Goal: Task Accomplishment & Management: Use online tool/utility

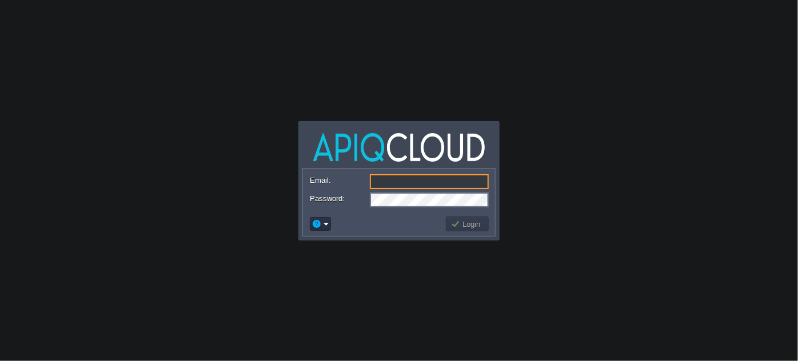
click at [393, 180] on input "Email:" at bounding box center [429, 181] width 119 height 15
type input "[EMAIL_ADDRESS]"
click at [474, 226] on button "Login" at bounding box center [467, 224] width 33 height 10
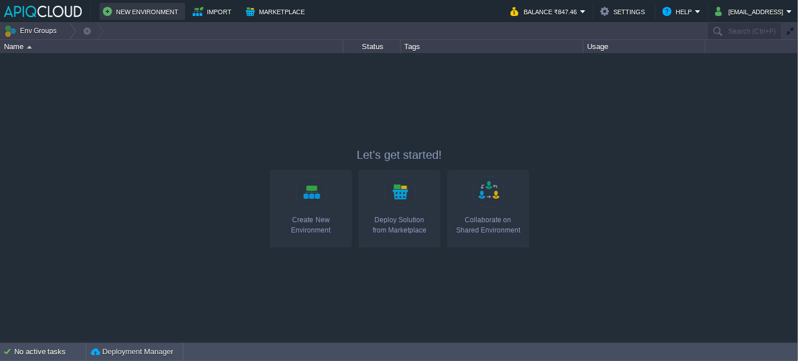
click at [144, 12] on button "New Environment" at bounding box center [142, 12] width 79 height 14
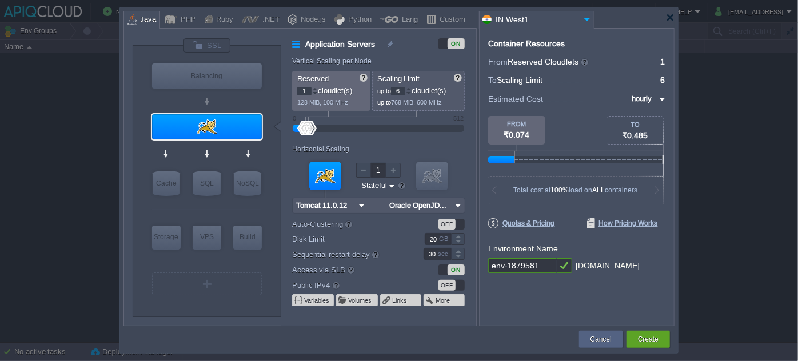
type input "AlmaLinux 9.6"
click at [298, 17] on div "Node.js" at bounding box center [311, 19] width 29 height 17
type input "Application Servers"
type input "4"
type input "8"
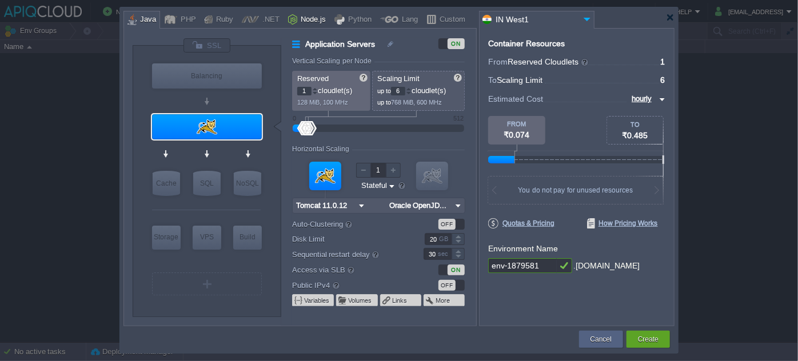
type input "Node.js 24.9.0 LTS"
type input "24.9.0-pm2"
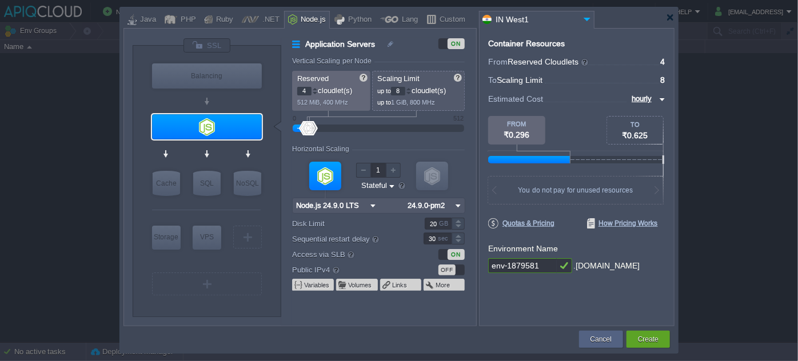
type input "Node.js 24.9.0 LTS"
click at [381, 150] on div "Horizontal Scaling" at bounding box center [378, 150] width 173 height 10
click at [411, 87] on div at bounding box center [409, 89] width 6 height 4
type input "10"
click at [412, 87] on div at bounding box center [409, 89] width 6 height 4
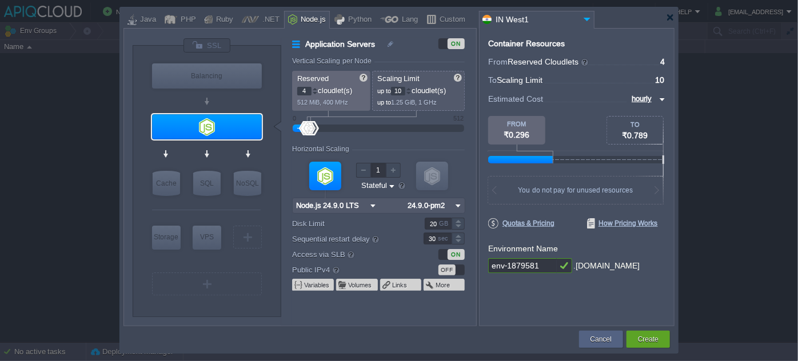
click at [383, 136] on form "Vertical Scaling per Node Reserved 4 cloudlet(s) 512 MiB, 400 MHz Scaling Limit…" at bounding box center [384, 191] width 184 height 269
click at [369, 201] on img at bounding box center [373, 205] width 12 height 15
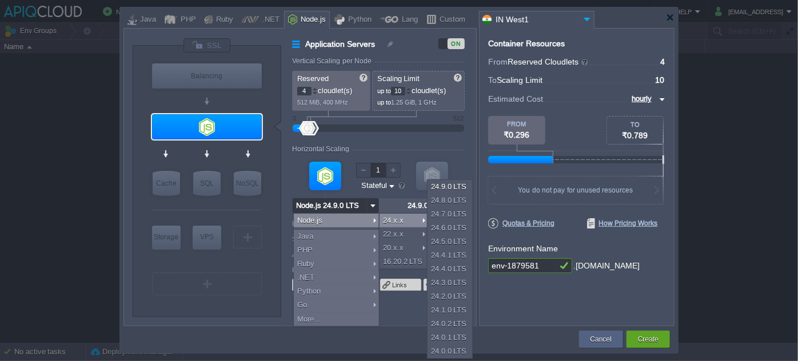
click at [396, 200] on div at bounding box center [378, 206] width 173 height 16
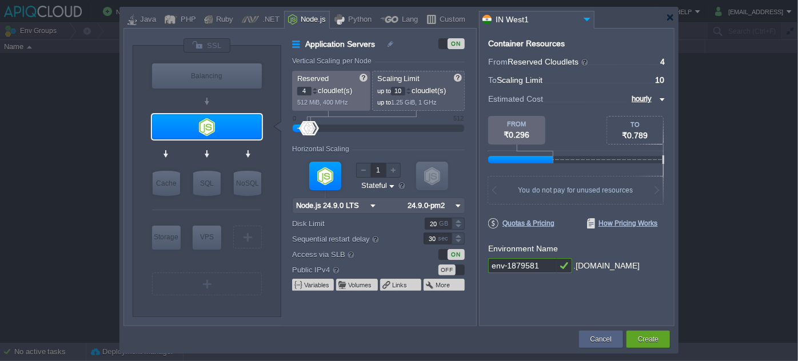
click at [457, 205] on img at bounding box center [458, 205] width 12 height 15
click at [447, 234] on div "24.9.0-npm" at bounding box center [434, 235] width 59 height 14
type input "24.9.0-npm"
click at [371, 205] on img at bounding box center [373, 205] width 12 height 15
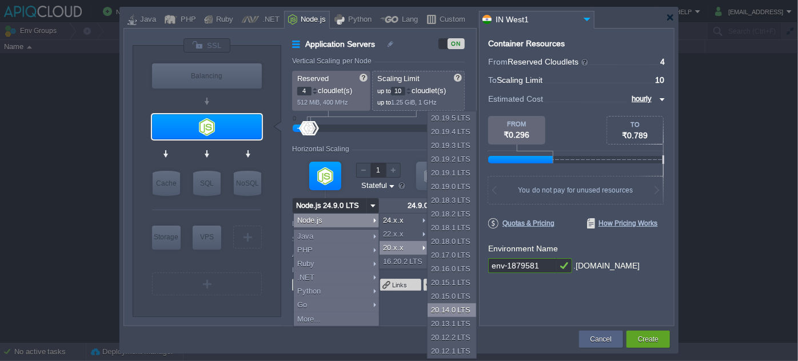
click at [456, 310] on div "20.14.0 LTS" at bounding box center [452, 311] width 49 height 14
type input "8"
type input "Node.js 20.14...."
type input "20.14.0-pm2"
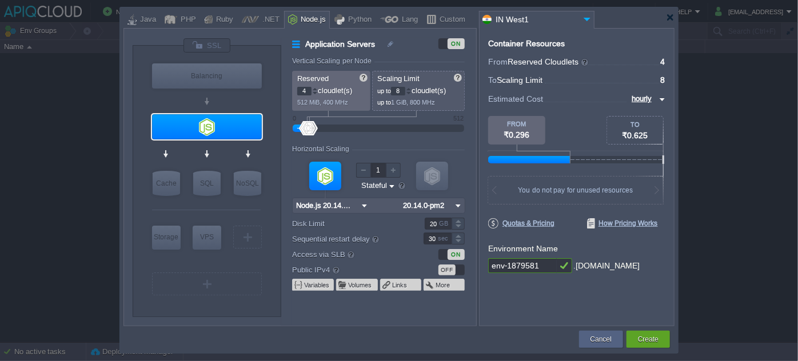
drag, startPoint x: 504, startPoint y: 267, endPoint x: 481, endPoint y: 267, distance: 22.9
click at [481, 267] on div "Container Resources From Reserved Cloudlets ... = 4 not added To Scaling Limit …" at bounding box center [577, 177] width 196 height 298
type input "-1879581"
type input "NGINX 1.28.0"
type input "novagrad-1879581"
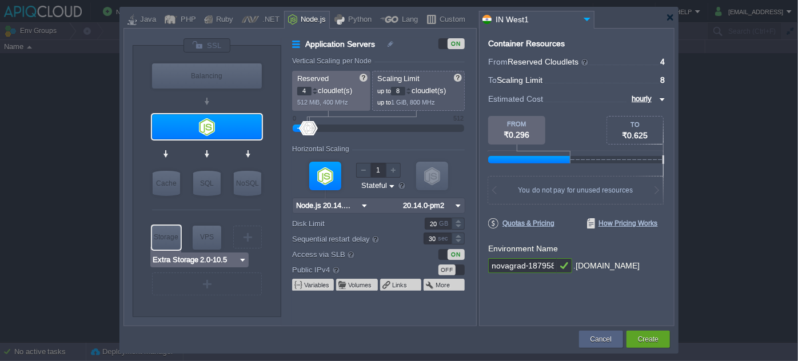
type input "AlmaLinux 9.6"
type input "novagrad-1879581"
click at [220, 286] on div "VM" at bounding box center [207, 284] width 110 height 23
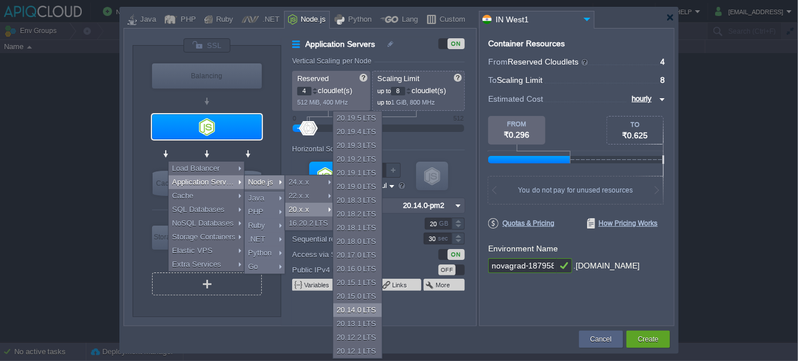
click at [352, 312] on div "20.14.0 LTS" at bounding box center [357, 311] width 49 height 14
type input "Application Servers 2"
type input "Node.js 20.14...."
type input "20.14.0-pm2"
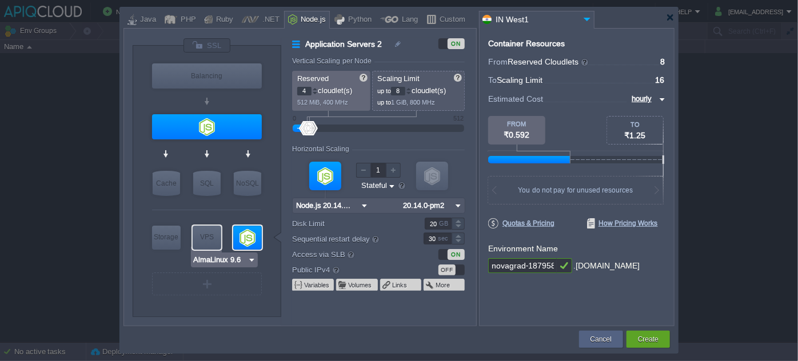
type input "Node.js 20.14.0 LTS"
type input "Select Image"
click at [249, 242] on div at bounding box center [247, 238] width 29 height 24
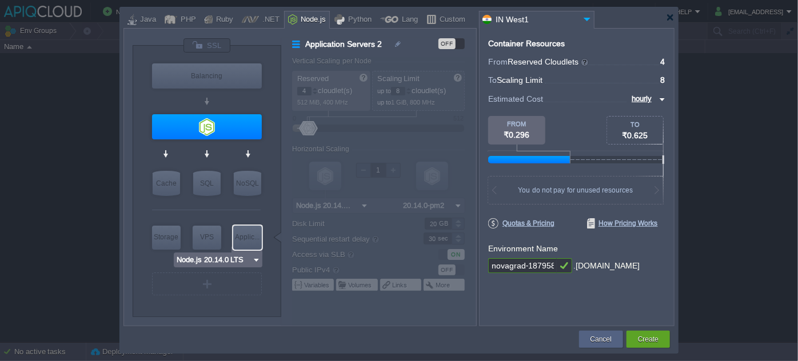
click at [250, 237] on div "Applic..." at bounding box center [247, 237] width 29 height 23
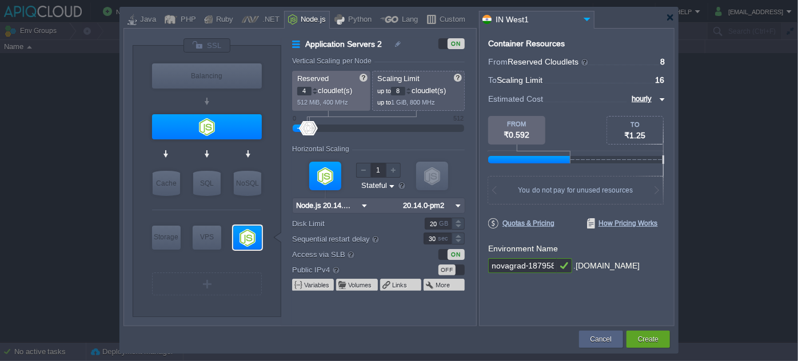
click at [461, 206] on img at bounding box center [458, 205] width 12 height 15
click at [433, 232] on div "20.14.0-npm" at bounding box center [431, 235] width 63 height 14
type input "20.14.0-npm"
click at [256, 206] on img at bounding box center [255, 206] width 9 height 11
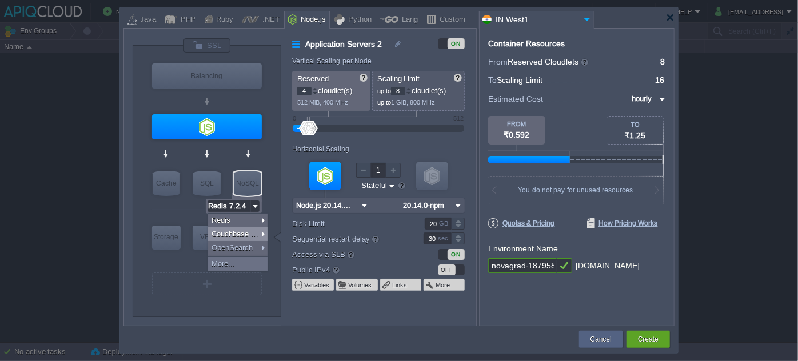
click at [172, 207] on div at bounding box center [206, 210] width 109 height 24
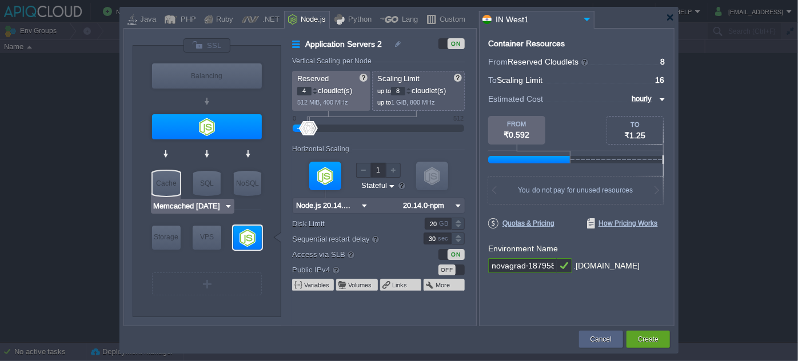
type input "MariaDB 12.0.2"
click at [253, 206] on img at bounding box center [257, 206] width 9 height 11
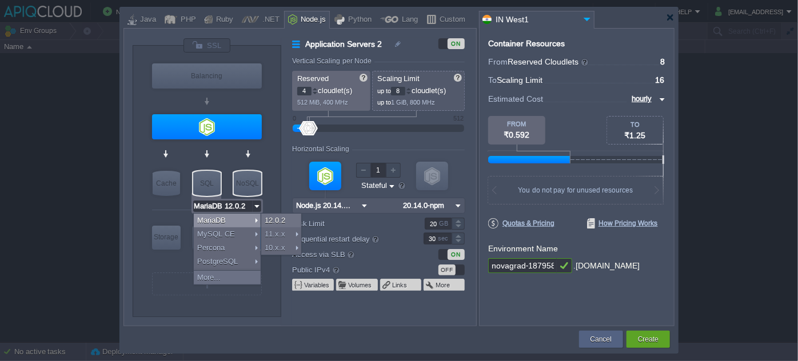
click at [256, 182] on div "NoSQL" at bounding box center [247, 183] width 27 height 25
type input "NoSQL Databases"
type input "1"
type input "4"
type input "Redis 7.2.4"
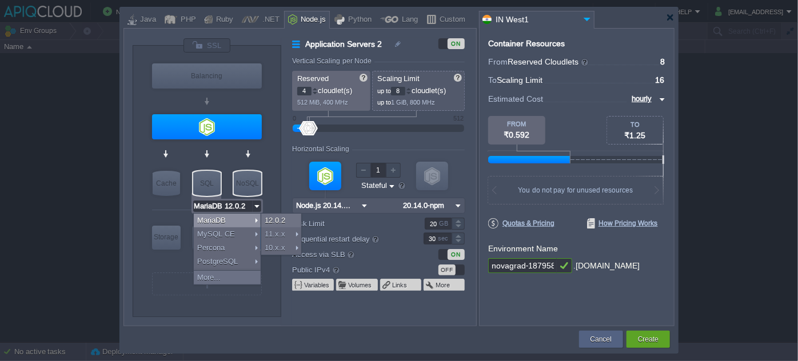
type input "7.2.4-almalinux-9"
type input "Stateless"
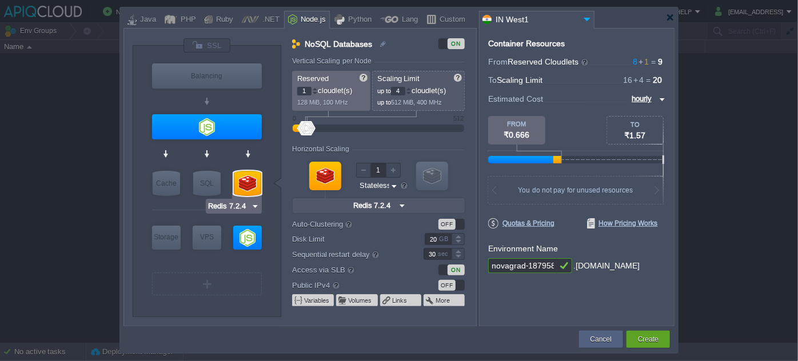
click at [255, 205] on img at bounding box center [255, 206] width 9 height 11
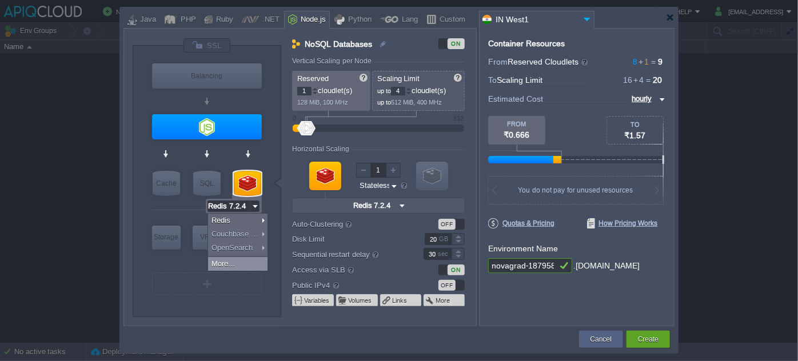
click at [223, 262] on div "More..." at bounding box center [237, 264] width 59 height 14
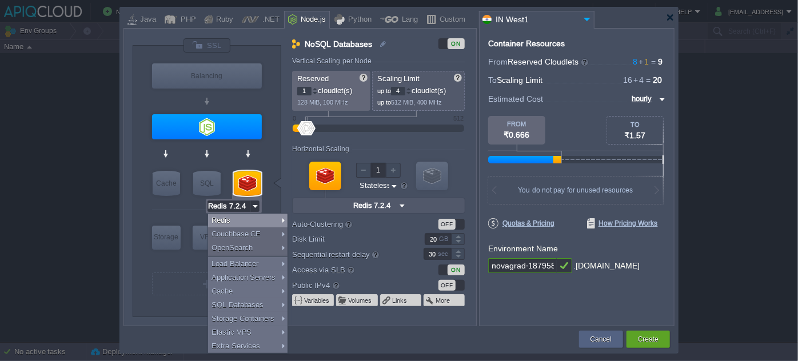
click at [241, 176] on div at bounding box center [247, 183] width 27 height 25
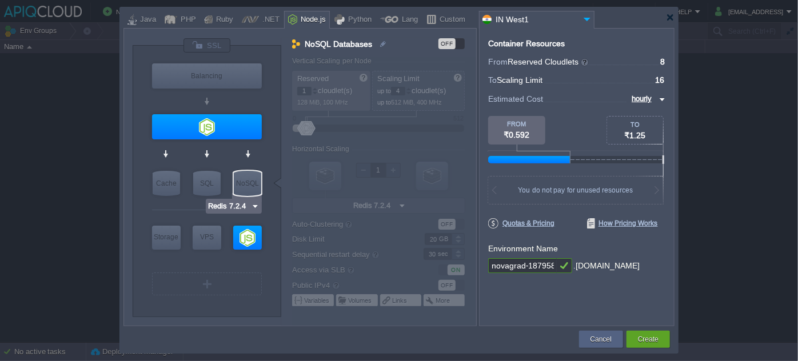
click at [252, 204] on img at bounding box center [255, 206] width 9 height 11
click at [265, 142] on div "VM Balancing VM Application Servers VM Cache VM SQL VM NoSQL VM Storage VM VPS …" at bounding box center [209, 186] width 114 height 250
click at [448, 42] on div "OFF" at bounding box center [447, 43] width 17 height 11
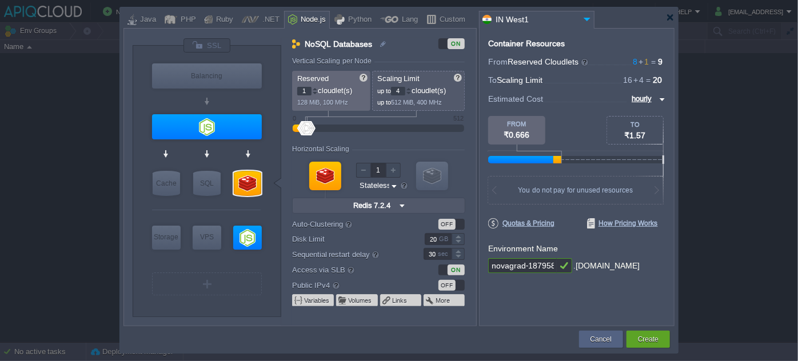
click at [396, 199] on img at bounding box center [402, 205] width 12 height 15
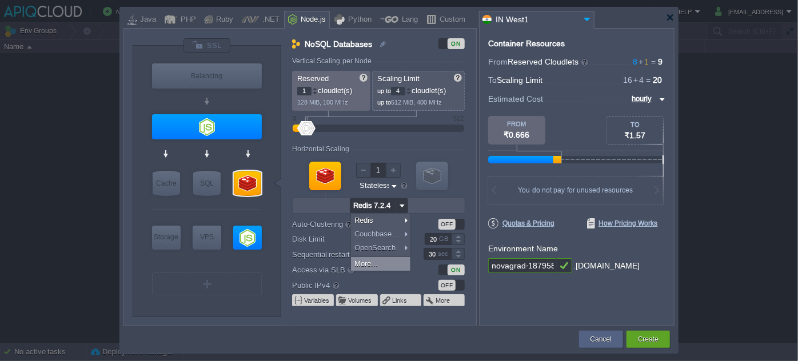
click at [380, 262] on div "More..." at bounding box center [380, 264] width 59 height 14
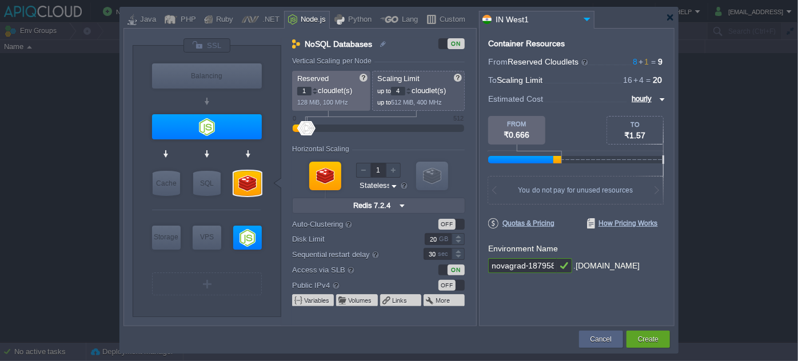
click at [447, 38] on div "ON" at bounding box center [452, 43] width 26 height 11
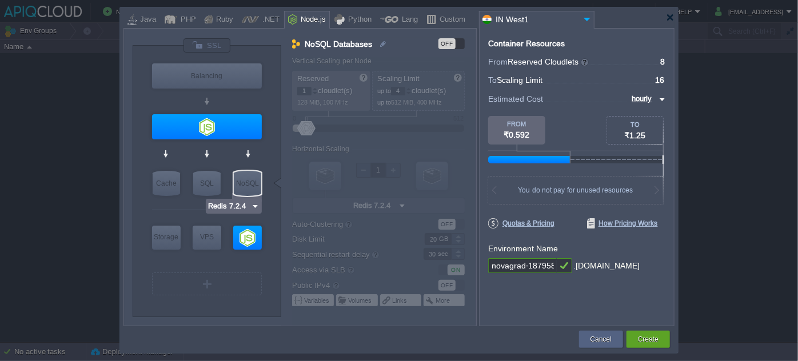
type input "Node.js 20.14.0 LTS"
click at [214, 286] on div "VM" at bounding box center [207, 284] width 110 height 23
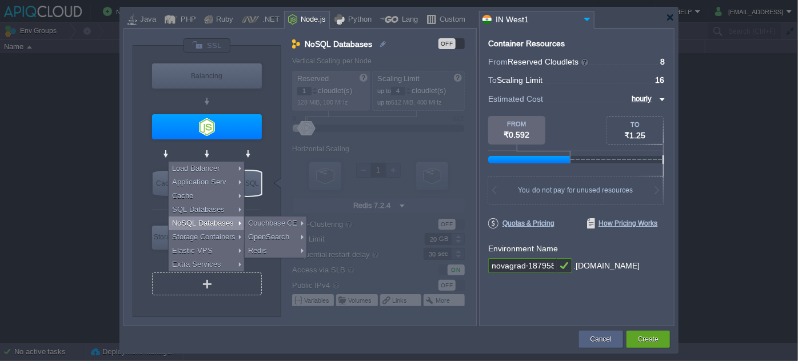
type input "Select Image"
click at [588, 15] on img at bounding box center [587, 18] width 14 height 15
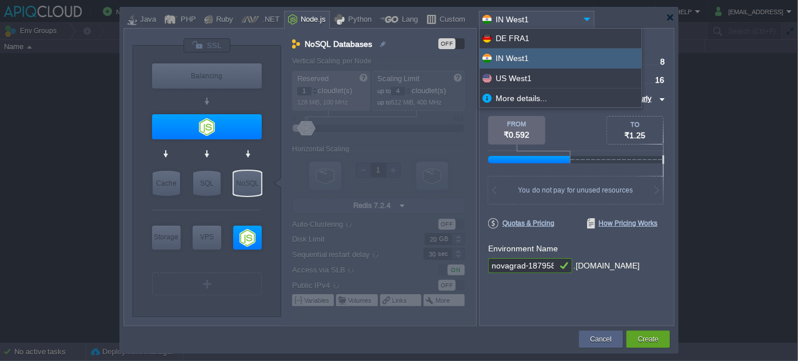
click at [588, 15] on img at bounding box center [587, 18] width 14 height 15
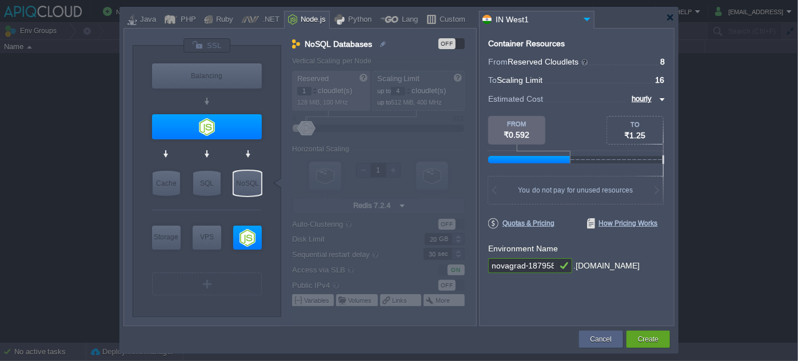
type input "Node.js 20.14.0 LTS"
click at [254, 234] on div at bounding box center [247, 238] width 29 height 24
type input "Application Servers 2"
type input "4"
type input "8"
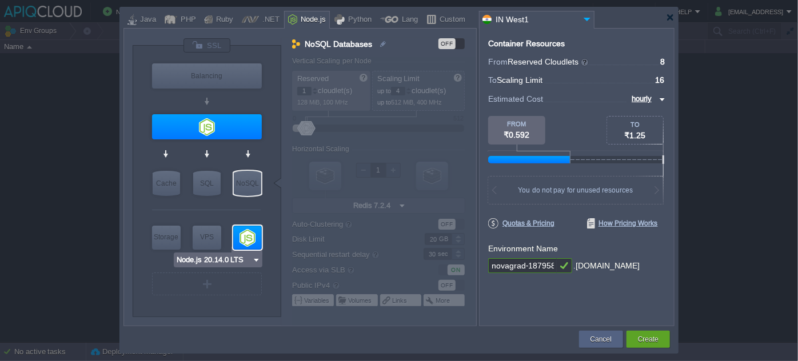
type input "Node.js 20.14...."
type input "20.14.0-npm"
type input "Stateful"
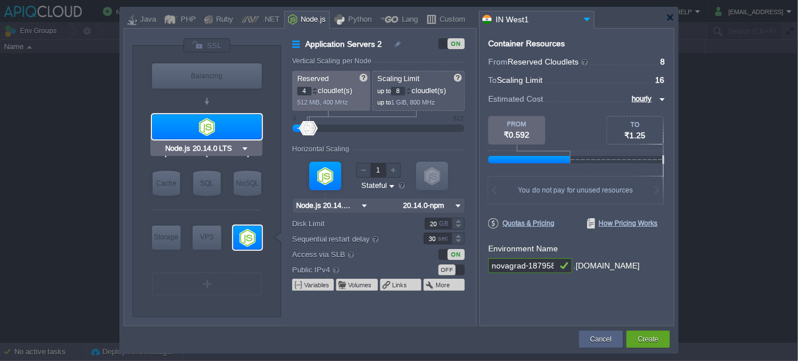
click at [229, 127] on div at bounding box center [207, 126] width 110 height 25
type input "Application Servers"
type input "Node.js 20.14...."
type input "20.14.0-pm2"
type input "NGINX 1.28.0"
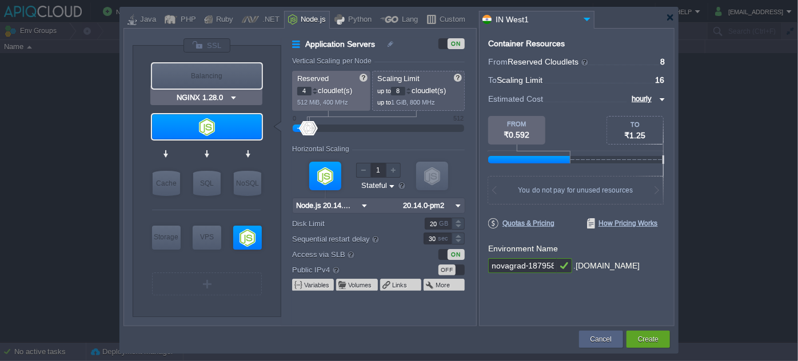
click at [222, 70] on div "Balancing" at bounding box center [207, 75] width 110 height 25
type input "Load Balancer"
type input "1"
type input "4"
type input "NGINX 1.28.0"
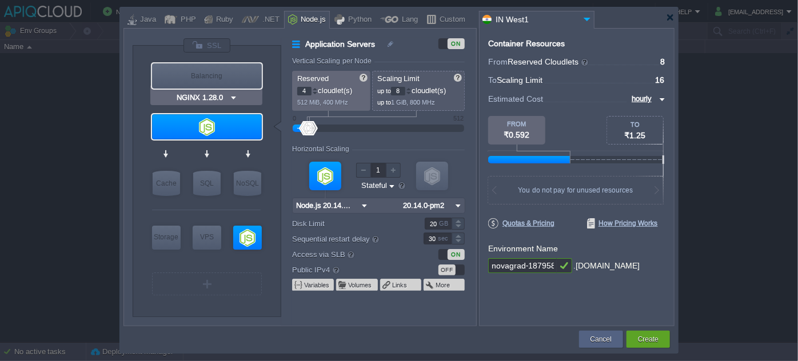
type input "1.28.0-almalin..."
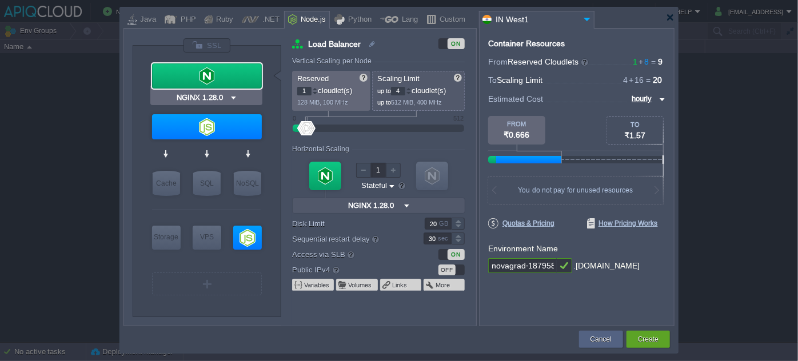
click at [232, 96] on img at bounding box center [233, 97] width 9 height 11
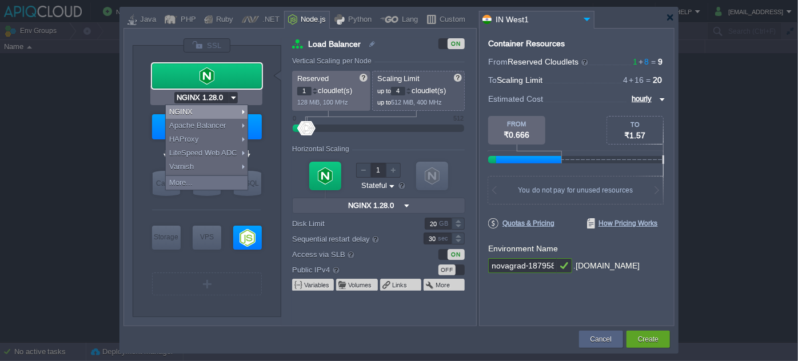
click at [232, 96] on img at bounding box center [233, 97] width 9 height 11
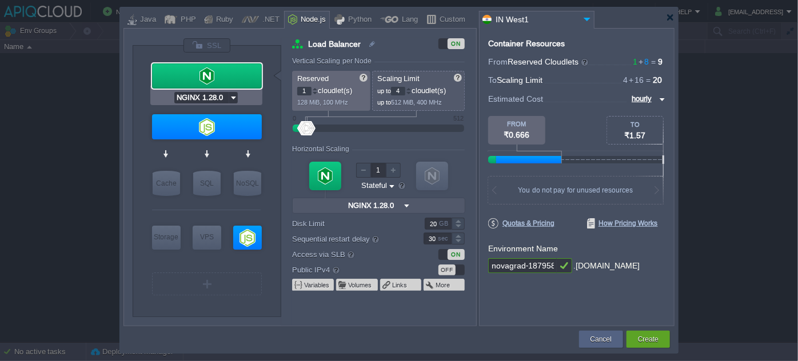
click at [233, 74] on div at bounding box center [207, 75] width 110 height 25
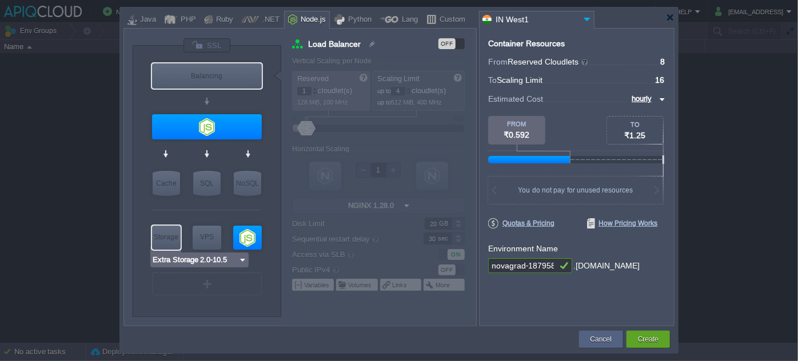
click at [242, 260] on img at bounding box center [242, 259] width 9 height 11
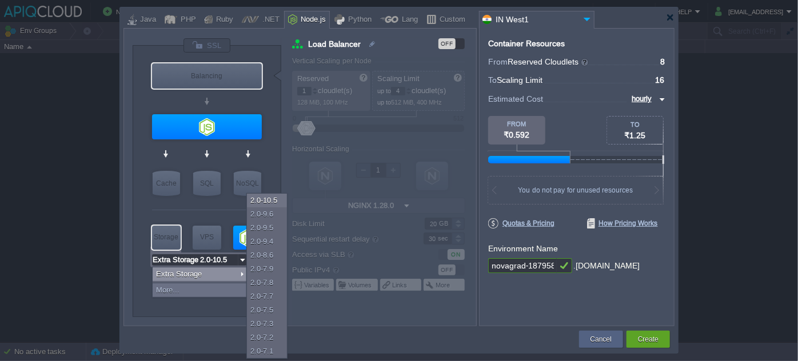
click at [210, 207] on div at bounding box center [206, 210] width 109 height 24
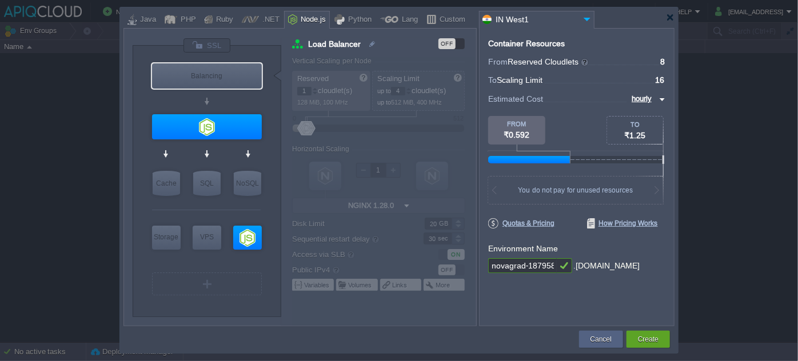
type input "AlmaLinux 9.6"
click at [224, 258] on input "AlmaLinux 9.6" at bounding box center [220, 259] width 55 height 11
click at [238, 193] on div "NoSQL" at bounding box center [247, 183] width 27 height 25
type input "NoSQL Databases"
type input "Redis 7.2.4"
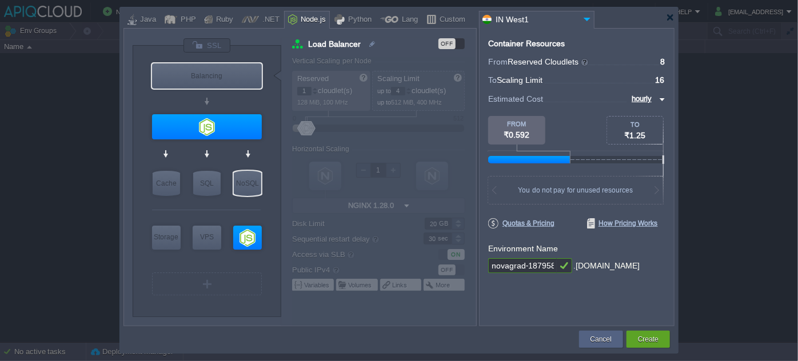
type input "7.2.4-almalinux-9"
type input "Stateless"
type input "Redis 7.2.4"
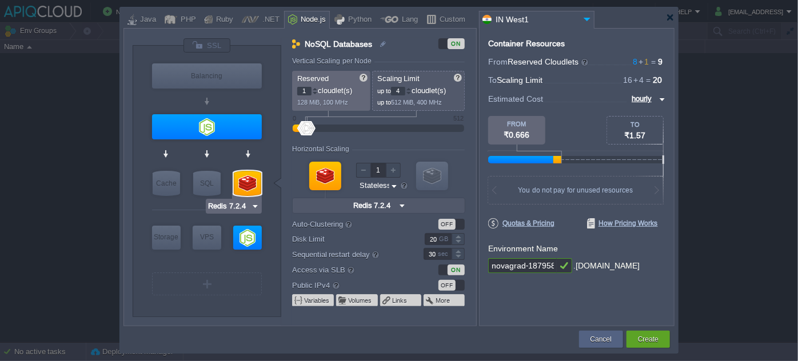
click at [252, 205] on img at bounding box center [255, 206] width 9 height 11
click at [251, 185] on div at bounding box center [247, 183] width 27 height 25
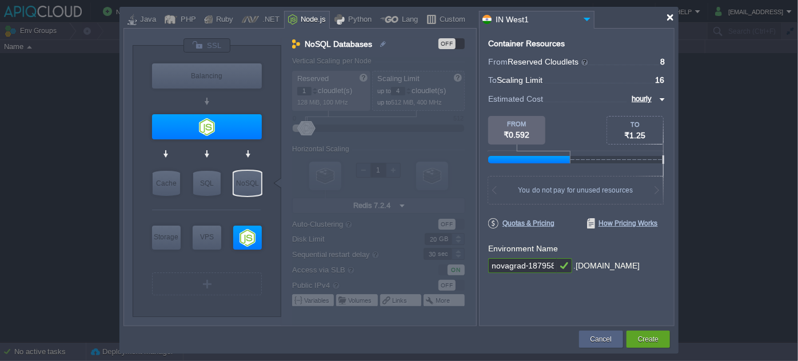
click at [670, 18] on div at bounding box center [670, 17] width 9 height 9
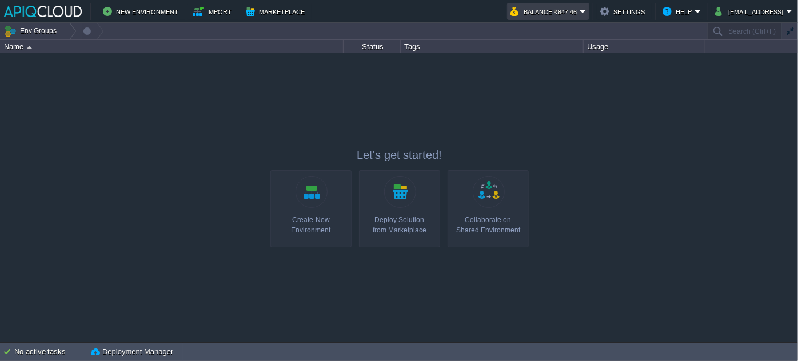
click at [585, 12] on em "Balance ₹847.46" at bounding box center [548, 12] width 75 height 14
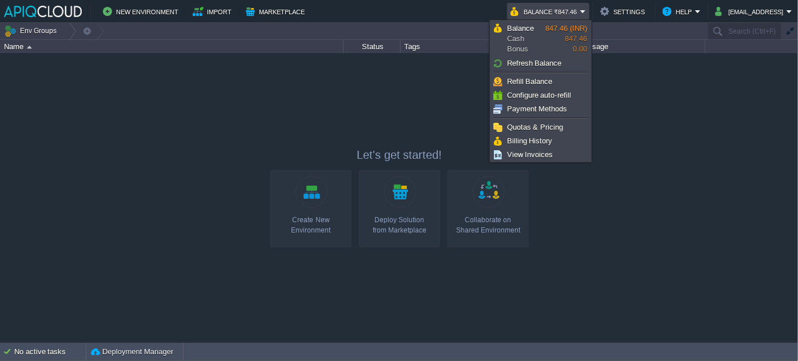
click at [585, 12] on em "Balance ₹847.46" at bounding box center [548, 12] width 75 height 14
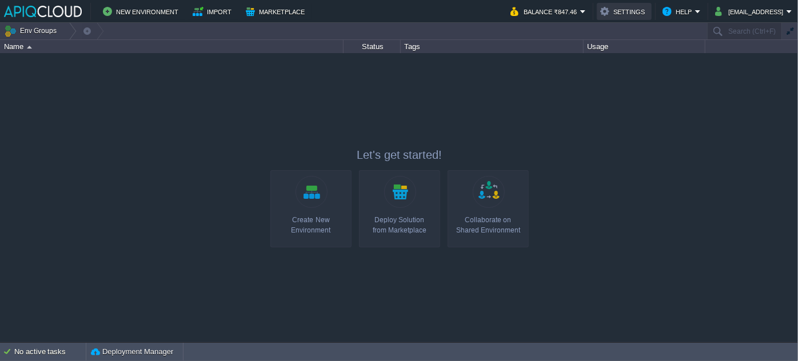
click at [638, 11] on button "Settings" at bounding box center [624, 12] width 48 height 14
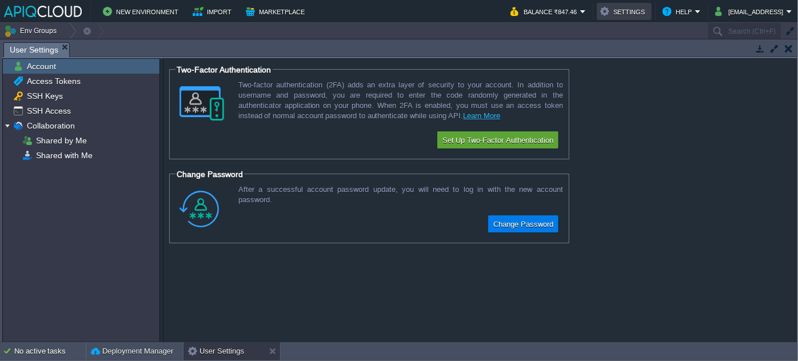
click at [638, 11] on button "Settings" at bounding box center [624, 12] width 48 height 14
click at [676, 11] on button "Help" at bounding box center [679, 12] width 33 height 14
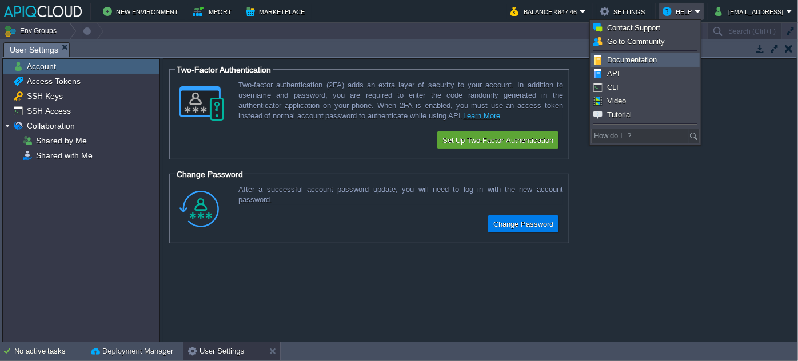
click at [639, 58] on span "Documentation" at bounding box center [632, 59] width 50 height 9
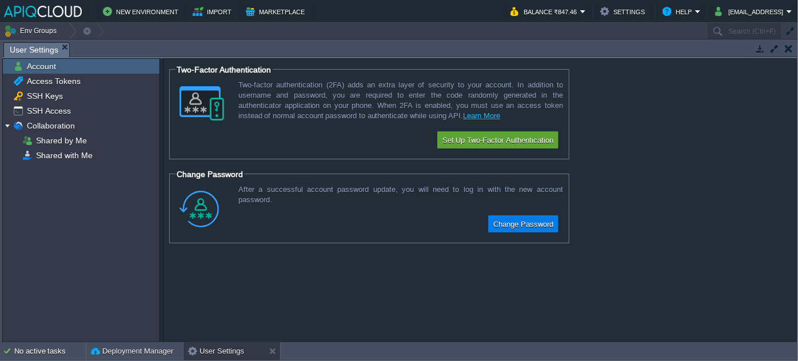
click at [790, 45] on button "button" at bounding box center [789, 48] width 8 height 10
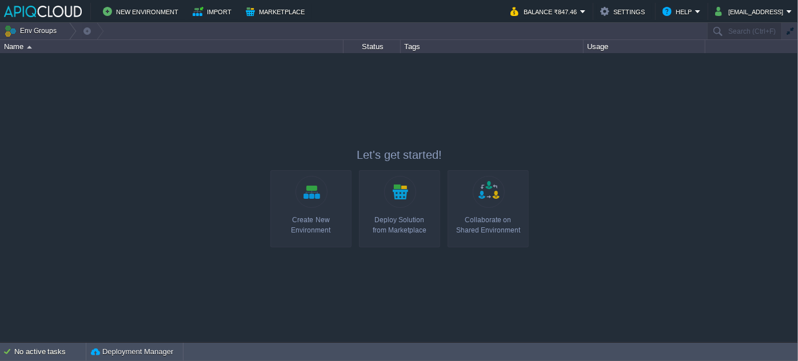
click at [316, 215] on div "Create New Environment" at bounding box center [311, 225] width 74 height 21
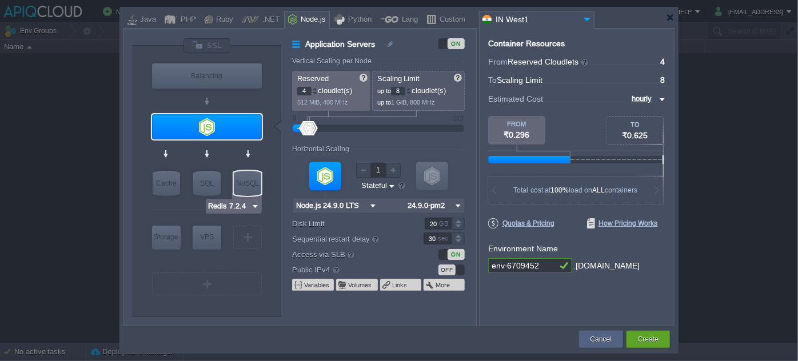
type input "Node.js 24.9.0 LTS"
click at [459, 202] on img at bounding box center [458, 205] width 12 height 15
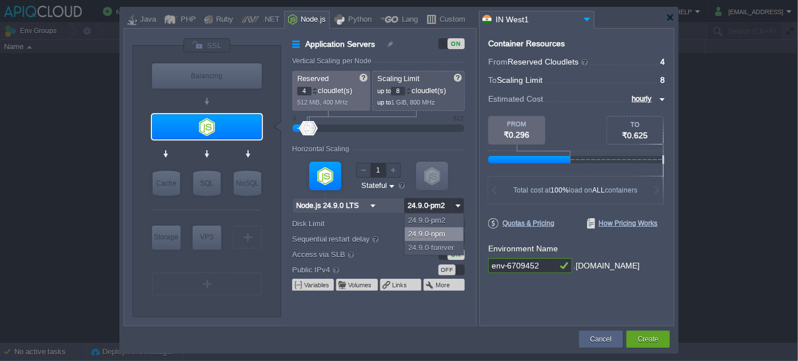
click at [442, 231] on div "24.9.0-npm" at bounding box center [434, 235] width 59 height 14
type input "24.9.0-npm"
click at [376, 202] on img at bounding box center [373, 205] width 12 height 15
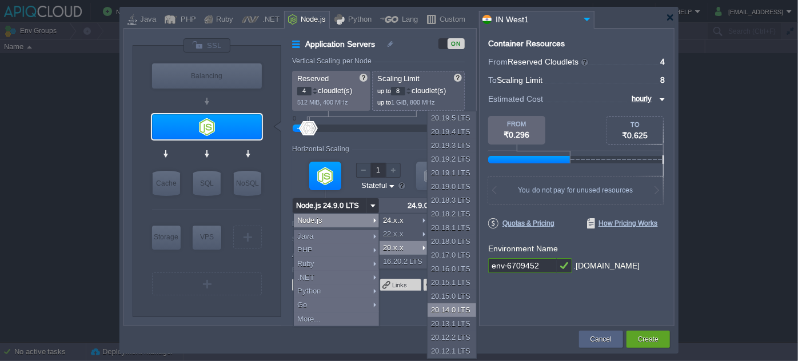
click at [445, 306] on div "20.14.0 LTS" at bounding box center [452, 311] width 49 height 14
type input "Node.js 20.14...."
type input "20.14.0-pm2"
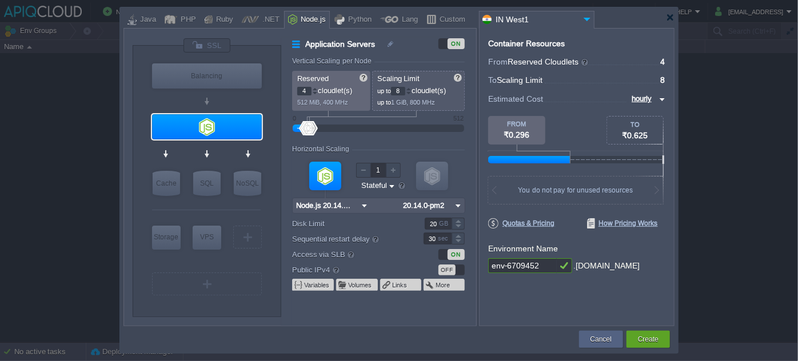
drag, startPoint x: 504, startPoint y: 266, endPoint x: 469, endPoint y: 269, distance: 34.4
click at [469, 269] on div "VM Balancing VM Application Servers VM Cache VM SQL VM NoSQL VM Storage VM VPS …" at bounding box center [399, 177] width 551 height 298
type input "novagrad-6709452"
click at [645, 337] on button "Create" at bounding box center [648, 339] width 21 height 11
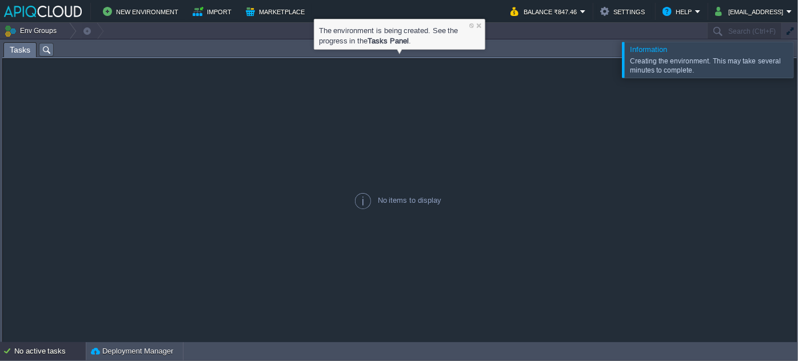
click at [39, 350] on div "No active tasks" at bounding box center [49, 352] width 71 height 18
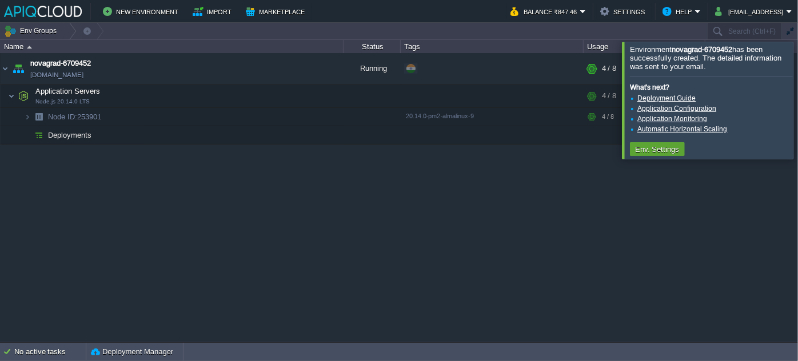
click at [798, 92] on div at bounding box center [812, 100] width 0 height 117
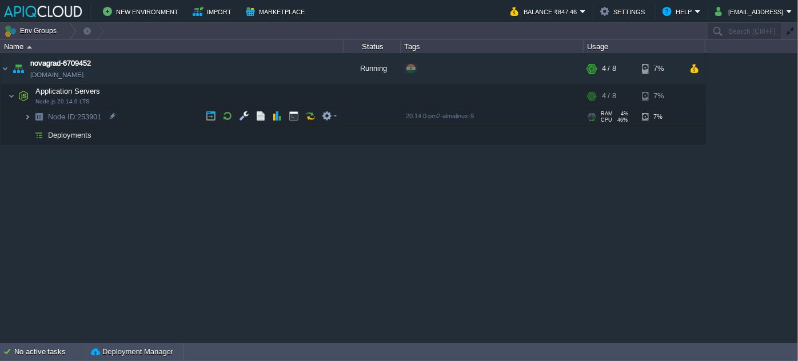
click at [27, 120] on img at bounding box center [27, 117] width 7 height 18
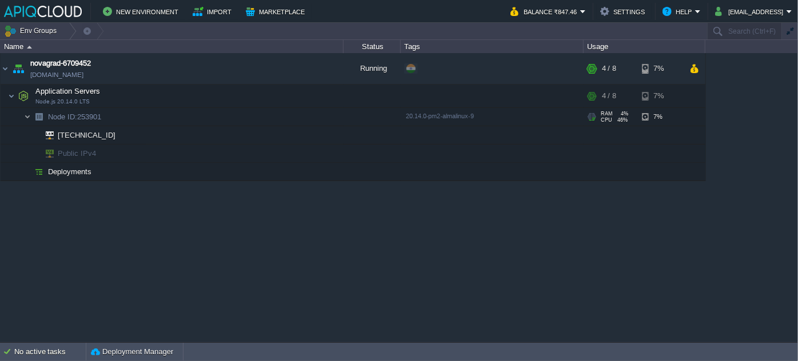
click at [27, 120] on img at bounding box center [27, 117] width 7 height 18
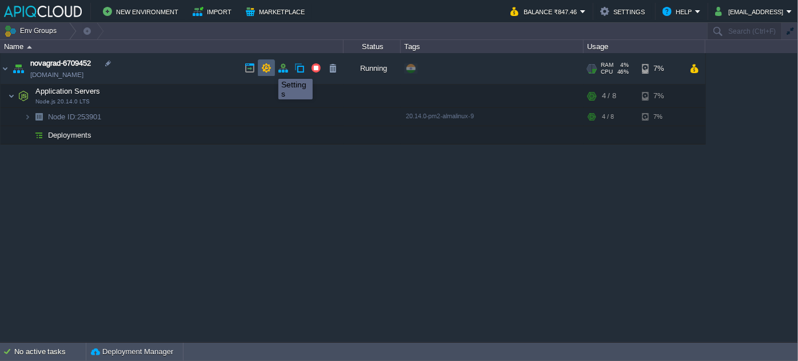
click at [263, 69] on button "button" at bounding box center [266, 68] width 10 height 10
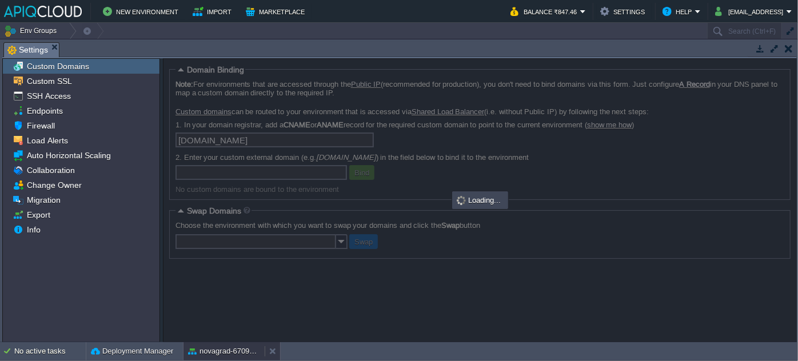
click at [222, 344] on div "novagrad-6709452" at bounding box center [224, 352] width 81 height 18
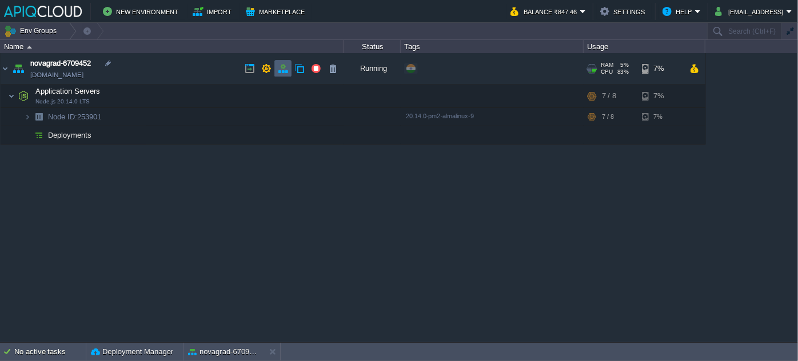
click at [283, 66] on button "button" at bounding box center [283, 68] width 10 height 10
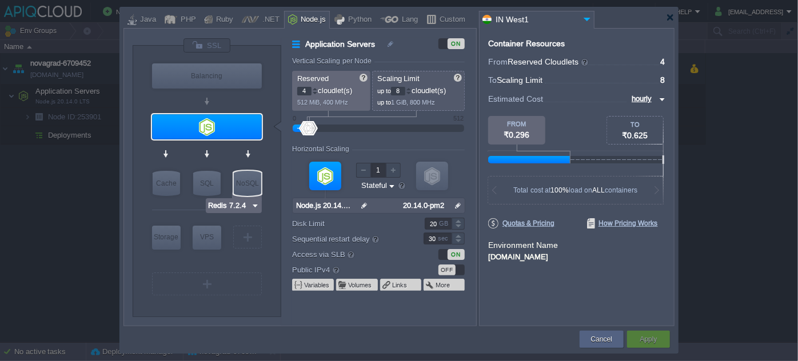
click at [253, 186] on div "NoSQL" at bounding box center [247, 183] width 27 height 25
type input "NoSQL Databases"
type input "1"
type input "4"
type input "Redis 7.2.4"
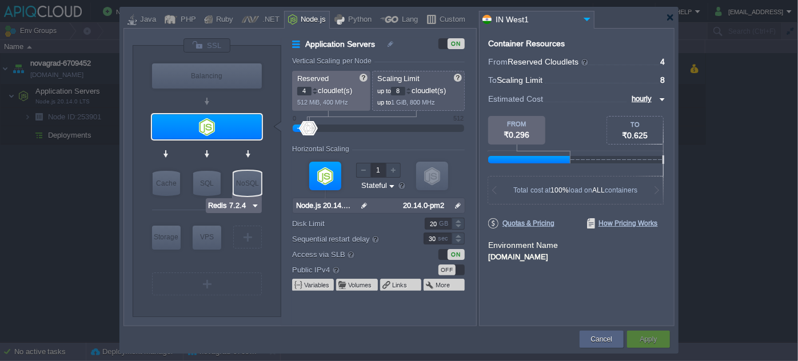
type input "7.2.4-almalinux-9"
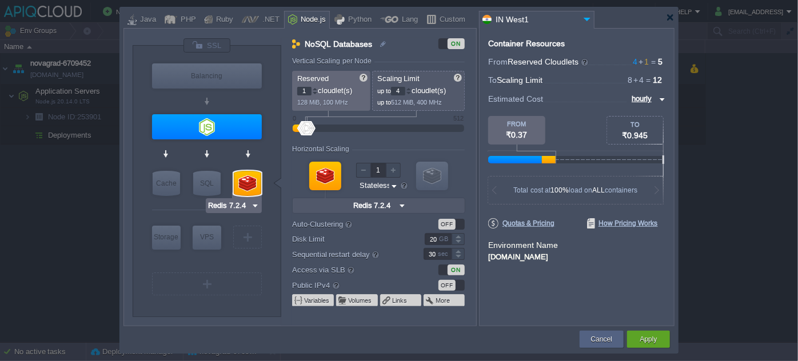
click at [257, 205] on img at bounding box center [255, 205] width 9 height 11
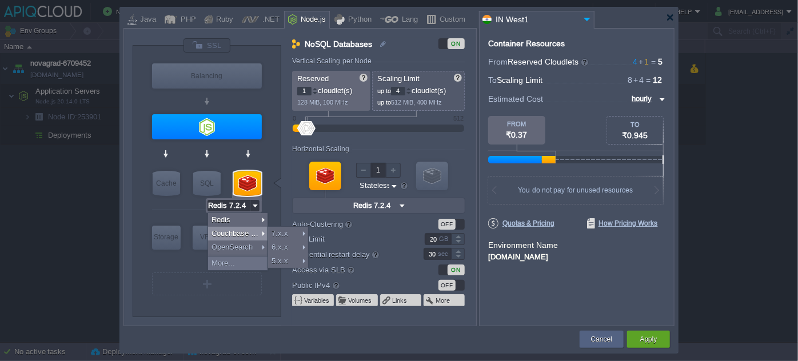
click at [412, 144] on form "Vertical Scaling per Node Reserved 1 cloudlet(s) 128 MiB, 100 MHz Scaling Limit…" at bounding box center [384, 191] width 184 height 269
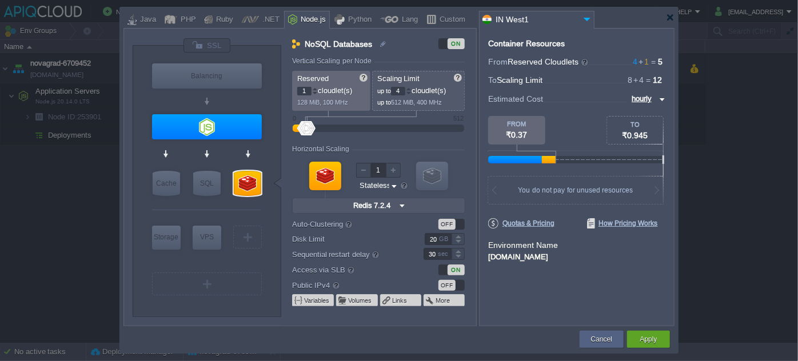
click at [390, 185] on img at bounding box center [394, 186] width 9 height 11
click at [383, 213] on div "Stateful" at bounding box center [378, 213] width 39 height 14
click at [395, 204] on input "Redis 7.2.4" at bounding box center [373, 205] width 46 height 15
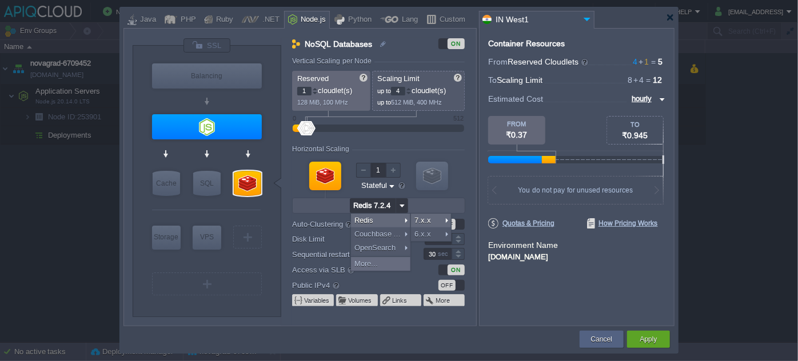
click at [389, 189] on img at bounding box center [392, 186] width 9 height 11
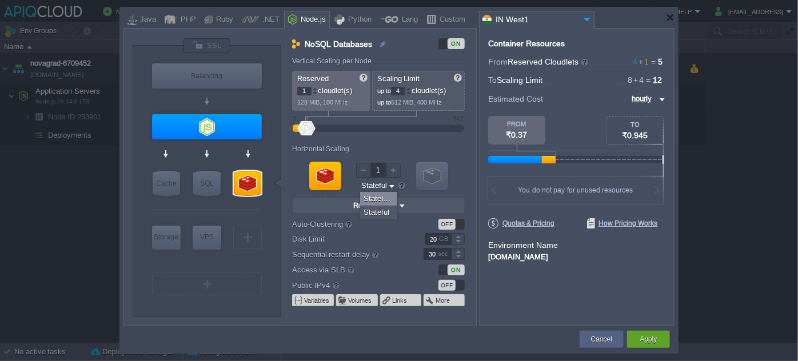
click at [387, 196] on div "Stateless" at bounding box center [378, 199] width 37 height 14
type input "Stateless"
click at [427, 173] on div at bounding box center [432, 176] width 32 height 29
type input "1"
click at [427, 173] on div at bounding box center [432, 176] width 32 height 29
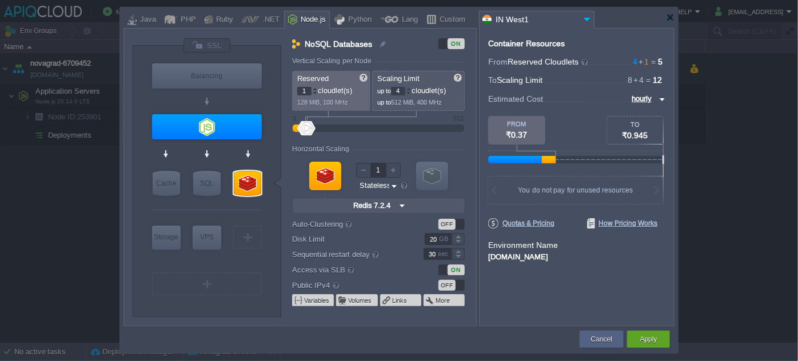
click at [319, 173] on div at bounding box center [325, 176] width 32 height 29
click at [260, 185] on div at bounding box center [247, 183] width 27 height 25
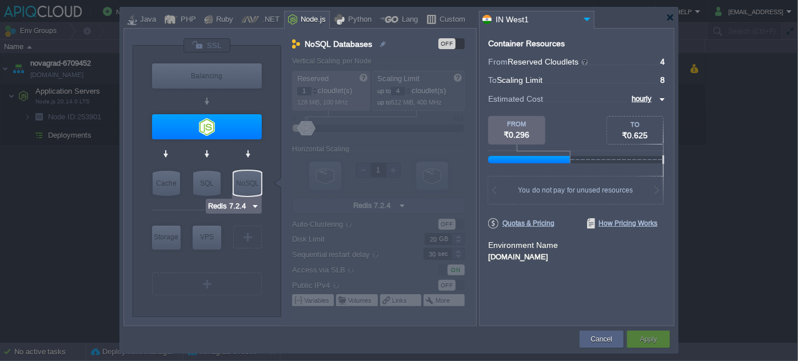
click at [253, 208] on img at bounding box center [255, 206] width 9 height 11
click at [268, 196] on div "VM Balancing VM Application Servers VM Cache VM SQL VM NoSQL VM Storage VM VPS …" at bounding box center [207, 181] width 149 height 271
click at [253, 207] on img at bounding box center [255, 206] width 9 height 11
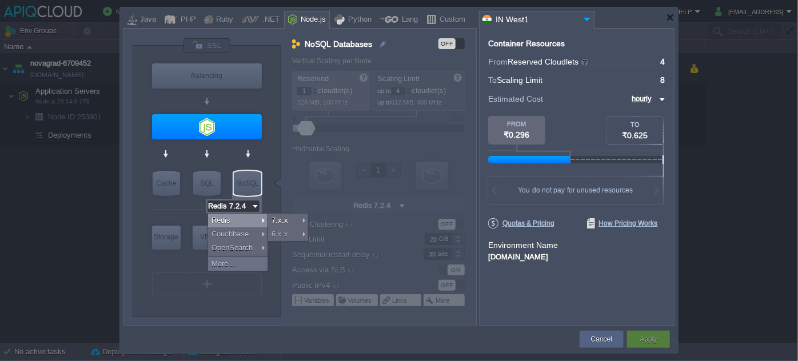
click at [351, 144] on div at bounding box center [384, 191] width 184 height 269
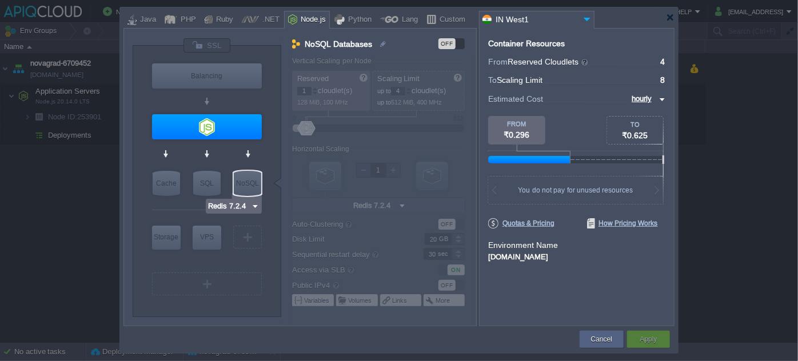
click at [252, 204] on img at bounding box center [255, 206] width 9 height 11
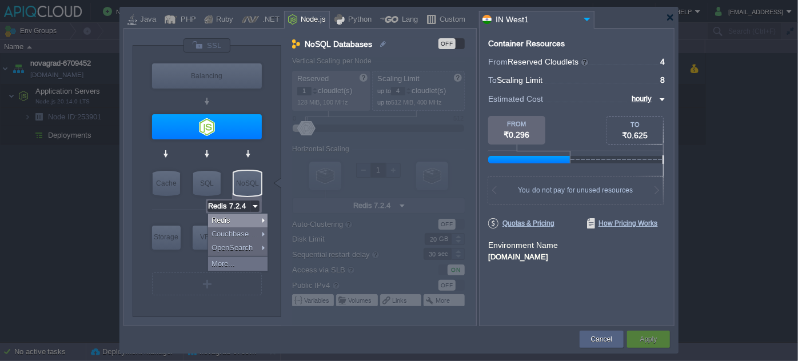
click at [252, 204] on img at bounding box center [255, 206] width 9 height 11
click at [266, 206] on div "VM Balancing VM Application Servers VM Cache VM SQL VM NoSQL VM Storage VM VPS …" at bounding box center [207, 181] width 149 height 271
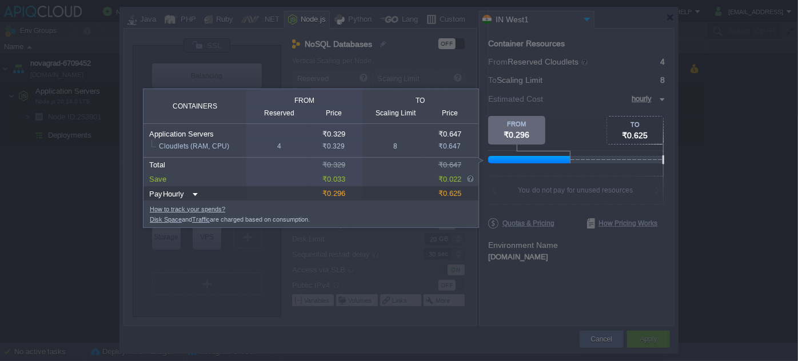
click at [569, 158] on div at bounding box center [529, 159] width 82 height 7
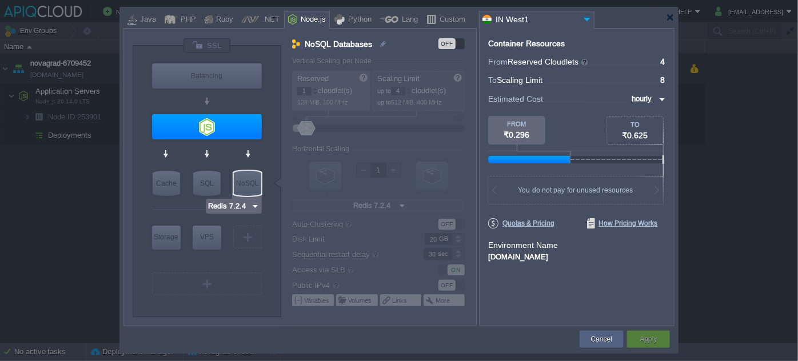
click at [253, 205] on img at bounding box center [255, 206] width 9 height 11
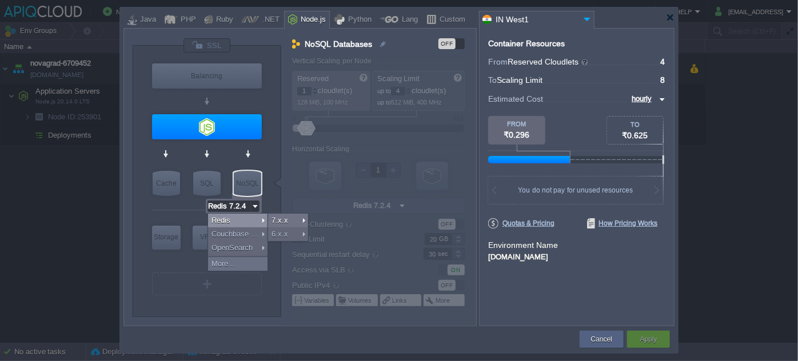
click at [176, 209] on div at bounding box center [206, 210] width 109 height 24
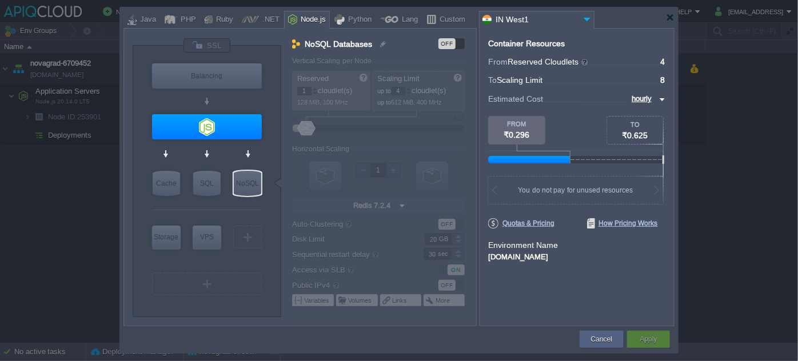
click at [436, 17] on div "Custom" at bounding box center [450, 19] width 29 height 17
click at [439, 22] on div "Custom" at bounding box center [450, 19] width 29 height 17
click at [357, 19] on div "Python" at bounding box center [358, 19] width 27 height 17
click at [249, 184] on div "NoSQL" at bounding box center [247, 183] width 27 height 25
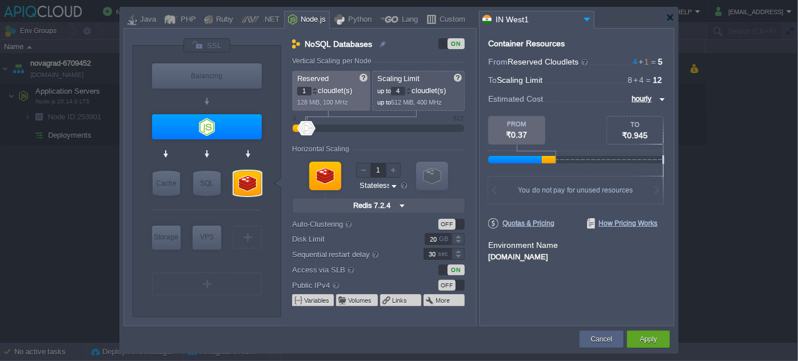
click at [448, 14] on div "Custom" at bounding box center [450, 19] width 29 height 17
click at [250, 181] on div at bounding box center [247, 183] width 27 height 25
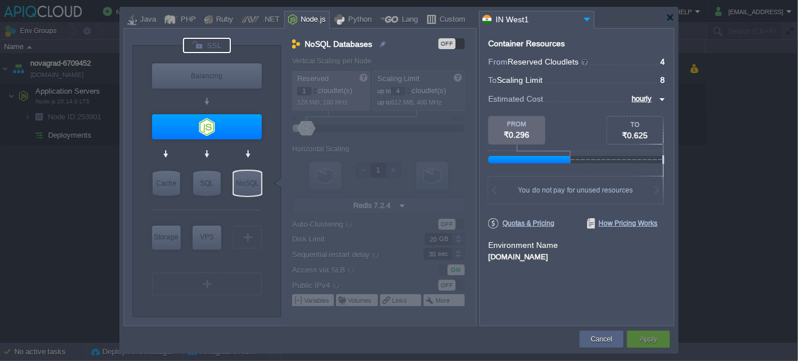
click at [215, 44] on div at bounding box center [207, 45] width 48 height 15
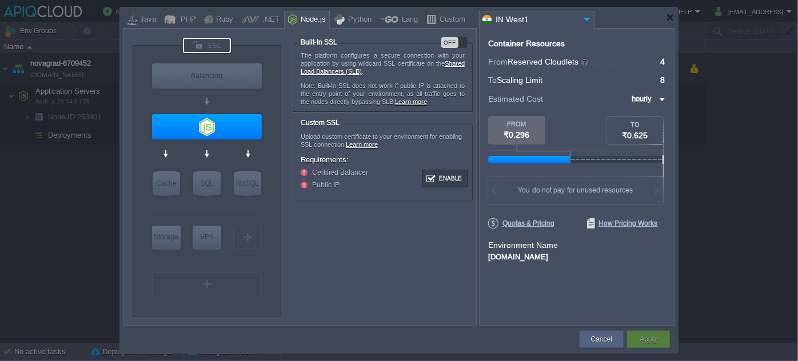
click at [449, 38] on div "OFF" at bounding box center [449, 42] width 17 height 11
click at [443, 176] on button "Enable" at bounding box center [445, 179] width 43 height 14
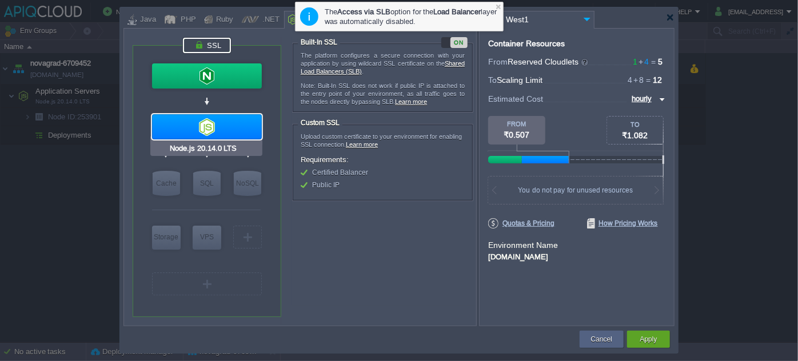
type input "NGINX 1.28.0"
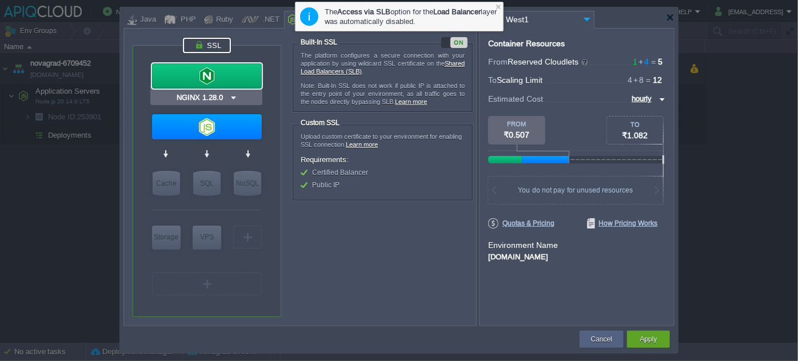
click at [219, 75] on div at bounding box center [207, 75] width 110 height 25
type input "Load Balancer"
type input "NGINX 1.28.0"
type input "1.28.0-almalin..."
type input "Stateful"
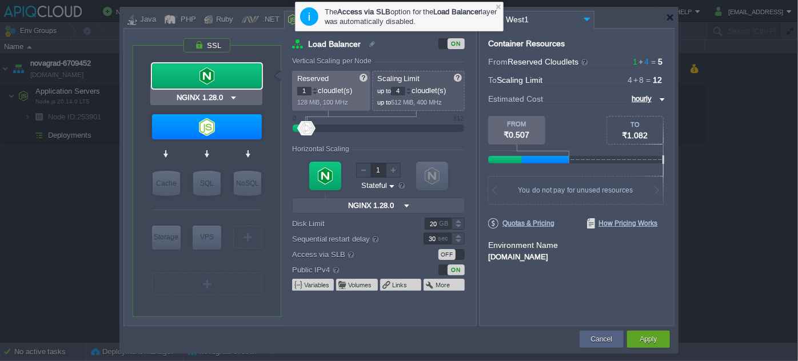
click at [219, 75] on div at bounding box center [207, 75] width 110 height 25
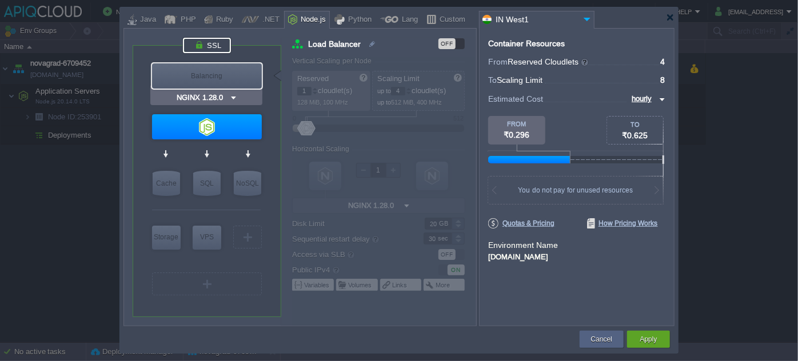
click at [212, 46] on div at bounding box center [207, 45] width 48 height 15
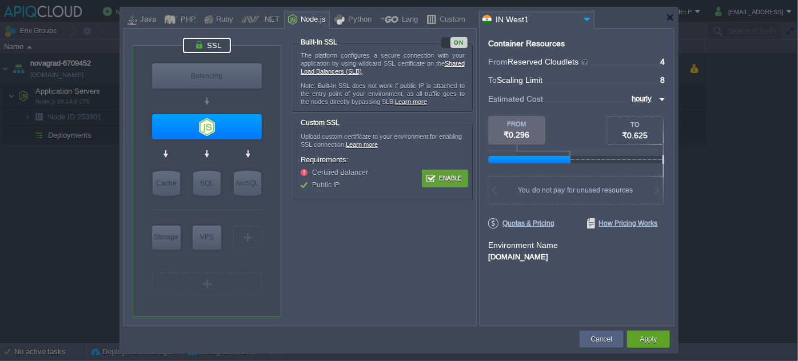
click at [443, 180] on button "Enable" at bounding box center [445, 179] width 43 height 14
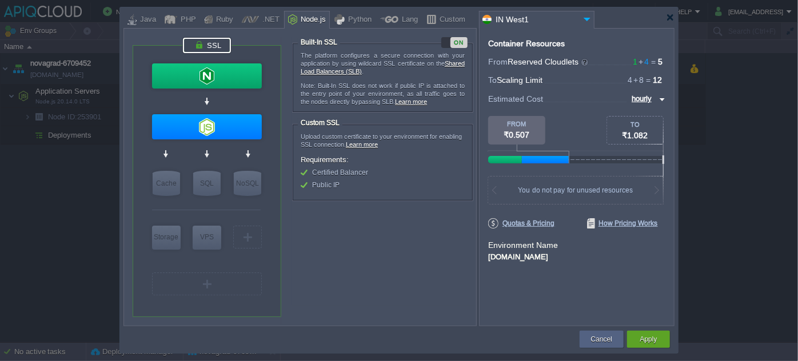
type input "Redis 7.2.4"
click at [253, 182] on div "NoSQL" at bounding box center [247, 183] width 27 height 25
type input "NoSQL Databases"
type input "Redis 7.2.4"
type input "7.2.4-almalinux-9"
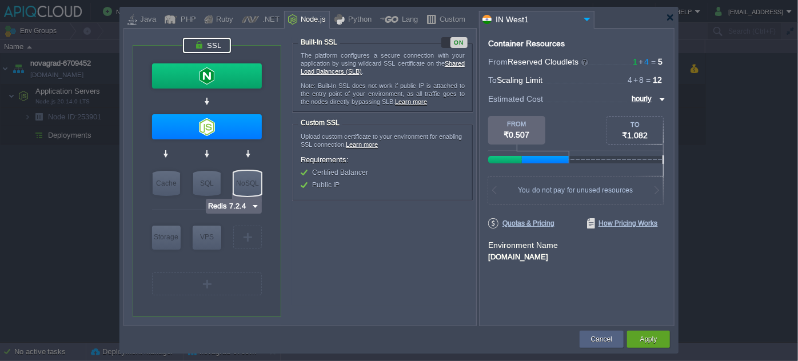
type input "Stateless"
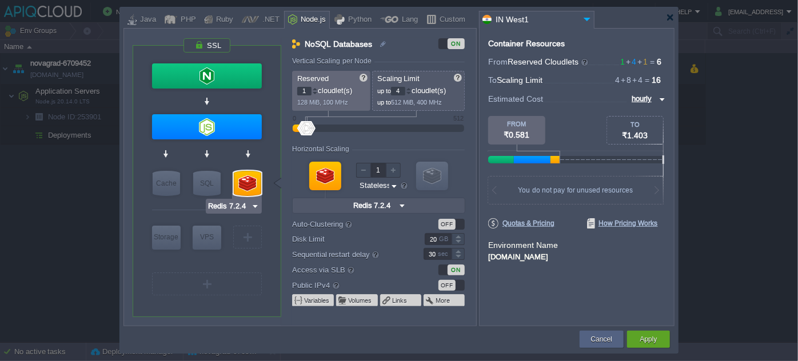
click at [254, 206] on img at bounding box center [255, 206] width 9 height 11
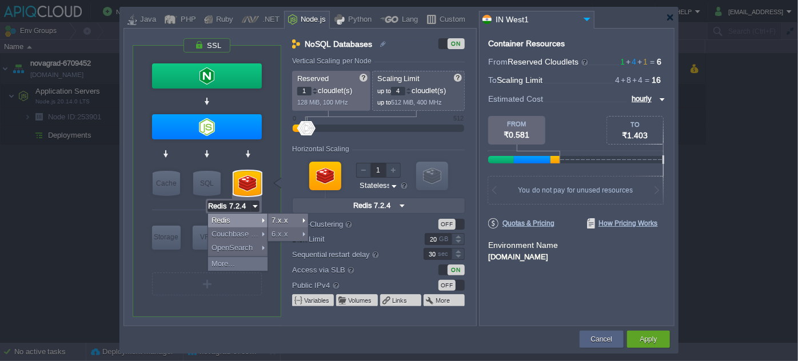
click at [254, 206] on img at bounding box center [255, 206] width 9 height 11
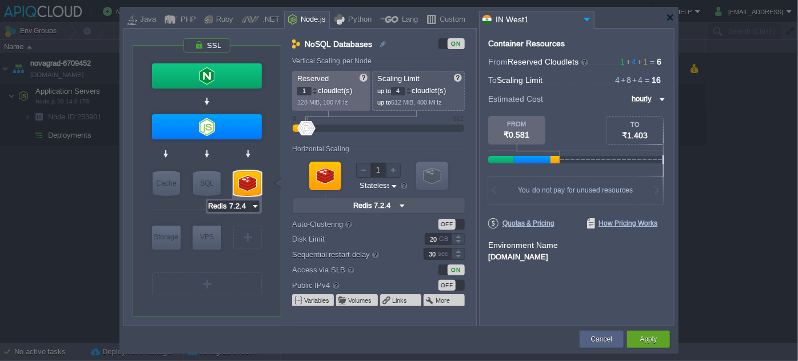
click at [254, 189] on div at bounding box center [247, 183] width 27 height 25
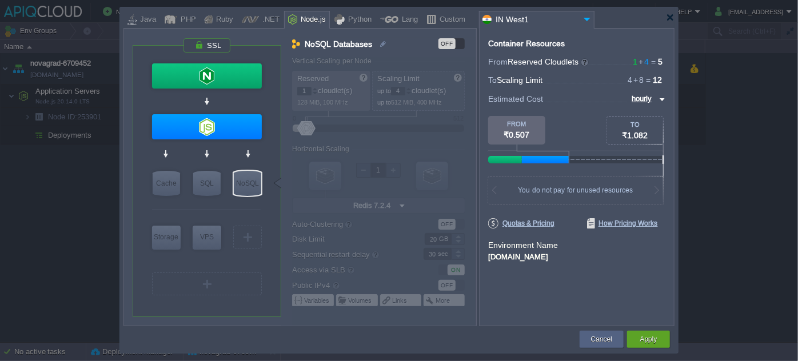
click at [227, 258] on div at bounding box center [206, 261] width 109 height 18
click at [250, 238] on div "VM" at bounding box center [247, 237] width 29 height 23
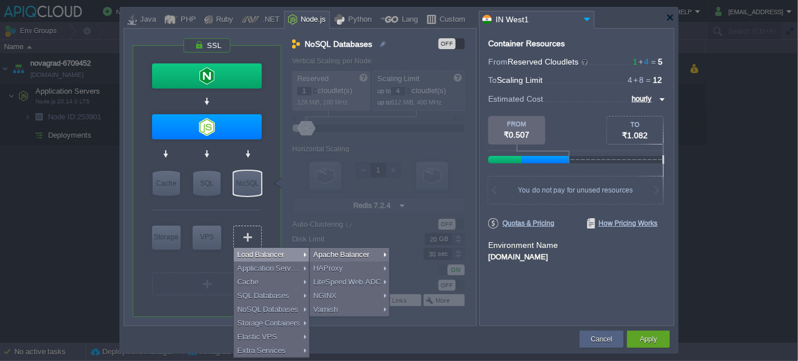
type input "Select Image"
click at [272, 217] on div "VM Balancing VM Application Servers VM Cache VM SQL VM NoSQL VM Storage VM VPS …" at bounding box center [207, 181] width 149 height 271
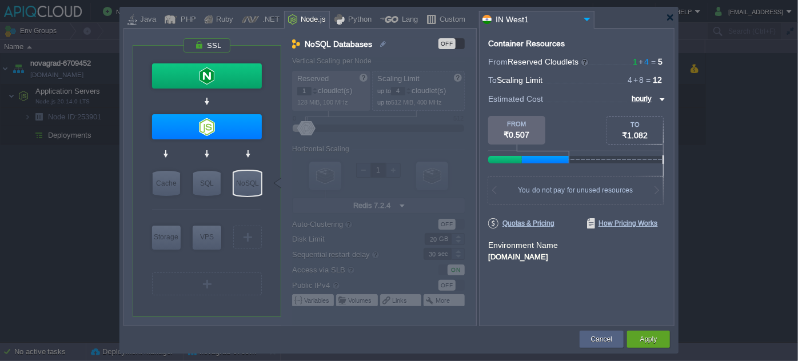
click at [266, 148] on div "VM Balancing VM Application Servers VM Cache VM SQL VM NoSQL VM Storage VM VPS …" at bounding box center [207, 181] width 149 height 271
click at [259, 16] on div ".NET" at bounding box center [269, 19] width 21 height 17
click at [345, 14] on div "Python" at bounding box center [358, 19] width 27 height 17
click at [253, 204] on img at bounding box center [255, 206] width 9 height 11
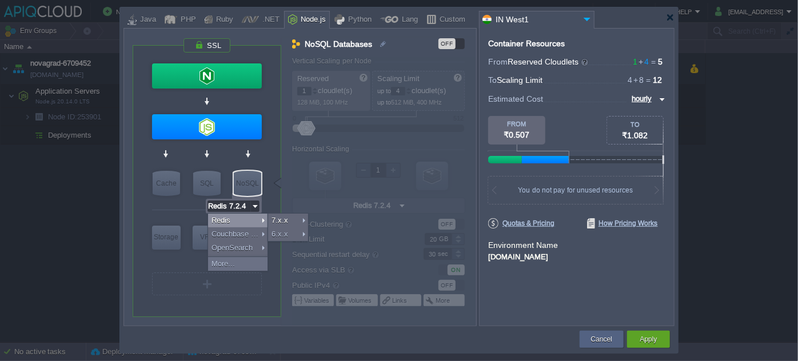
click at [271, 199] on div "VM Balancing VM Application Servers VM Cache VM SQL VM NoSQL VM Storage VM VPS …" at bounding box center [207, 181] width 149 height 271
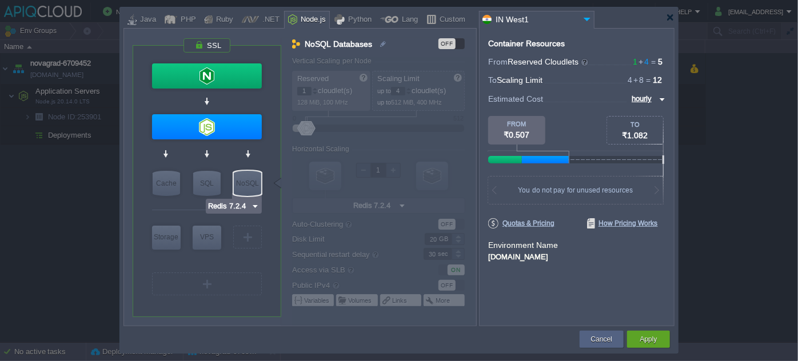
click at [251, 204] on img at bounding box center [255, 206] width 9 height 11
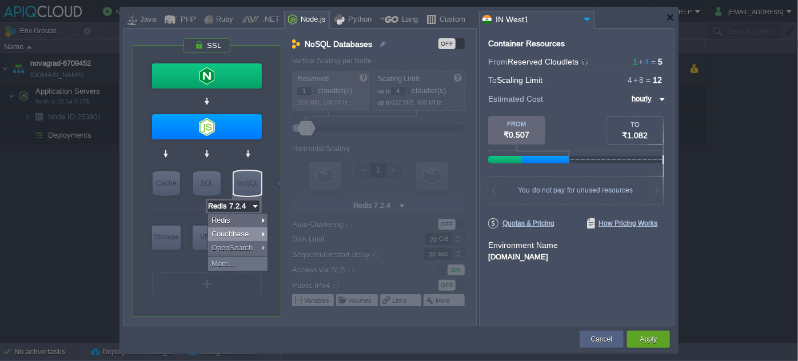
click at [239, 233] on div "Couchbase CE" at bounding box center [237, 235] width 59 height 14
type input "12"
type input "16"
type input "Couchbase CE 7.1.1"
type input "7.1.1"
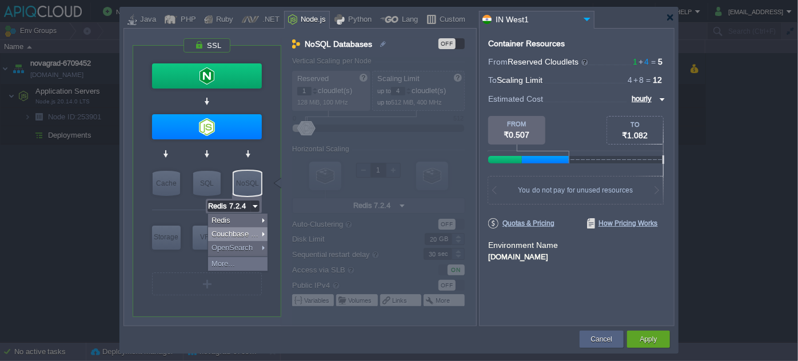
type input "Couchbase CE 7.1.1"
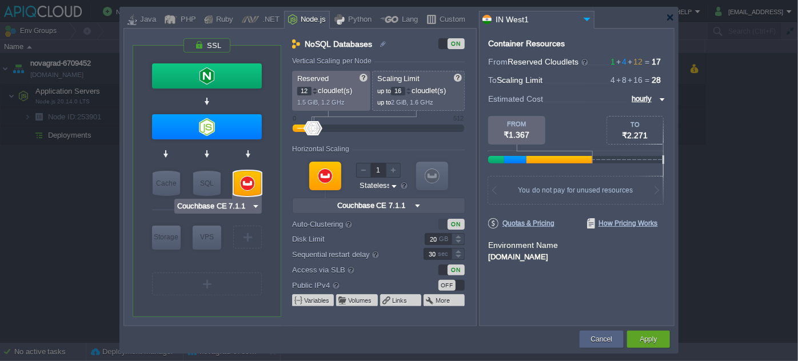
click at [254, 206] on img at bounding box center [256, 206] width 9 height 11
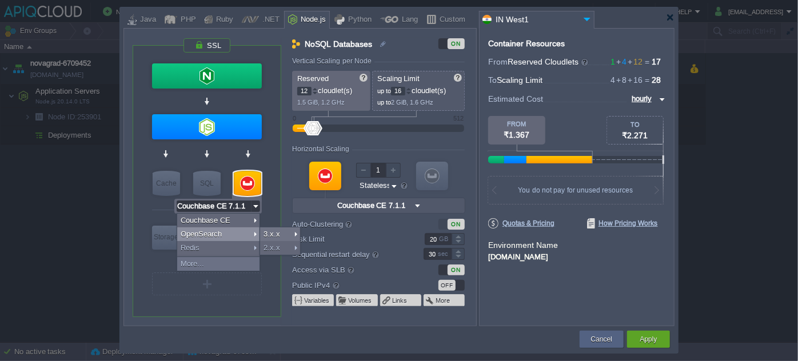
click at [216, 233] on div "OpenSearch" at bounding box center [218, 235] width 82 height 14
type input "NoSQL Databases"
type input "8"
type input "OpenSearch 3.2.0"
type input "Oracle OpenJDK..."
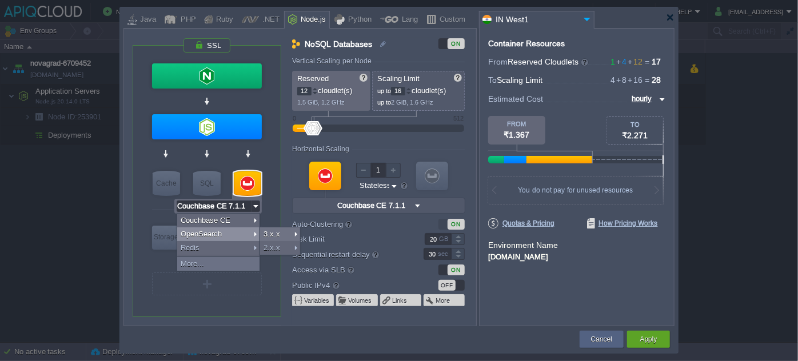
type input "Stateful"
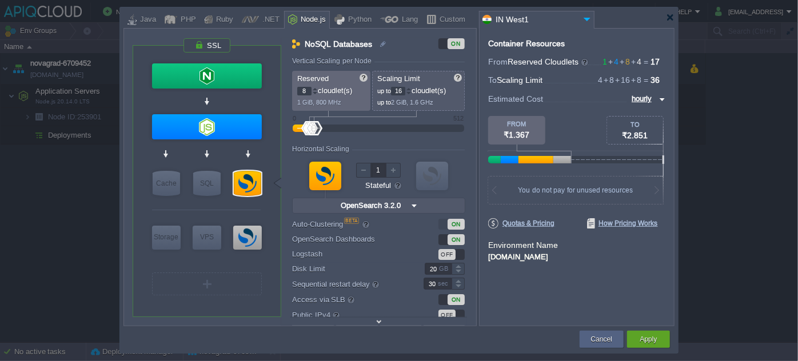
type input "OpenSearch 3.2.0"
click at [252, 182] on div at bounding box center [247, 183] width 27 height 25
type input "NoSQL Databases"
type input "Oracle OpenJDK..."
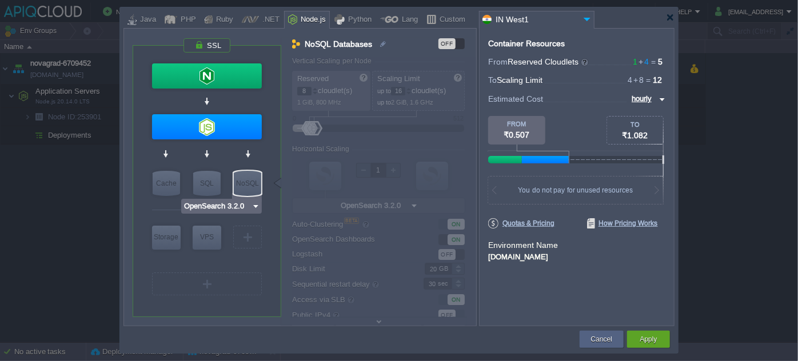
click at [246, 181] on div "NoSQL" at bounding box center [247, 183] width 27 height 25
type input "NoSQL Databases"
type input "Oracle OpenJDK..."
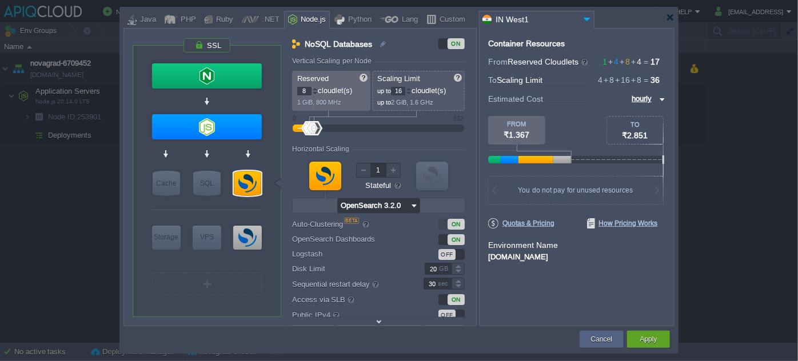
click at [404, 208] on input "OpenSearch 3.2.0" at bounding box center [372, 205] width 71 height 15
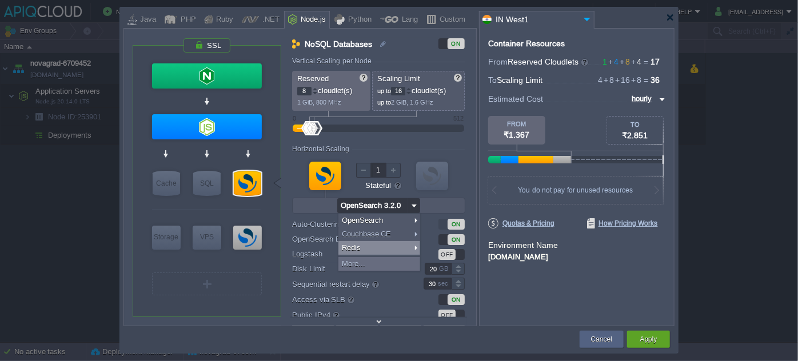
click at [385, 248] on div "Redis" at bounding box center [380, 248] width 82 height 14
type input "NoSQL Databases"
type input "1"
type input "4"
type input "Redis 7.2.4"
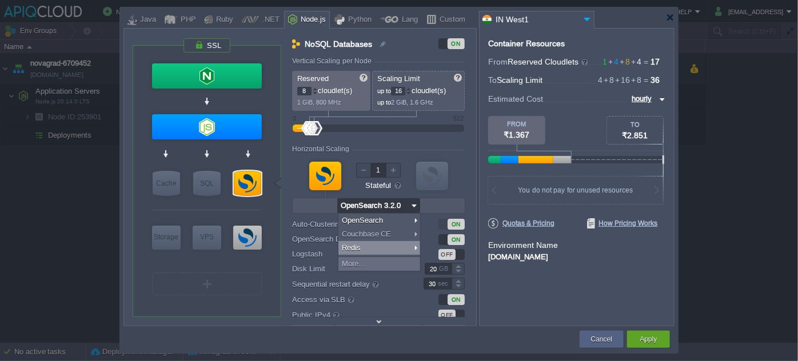
type input "7.2.4-almalinux-9"
type input "Stateless"
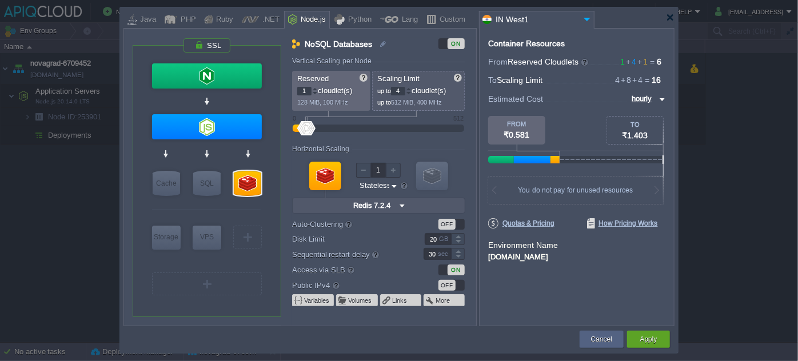
click at [443, 225] on div "OFF" at bounding box center [447, 224] width 17 height 11
type input "6"
click at [443, 225] on div "ON" at bounding box center [452, 224] width 26 height 11
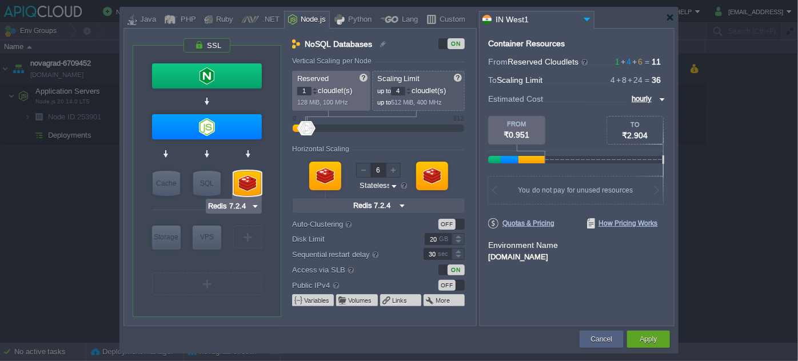
click at [252, 181] on div at bounding box center [247, 183] width 27 height 25
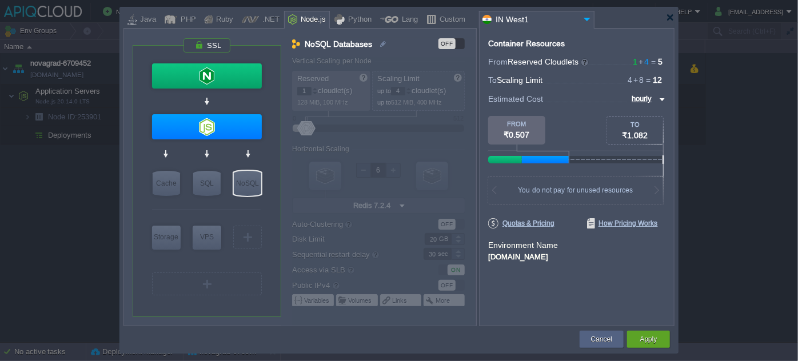
click at [335, 12] on div at bounding box center [340, 19] width 10 height 17
type input "Redis 7.2.4"
click at [249, 202] on input "Redis 7.2.4" at bounding box center [229, 206] width 43 height 11
click at [289, 198] on div "NoSQL Databases OFF Vertical Scaling per Node Reserved 1 cloudlet(s) 128 MiB, 1…" at bounding box center [378, 182] width 194 height 288
click at [582, 20] on img at bounding box center [587, 18] width 14 height 15
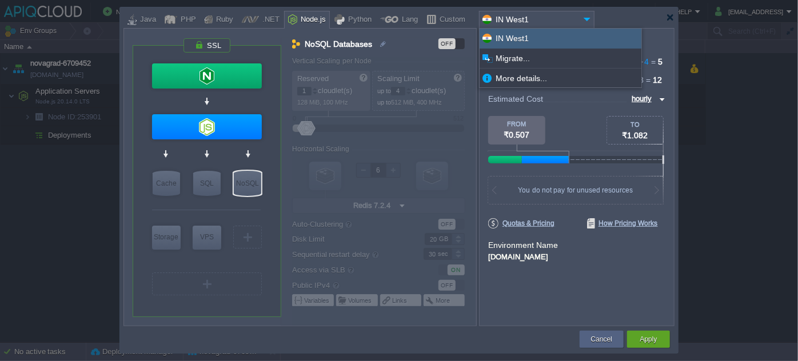
click at [582, 20] on img at bounding box center [587, 18] width 14 height 15
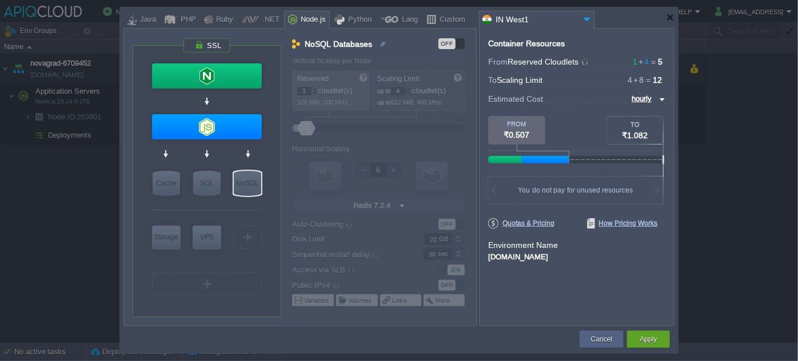
click at [436, 15] on div "Custom" at bounding box center [450, 19] width 29 height 17
click at [436, 23] on div "Custom" at bounding box center [450, 19] width 29 height 17
click at [448, 41] on div "OFF" at bounding box center [447, 43] width 17 height 11
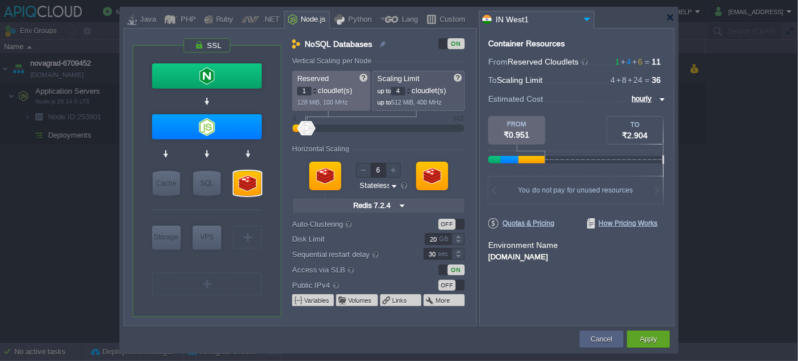
click at [448, 41] on div "ON" at bounding box center [456, 43] width 17 height 11
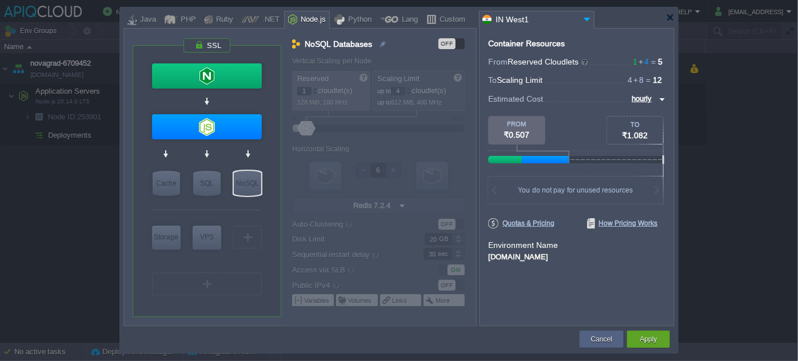
click at [335, 17] on div at bounding box center [340, 19] width 10 height 17
click at [593, 335] on button "Cancel" at bounding box center [601, 339] width 21 height 11
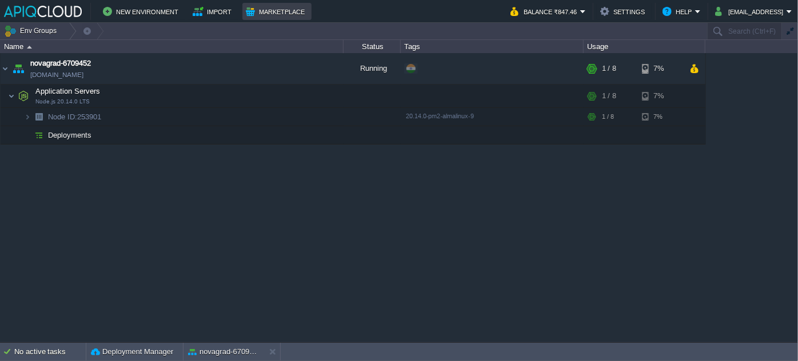
click at [258, 11] on button "Marketplace" at bounding box center [277, 12] width 62 height 14
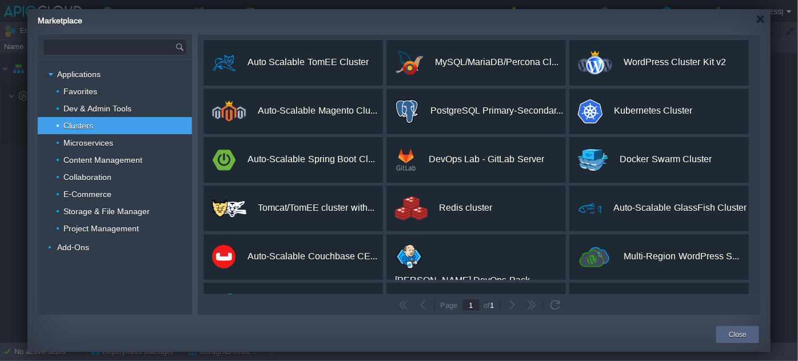
click at [127, 45] on input "text" at bounding box center [109, 46] width 132 height 15
type input "mongo"
click at [92, 121] on span "Clusters" at bounding box center [78, 126] width 33 height 10
click at [743, 331] on button "Close" at bounding box center [738, 334] width 18 height 11
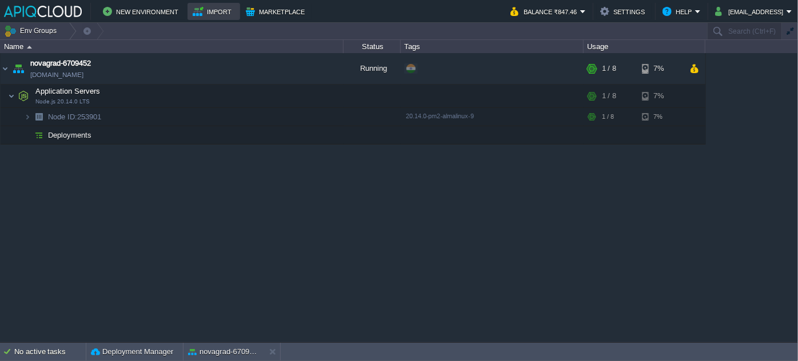
click at [200, 12] on button "Import" at bounding box center [214, 12] width 43 height 14
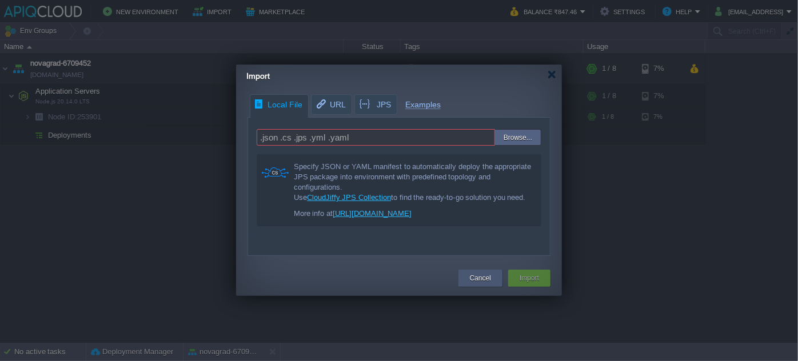
click at [486, 277] on button "Cancel" at bounding box center [480, 278] width 21 height 11
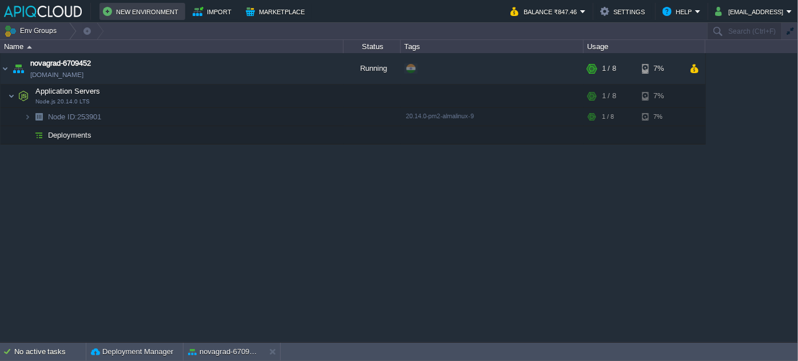
click at [129, 14] on button "New Environment" at bounding box center [142, 12] width 79 height 14
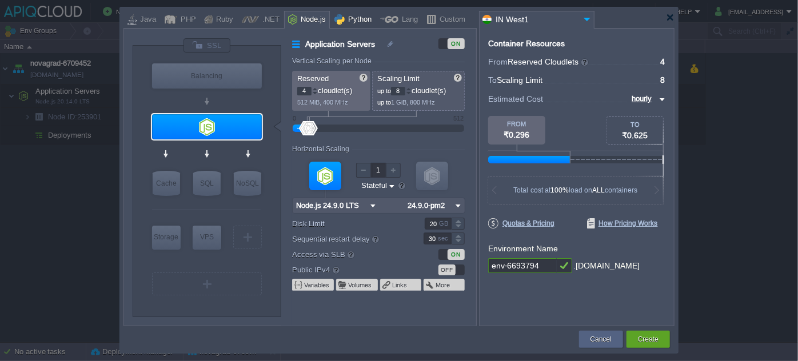
click at [365, 19] on div "Python" at bounding box center [353, 20] width 45 height 18
type input "Application Servers"
type input "1"
type input "4"
type input "Apache Python..."
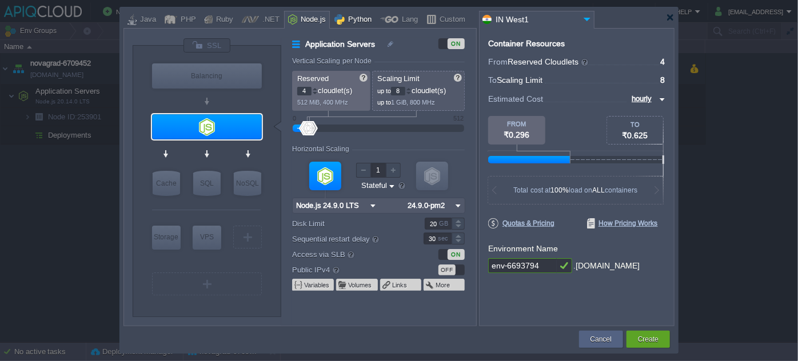
type input "Python 3.14.0"
click at [409, 21] on div "Lang" at bounding box center [399, 20] width 46 height 18
type input "Application Servers"
type input "6"
type input "Golang 1.25.2"
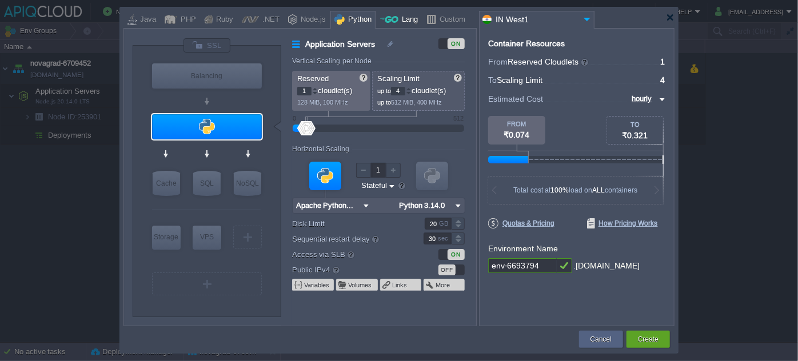
type input "1.25.2"
click at [440, 21] on div "Custom" at bounding box center [450, 19] width 29 height 17
type input "Application Servers"
type input "1.25.2"
type input "null"
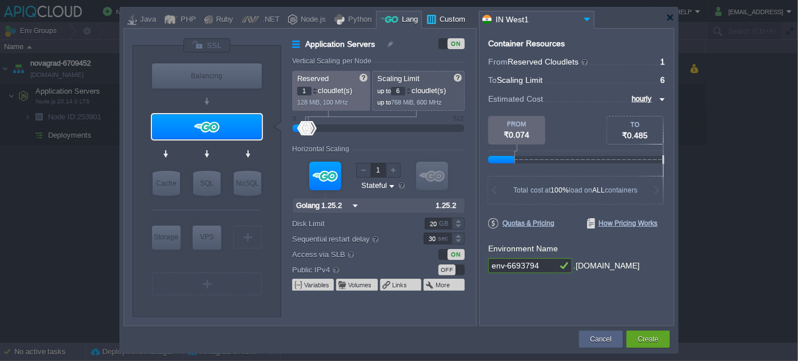
type input "1.25.2-almalinux-9"
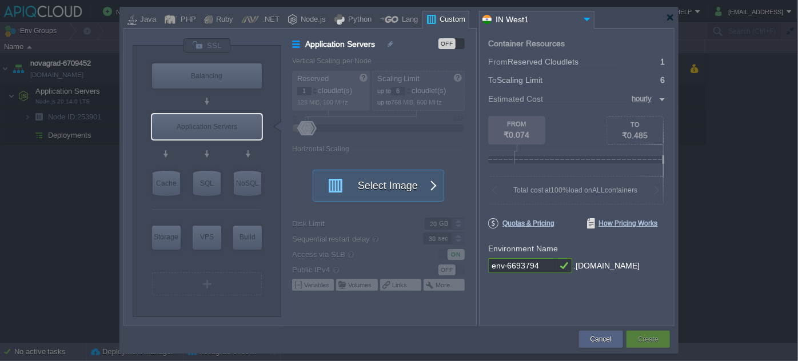
click at [406, 19] on div "Lang" at bounding box center [408, 19] width 19 height 17
type input "Application Servers"
type input "Golang 1.25.2"
type input "1.25.2"
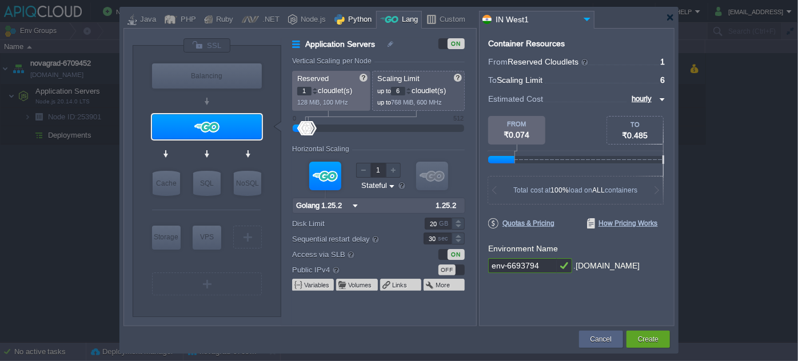
click at [345, 15] on div "Python" at bounding box center [358, 19] width 27 height 17
type input "Application Servers"
type input "4"
type input "Apache Python..."
type input "Python 3.14.0"
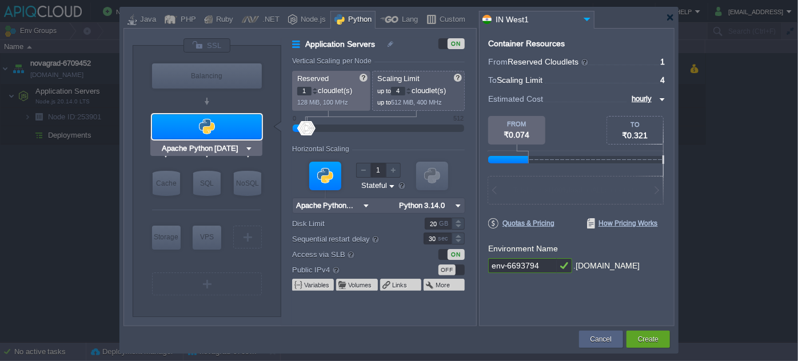
type input "NGINX 1.28.0"
click at [172, 19] on div at bounding box center [171, 19] width 13 height 17
type input "Application Servers"
type input "Apache [DATE]"
type input "PHP [DATE]"
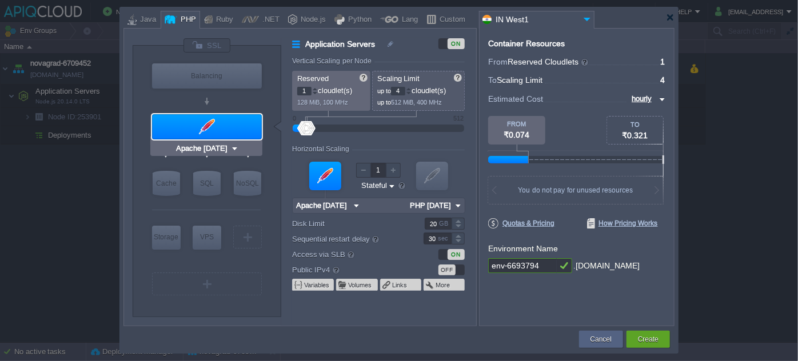
type input "NGINX 1.28.0"
click at [288, 21] on div at bounding box center [292, 19] width 9 height 17
type input "Application Servers"
type input "4"
type input "8"
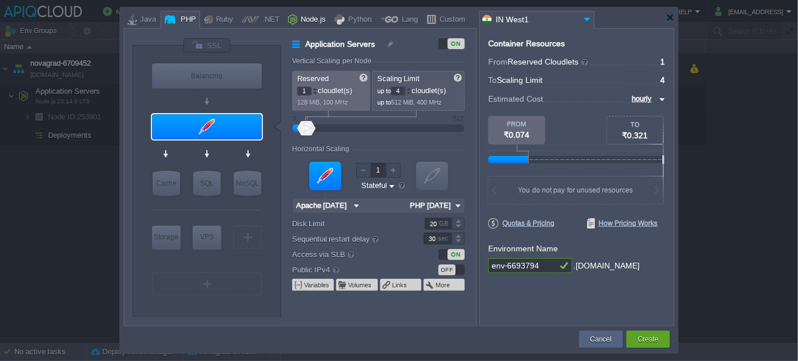
type input "Node.js 24.9.0 LTS"
type input "24.9.0-pm2"
type input "Redis 7.2.4"
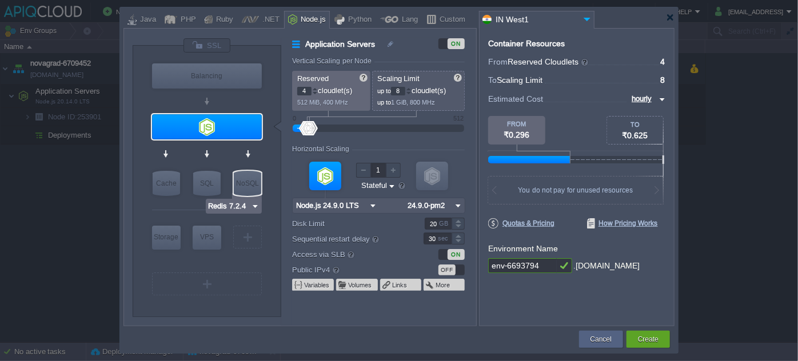
click at [252, 206] on img at bounding box center [255, 206] width 9 height 11
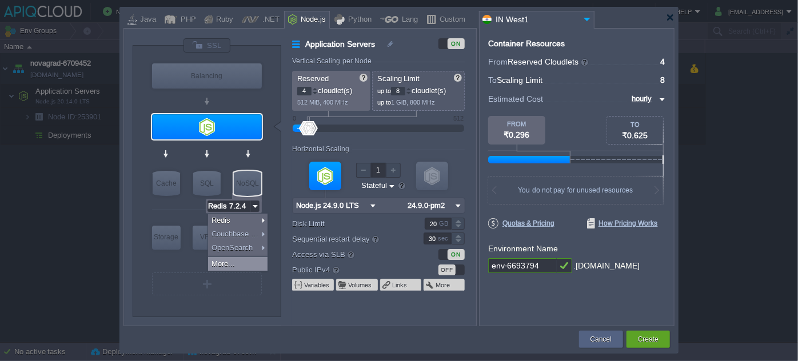
click at [272, 297] on div "VM Balancing VM Application Servers VM Cache VM SQL VM NoSQL VM Storage VM VPS …" at bounding box center [207, 181] width 149 height 271
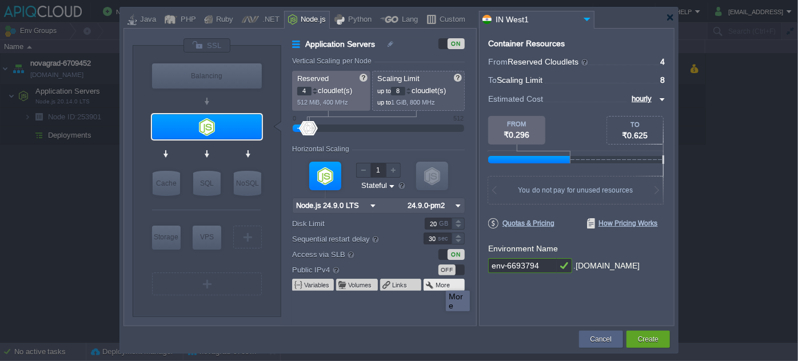
click at [442, 286] on button "More" at bounding box center [443, 285] width 15 height 9
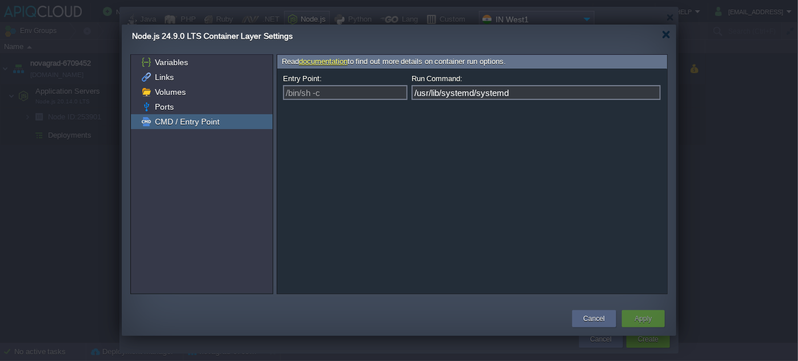
click at [594, 316] on button "Cancel" at bounding box center [594, 318] width 21 height 11
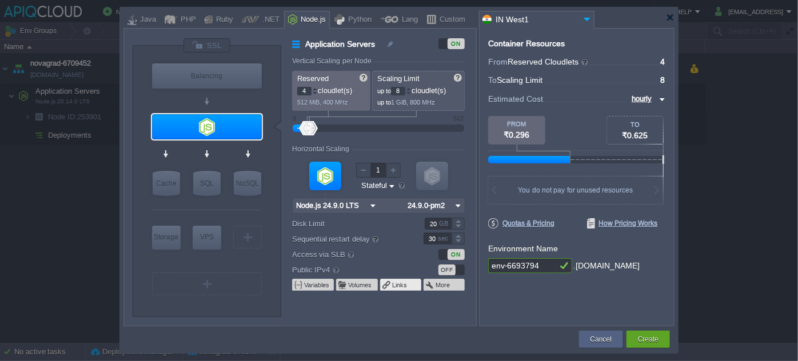
click at [399, 288] on button "Links" at bounding box center [400, 285] width 16 height 9
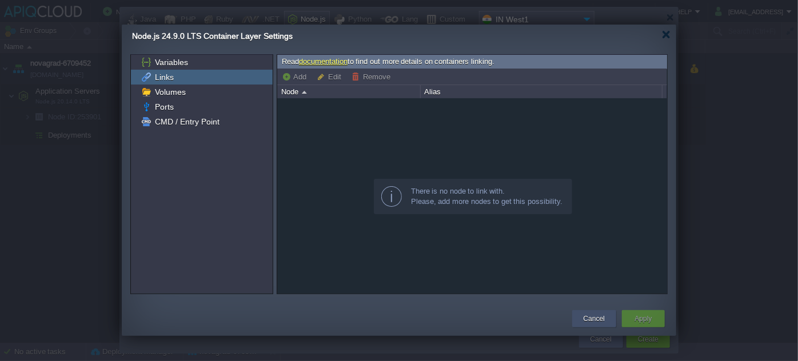
click at [590, 323] on button "Cancel" at bounding box center [594, 318] width 21 height 11
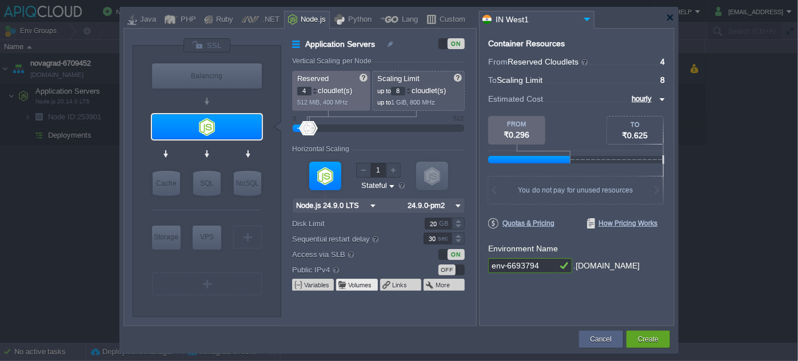
click at [365, 284] on button "Volumes" at bounding box center [360, 285] width 25 height 9
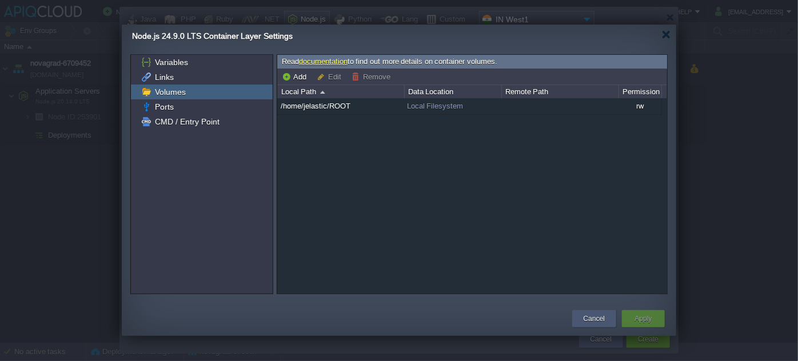
click at [590, 322] on button "Cancel" at bounding box center [594, 318] width 21 height 11
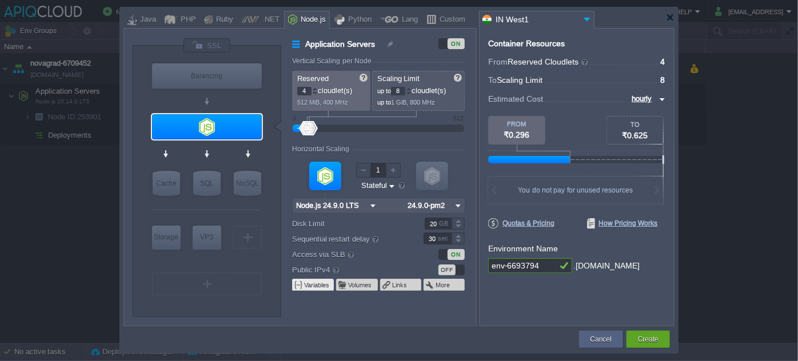
click at [320, 282] on button "Variables" at bounding box center [317, 285] width 26 height 9
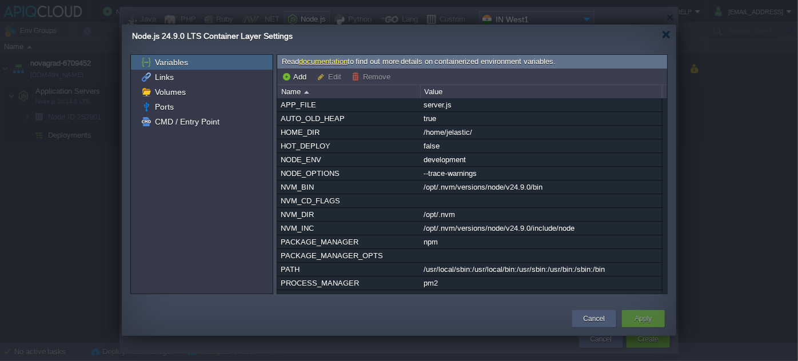
click at [586, 314] on button "Cancel" at bounding box center [594, 318] width 21 height 11
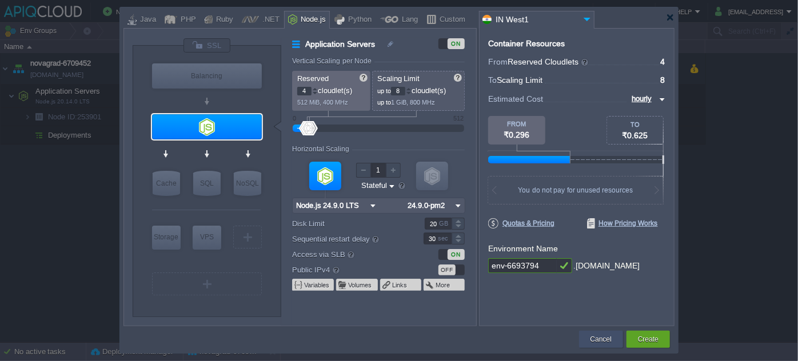
click at [596, 339] on button "Cancel" at bounding box center [601, 339] width 21 height 11
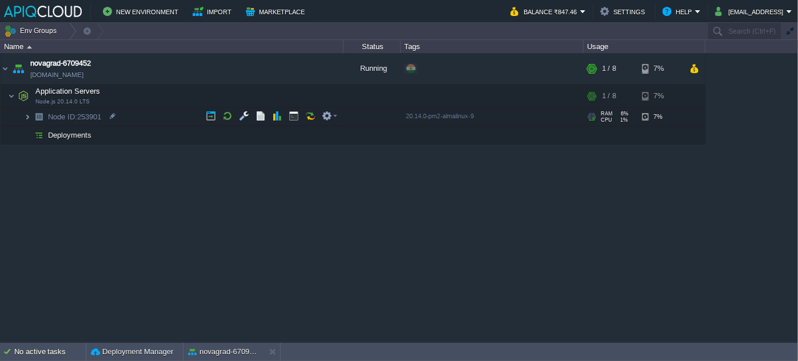
click at [26, 116] on img at bounding box center [27, 117] width 7 height 18
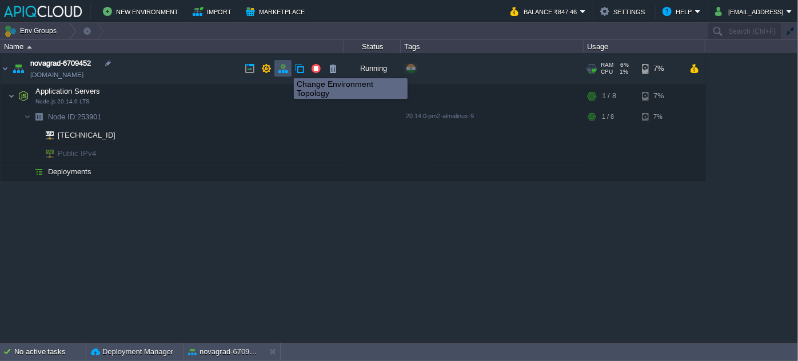
click at [285, 68] on button "button" at bounding box center [283, 68] width 10 height 10
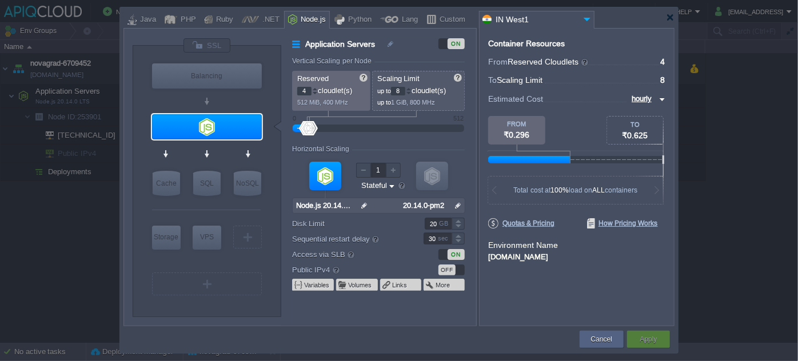
click at [261, 184] on div "VM NoSQL" at bounding box center [248, 183] width 32 height 30
click at [252, 181] on div "NoSQL" at bounding box center [247, 183] width 27 height 25
type input "NoSQL Databases"
type input "1"
type input "4"
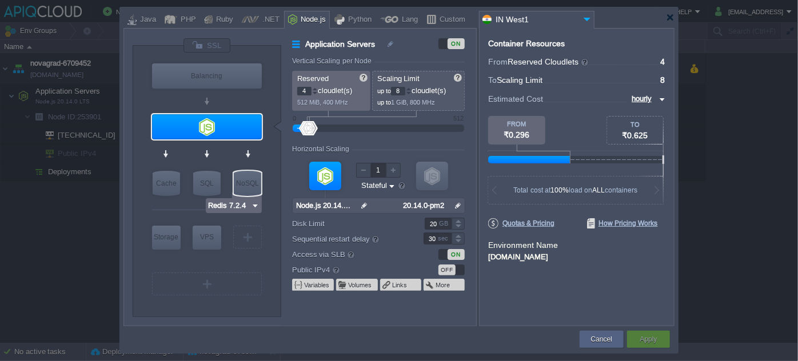
type input "Redis 7.2.4"
type input "7.2.4-almalinux-9"
type input "Stateless"
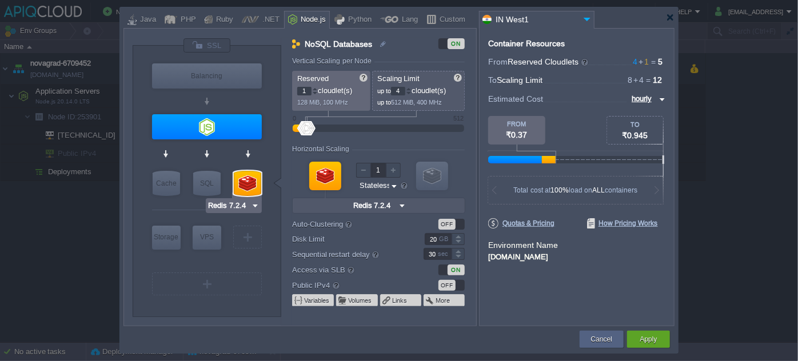
click at [256, 205] on img at bounding box center [255, 205] width 9 height 11
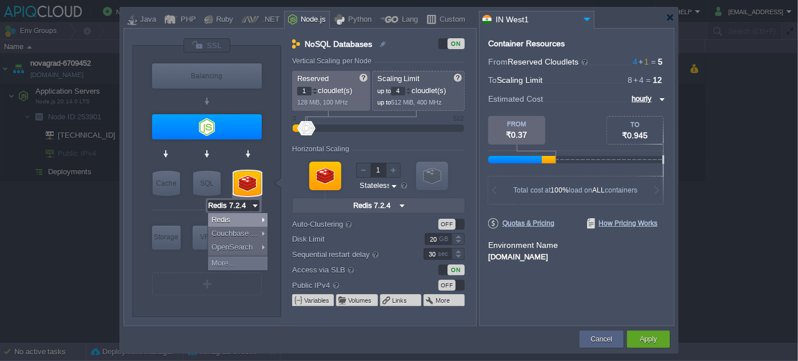
click at [256, 205] on img at bounding box center [255, 205] width 9 height 11
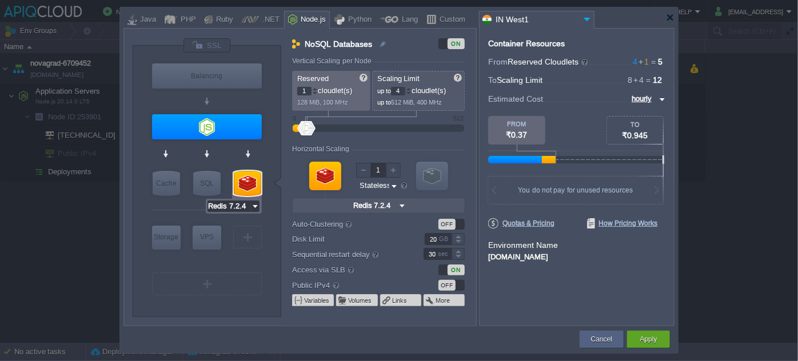
click at [252, 186] on div at bounding box center [247, 183] width 27 height 25
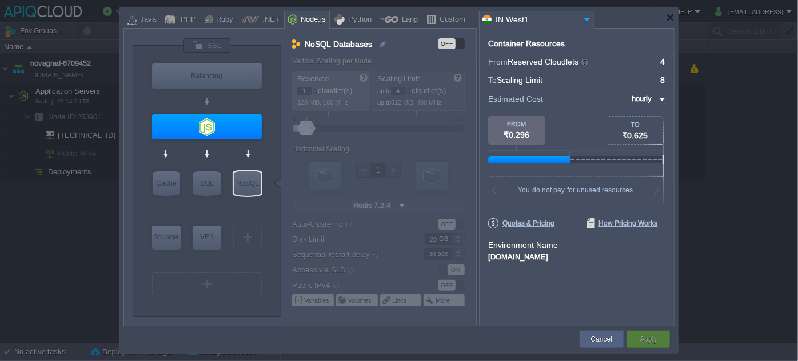
click at [268, 213] on div "VM Balancing VM Application Servers VM Cache VM SQL VM NoSQL VM Storage VM VPS …" at bounding box center [207, 181] width 149 height 271
click at [603, 342] on button "Cancel" at bounding box center [601, 339] width 21 height 11
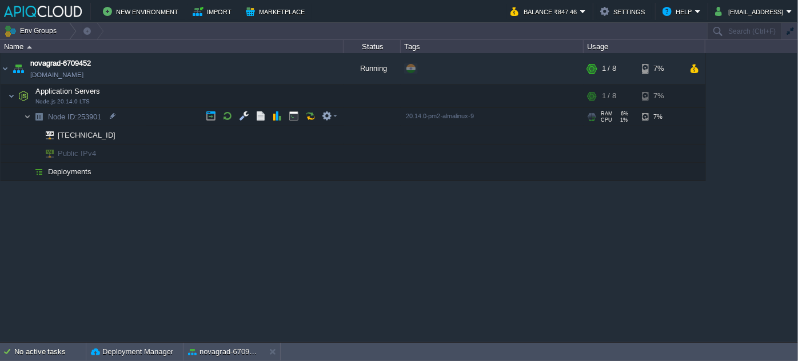
click at [27, 119] on img at bounding box center [27, 117] width 7 height 18
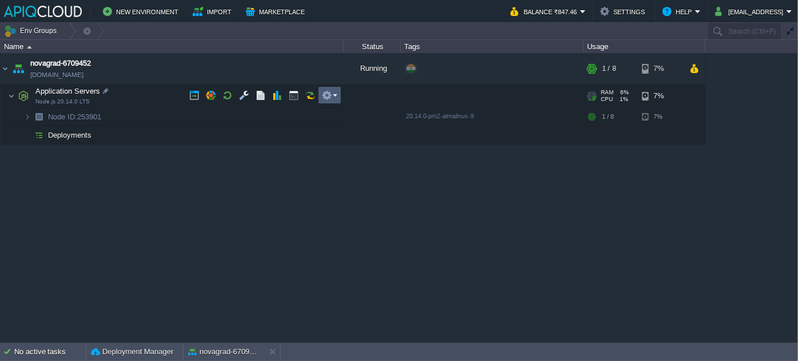
click at [325, 93] on button "button" at bounding box center [327, 95] width 10 height 10
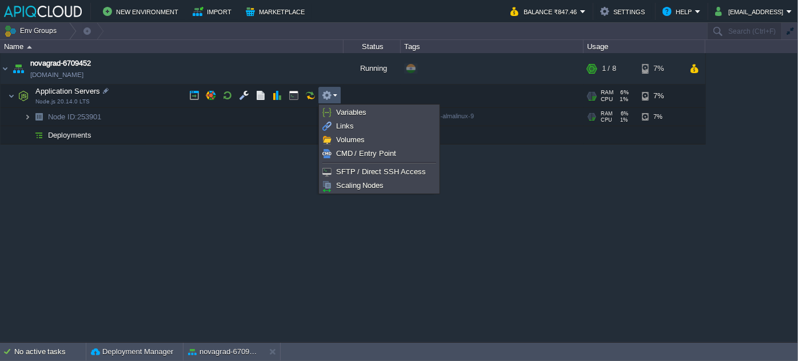
click at [27, 118] on img at bounding box center [27, 117] width 7 height 18
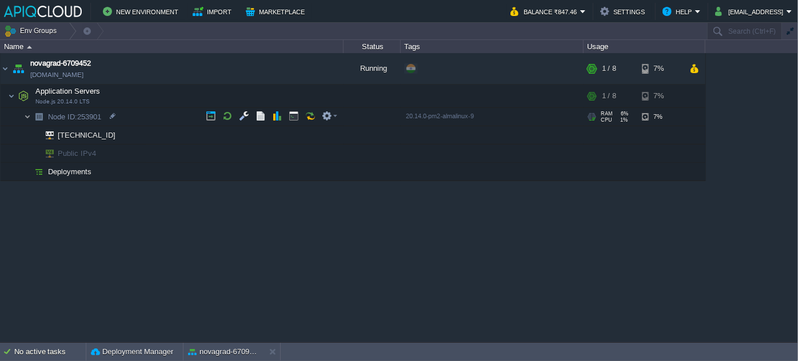
click at [27, 118] on img at bounding box center [27, 117] width 7 height 18
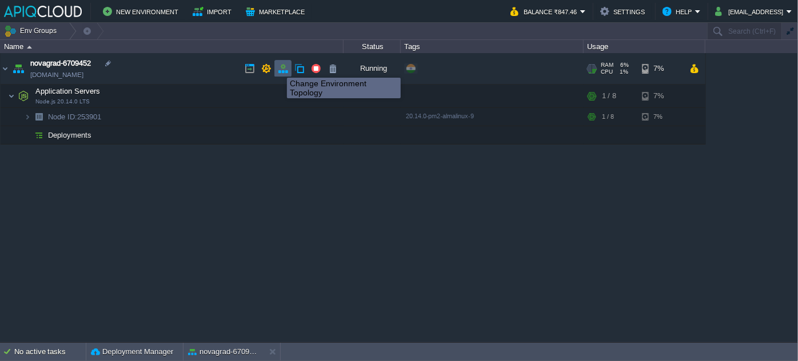
click at [284, 67] on button "button" at bounding box center [283, 68] width 10 height 10
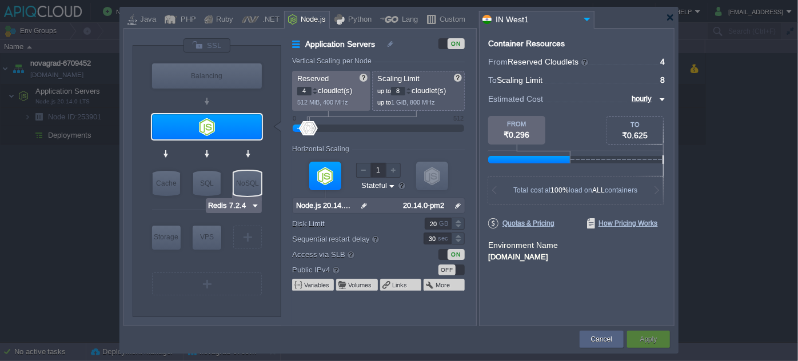
click at [242, 186] on div "NoSQL" at bounding box center [247, 183] width 27 height 25
type input "NoSQL Databases"
type input "1"
type input "4"
type input "Redis 7.2.4"
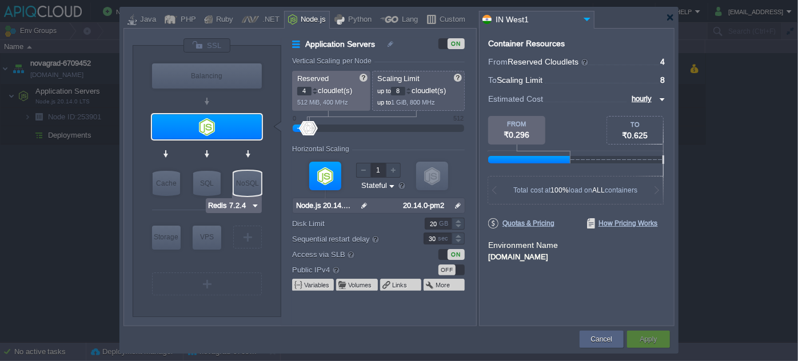
type input "7.2.4-almalinux-9"
type input "Stateless"
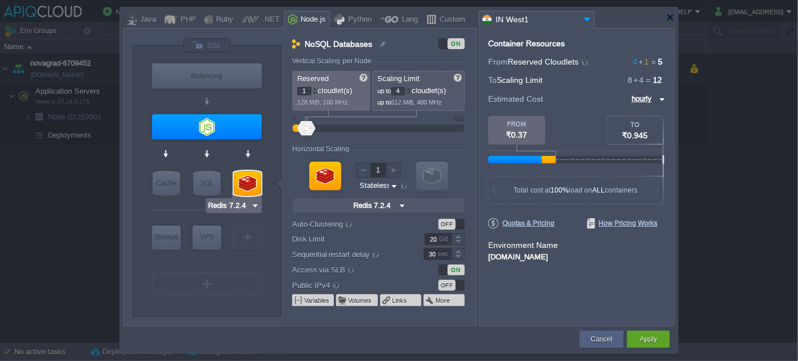
click at [245, 181] on div at bounding box center [247, 183] width 27 height 25
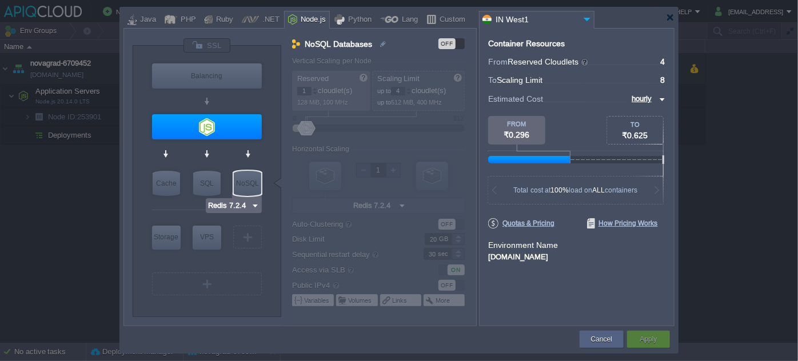
click at [245, 181] on div "NoSQL" at bounding box center [247, 183] width 27 height 25
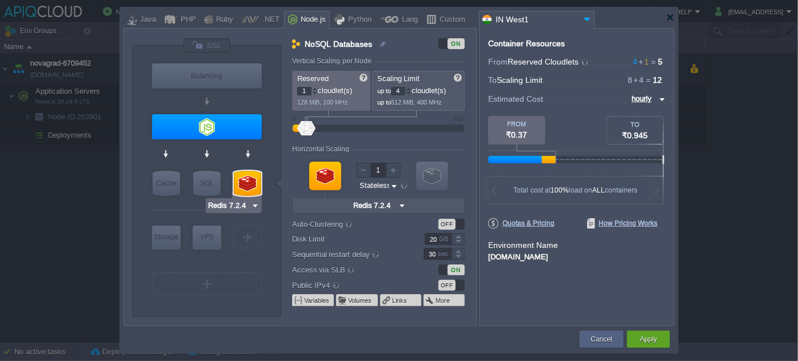
click at [245, 181] on div at bounding box center [247, 183] width 27 height 25
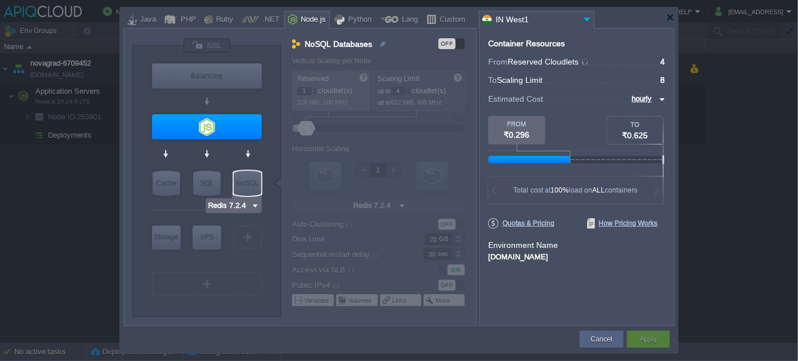
click at [245, 181] on div "NoSQL" at bounding box center [247, 183] width 27 height 25
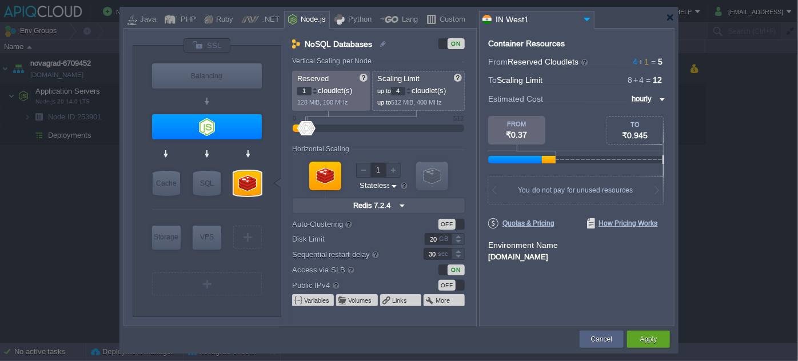
click at [395, 209] on input "Redis 7.2.4" at bounding box center [373, 205] width 46 height 15
click at [453, 286] on div "OFF" at bounding box center [447, 285] width 17 height 11
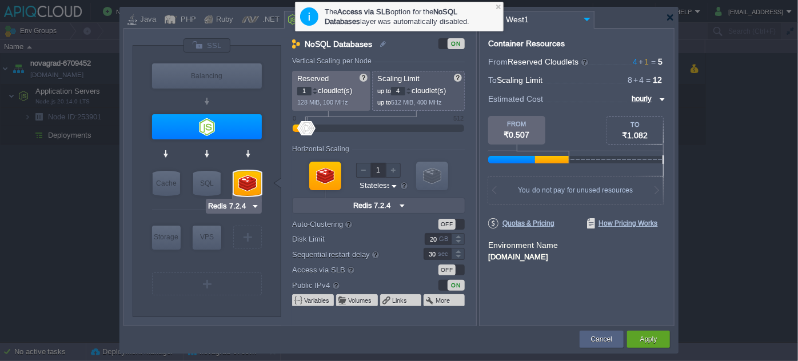
click at [253, 185] on div at bounding box center [247, 183] width 27 height 25
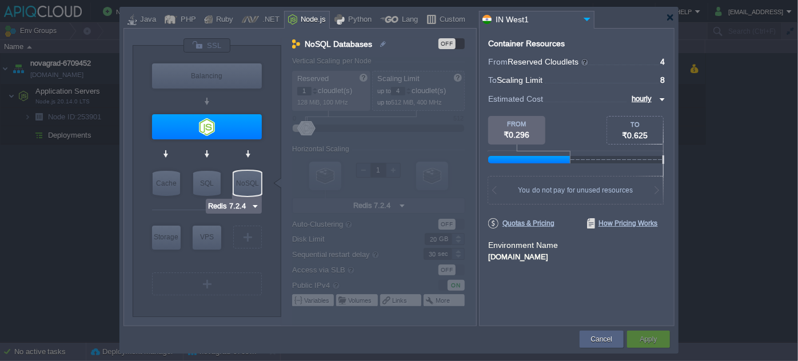
click at [255, 202] on img at bounding box center [255, 206] width 9 height 11
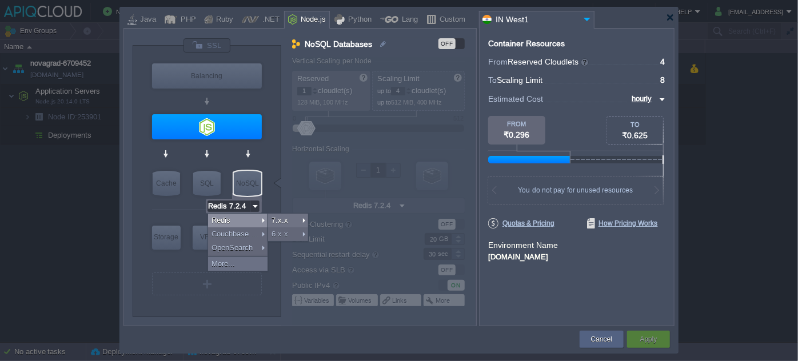
click at [255, 202] on img at bounding box center [255, 206] width 9 height 11
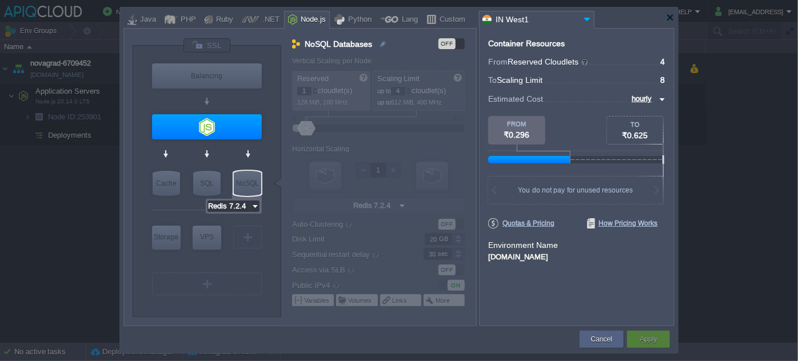
click at [254, 184] on div "NoSQL" at bounding box center [247, 183] width 27 height 25
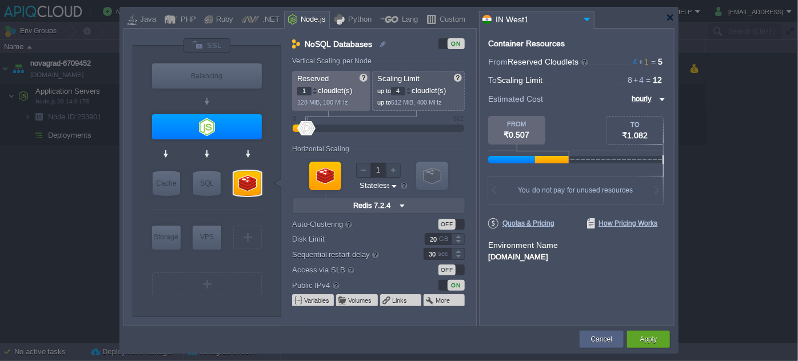
click at [391, 62] on div "Vertical Scaling per Node" at bounding box center [378, 62] width 173 height 10
click at [401, 204] on img at bounding box center [402, 205] width 12 height 15
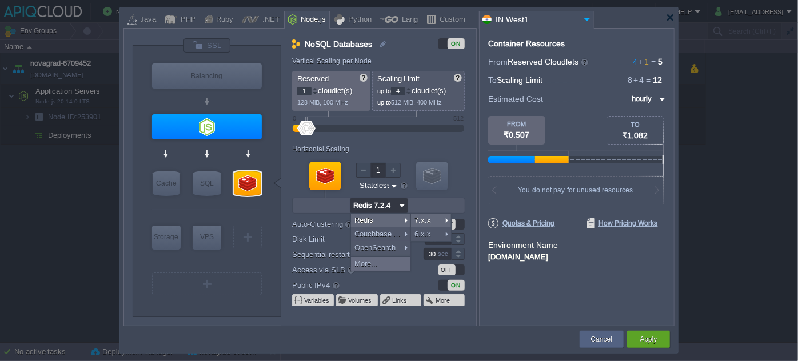
click at [220, 207] on div at bounding box center [206, 210] width 109 height 24
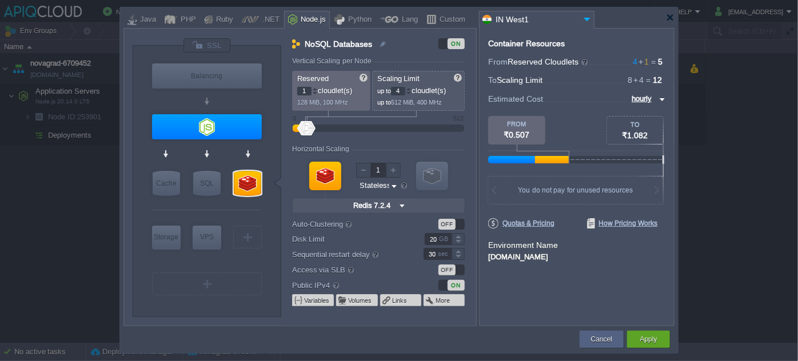
click at [345, 18] on div "Python" at bounding box center [358, 19] width 27 height 17
type input "114"
drag, startPoint x: 306, startPoint y: 128, endPoint x: 341, endPoint y: 131, distance: 35.0
click at [341, 131] on div at bounding box center [341, 128] width 17 height 14
click at [671, 14] on div at bounding box center [670, 17] width 9 height 9
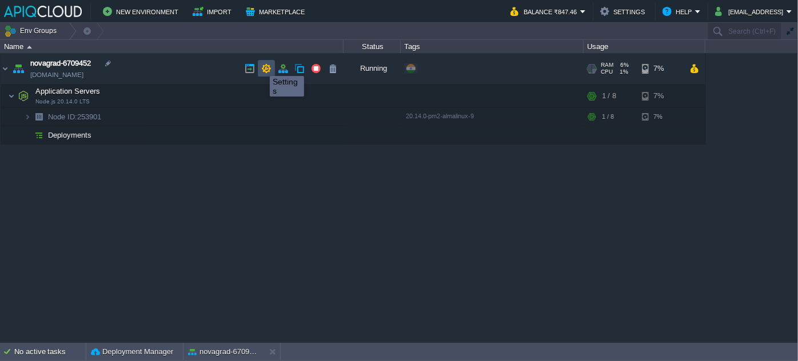
click at [264, 66] on button "button" at bounding box center [266, 68] width 10 height 10
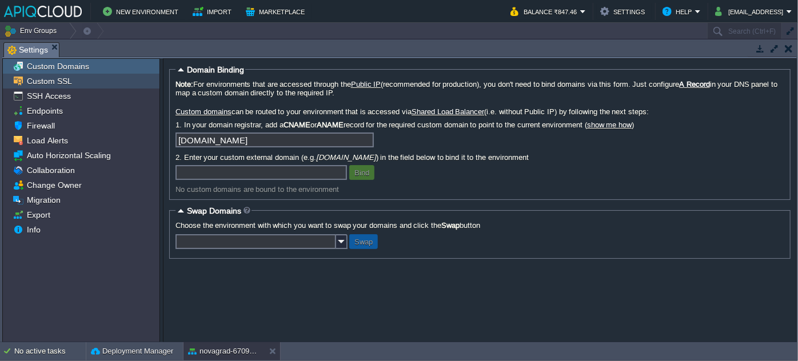
click at [71, 80] on div "Custom SSL" at bounding box center [81, 81] width 157 height 15
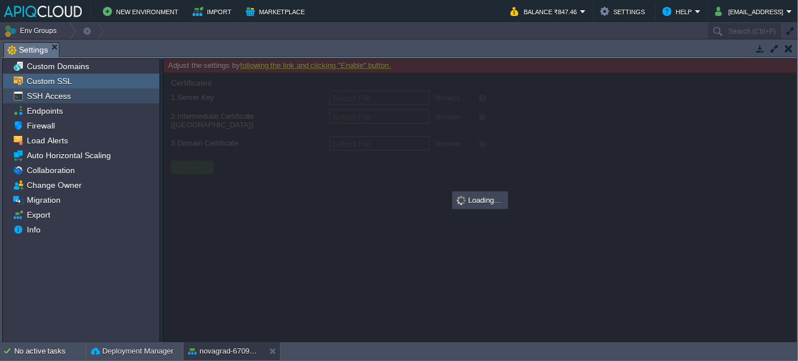
type input "Select File"
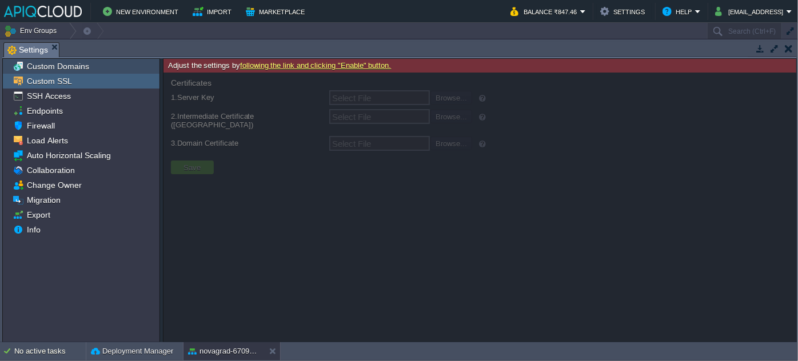
click at [71, 66] on span "Custom Domains" at bounding box center [58, 66] width 66 height 10
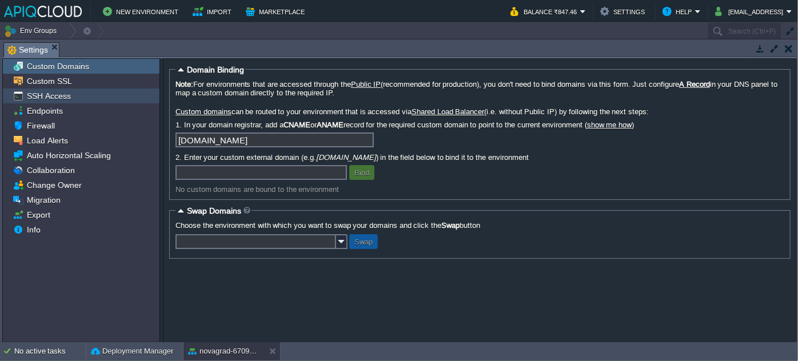
click at [55, 95] on span "SSH Access" at bounding box center [49, 96] width 48 height 10
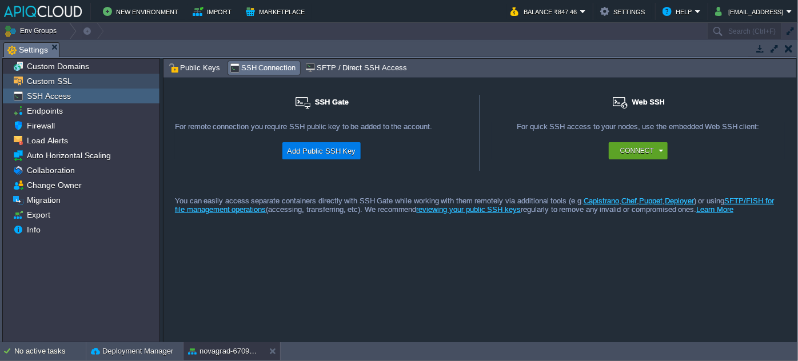
click at [58, 86] on span "Custom SSL" at bounding box center [49, 81] width 49 height 10
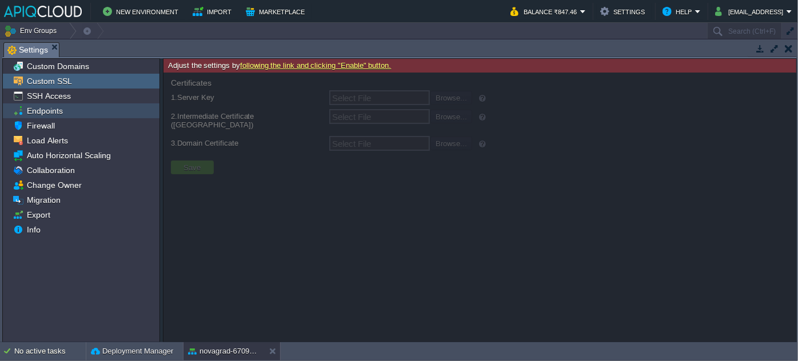
click at [53, 126] on span "Firewall" at bounding box center [41, 126] width 32 height 10
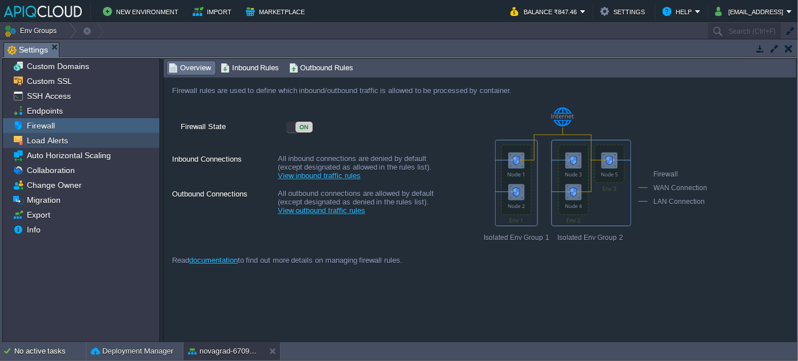
click at [59, 141] on span "Load Alerts" at bounding box center [47, 141] width 45 height 10
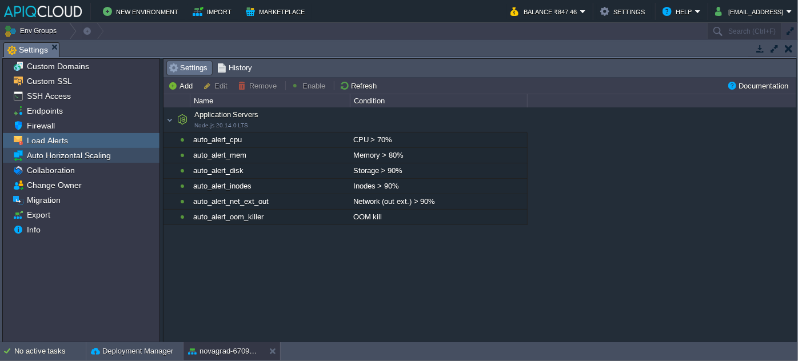
click at [66, 159] on span "Auto Horizontal Scaling" at bounding box center [69, 155] width 88 height 10
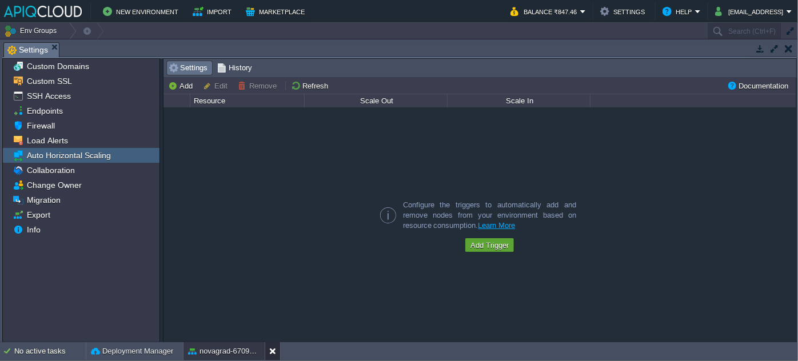
click at [271, 352] on button at bounding box center [274, 351] width 11 height 11
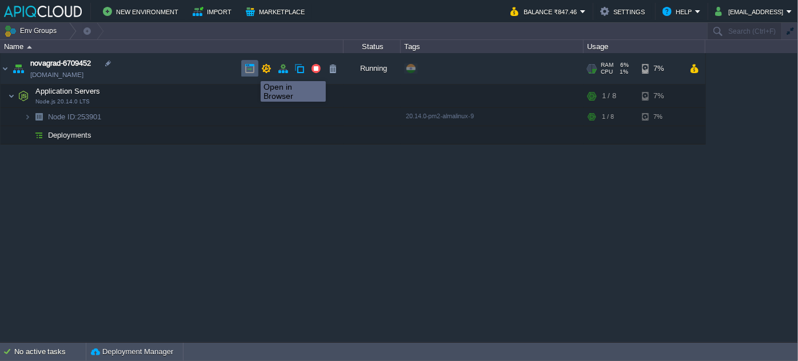
click at [245, 70] on button "button" at bounding box center [250, 68] width 10 height 10
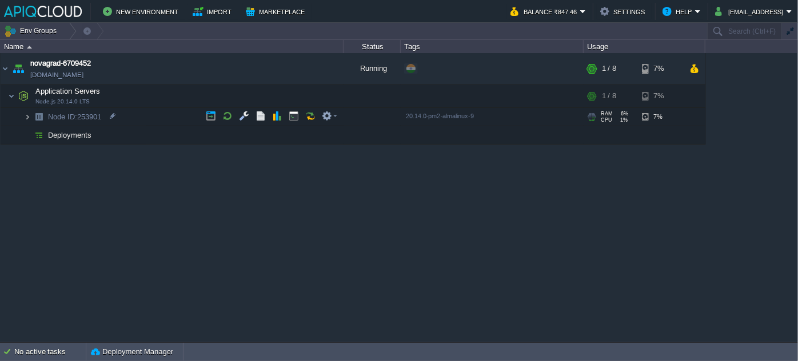
click at [30, 114] on img at bounding box center [27, 117] width 7 height 18
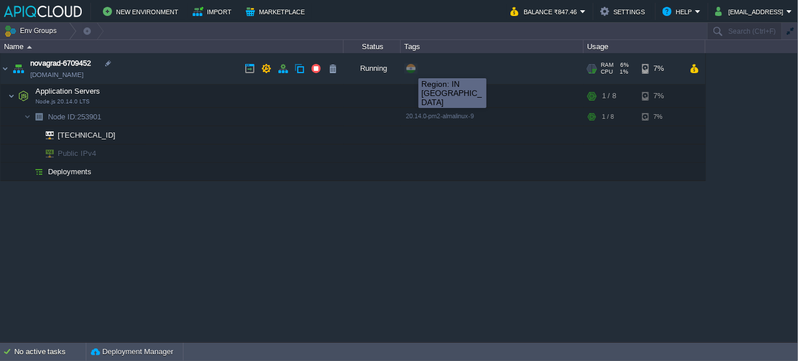
click at [410, 68] on span at bounding box center [411, 68] width 9 height 9
click at [434, 70] on div "+ Add to Env Group" at bounding box center [433, 68] width 59 height 10
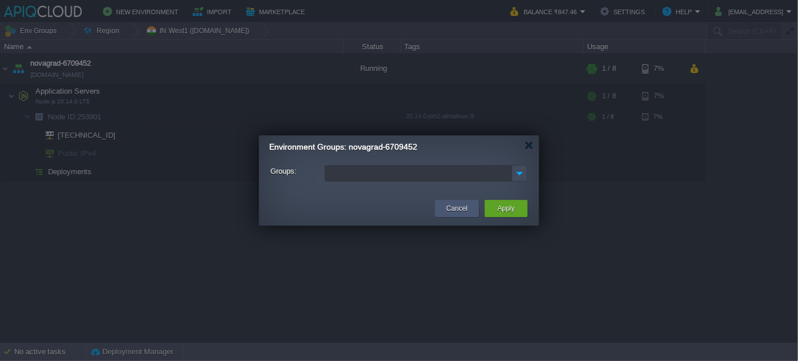
click at [450, 204] on button "Cancel" at bounding box center [457, 208] width 21 height 11
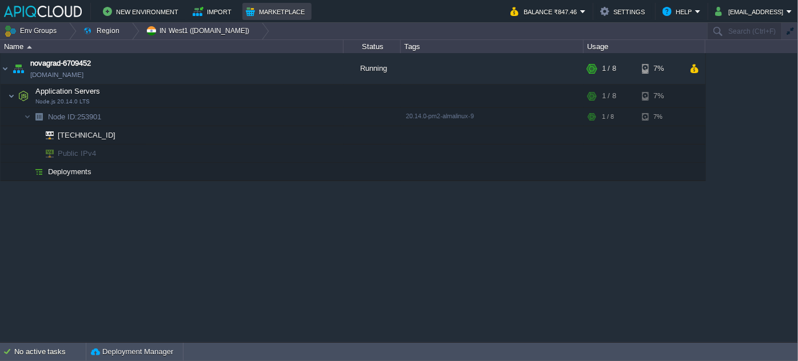
click at [261, 13] on button "Marketplace" at bounding box center [277, 12] width 62 height 14
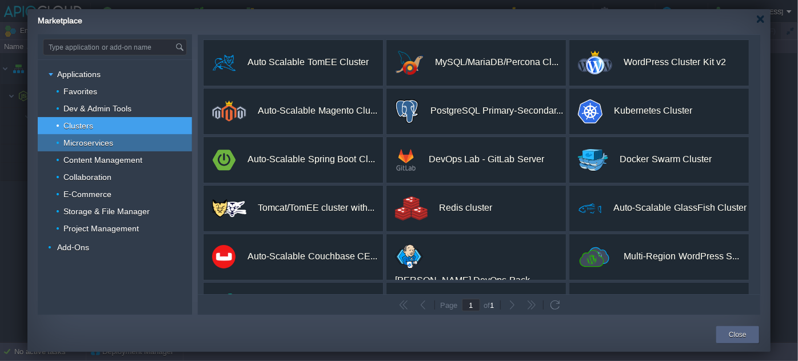
click at [103, 144] on span "Microservices" at bounding box center [88, 143] width 53 height 10
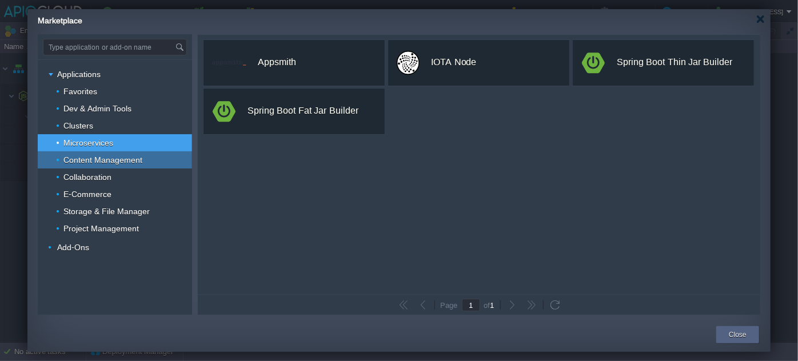
click at [97, 164] on span "Content Management" at bounding box center [103, 160] width 82 height 10
type input "Type application or add-on name"
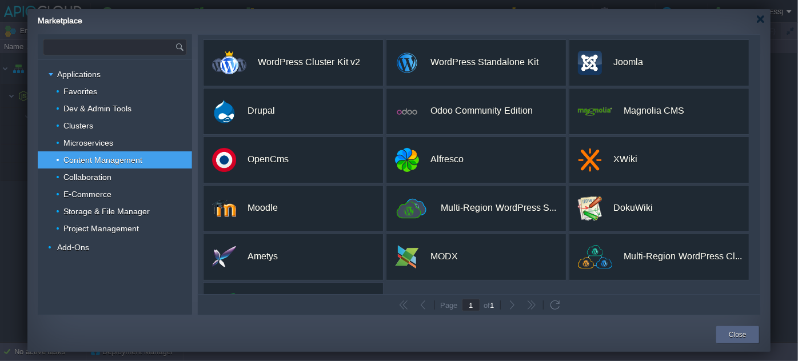
click at [85, 46] on input "text" at bounding box center [109, 46] width 132 height 15
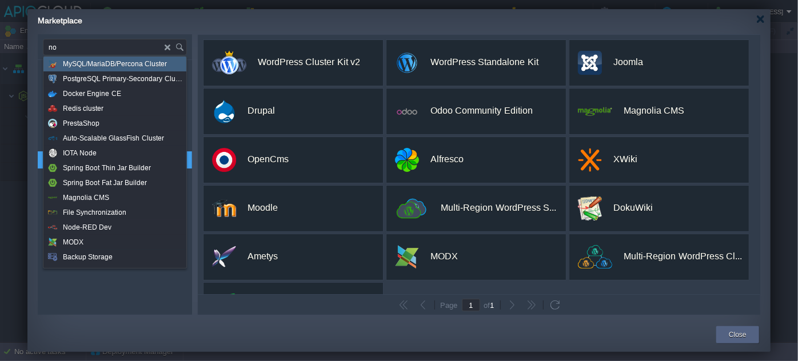
drag, startPoint x: 62, startPoint y: 46, endPoint x: 46, endPoint y: 47, distance: 16.6
click at [46, 47] on input "no" at bounding box center [103, 46] width 121 height 15
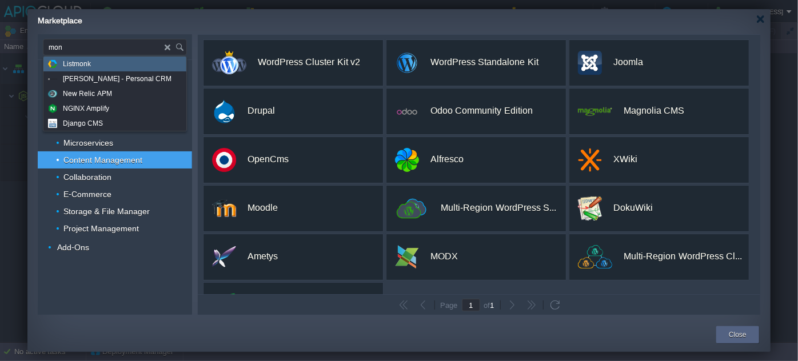
click at [166, 43] on img at bounding box center [170, 46] width 10 height 15
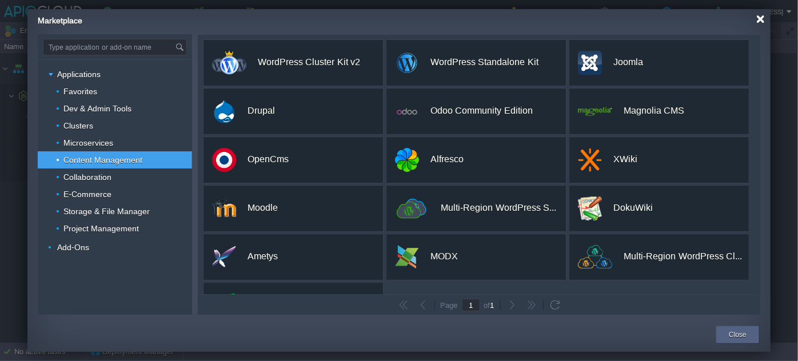
type input "Type application or add-on name"
click at [759, 21] on div at bounding box center [761, 19] width 9 height 9
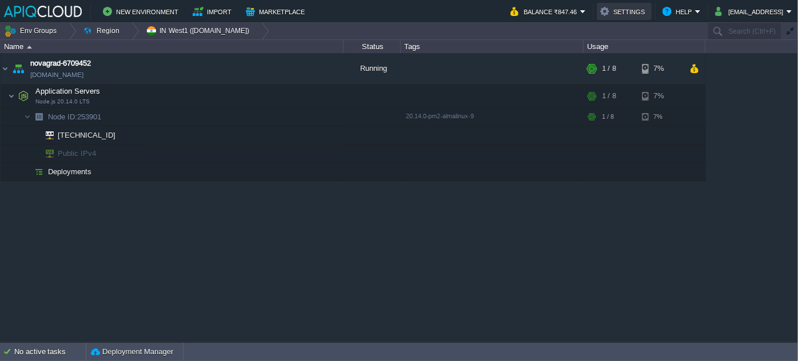
click at [637, 5] on button "Settings" at bounding box center [624, 12] width 48 height 14
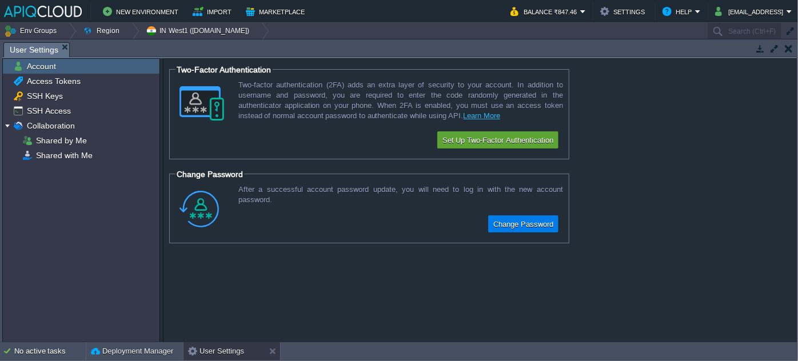
click at [788, 52] on button "button" at bounding box center [789, 48] width 8 height 10
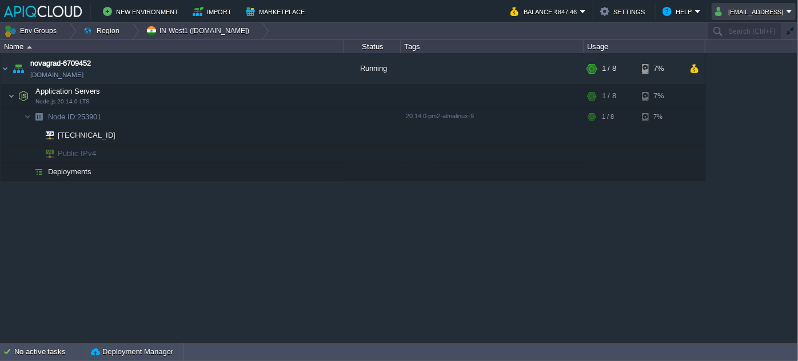
click at [747, 10] on button "[EMAIL_ADDRESS]" at bounding box center [750, 12] width 71 height 14
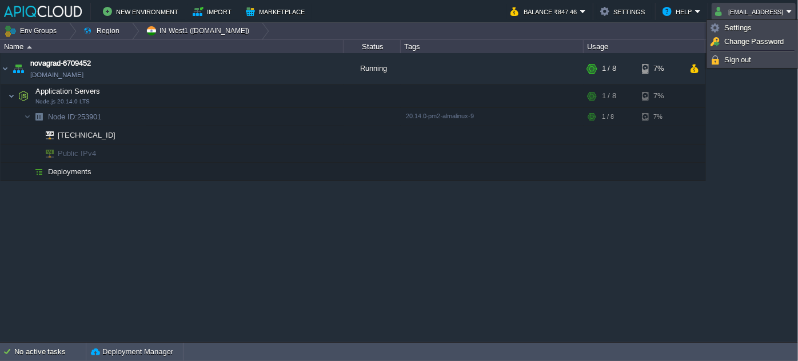
click at [747, 10] on button "[EMAIL_ADDRESS]" at bounding box center [750, 12] width 71 height 14
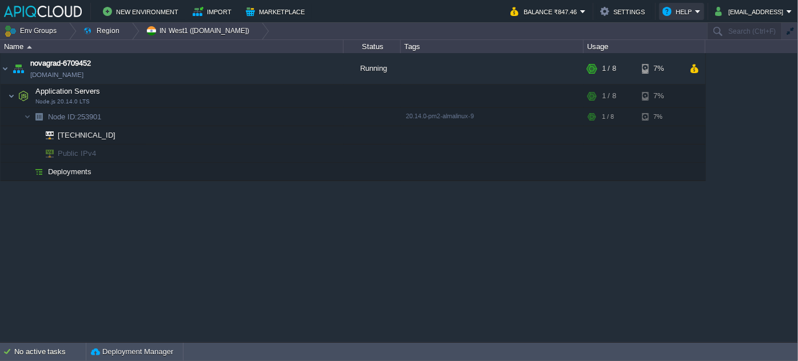
click at [690, 8] on button "Help" at bounding box center [679, 12] width 33 height 14
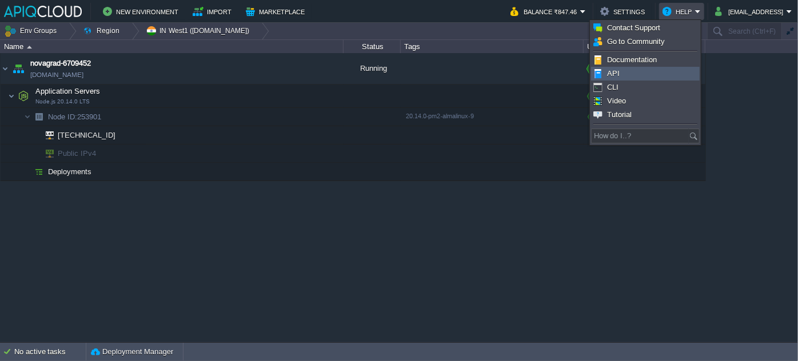
click at [624, 71] on link "API" at bounding box center [646, 73] width 108 height 13
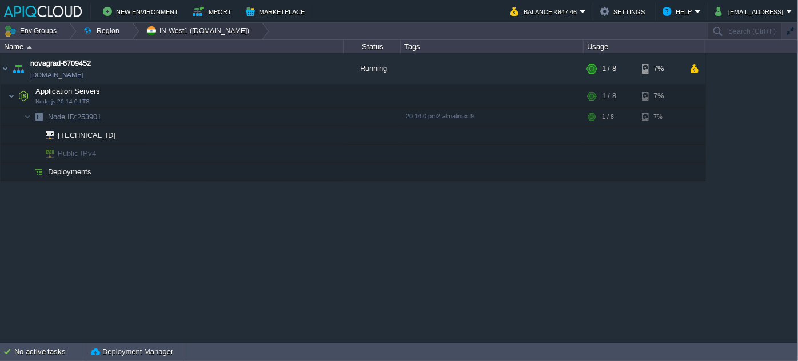
click at [208, 30] on button "IN West1 ([DOMAIN_NAME])" at bounding box center [200, 31] width 108 height 16
click at [558, 11] on button "Balance ₹847.46" at bounding box center [546, 12] width 70 height 14
click at [344, 137] on td at bounding box center [372, 135] width 57 height 18
click at [278, 70] on button "button" at bounding box center [283, 68] width 10 height 10
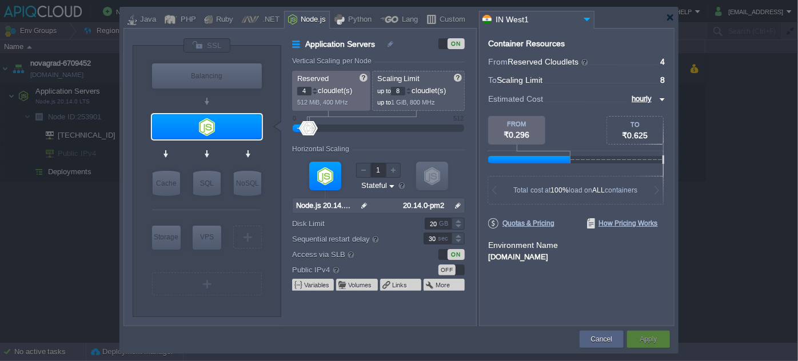
click at [453, 204] on img at bounding box center [458, 205] width 12 height 15
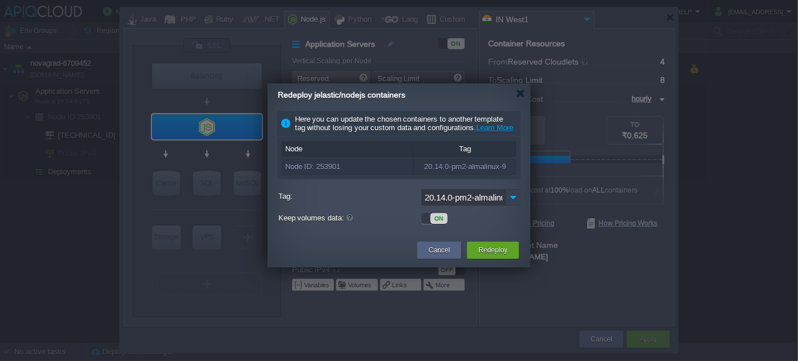
click at [515, 204] on img at bounding box center [513, 197] width 16 height 17
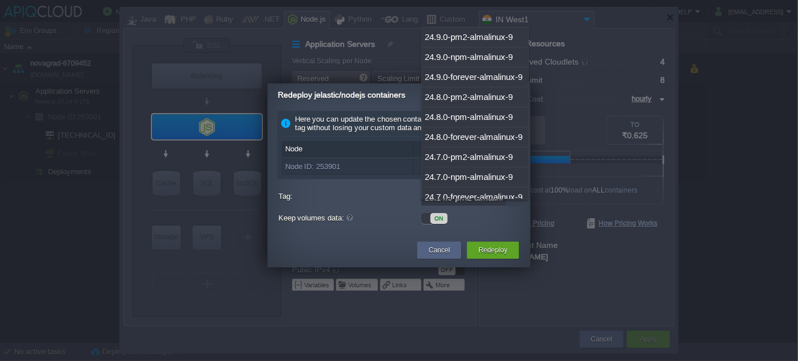
scroll to position [2768, 0]
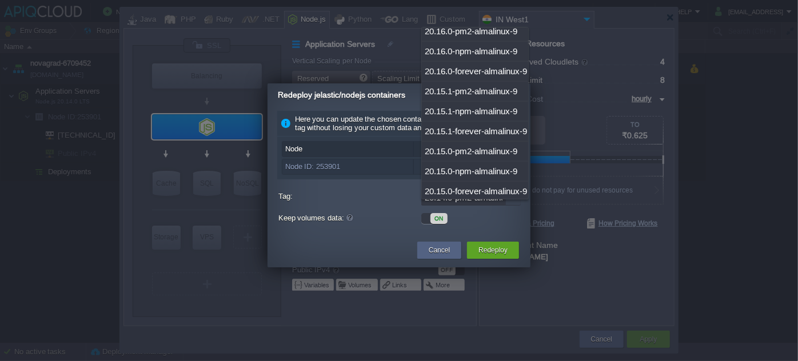
click at [512, 205] on img at bounding box center [513, 197] width 16 height 17
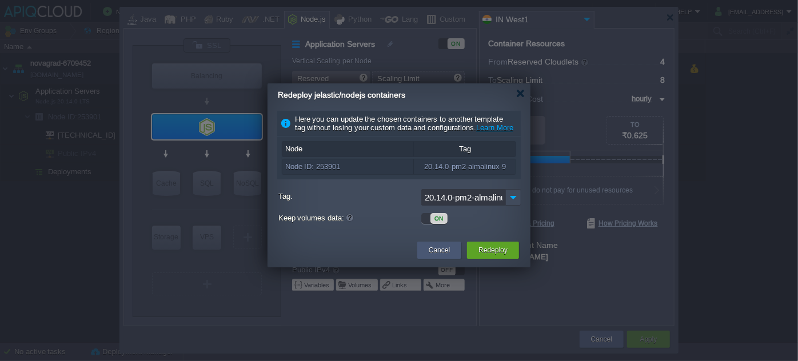
click at [441, 256] on button "Cancel" at bounding box center [439, 250] width 21 height 11
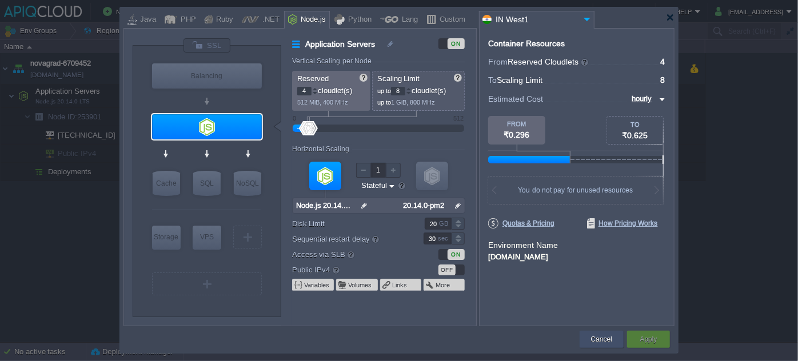
click at [599, 338] on button "Cancel" at bounding box center [601, 339] width 21 height 11
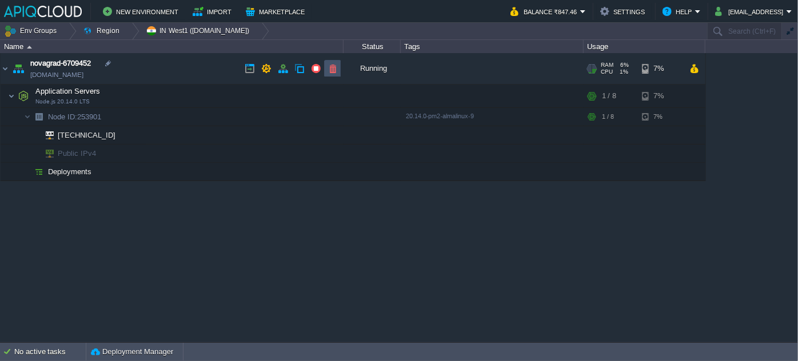
click at [332, 70] on button "button" at bounding box center [333, 68] width 10 height 10
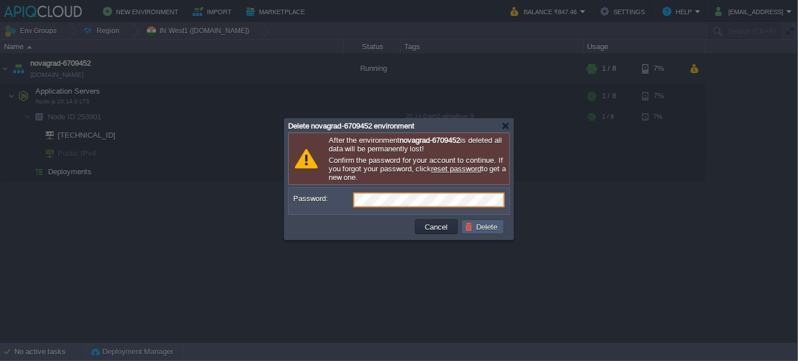
click at [485, 229] on button "Delete" at bounding box center [483, 227] width 37 height 10
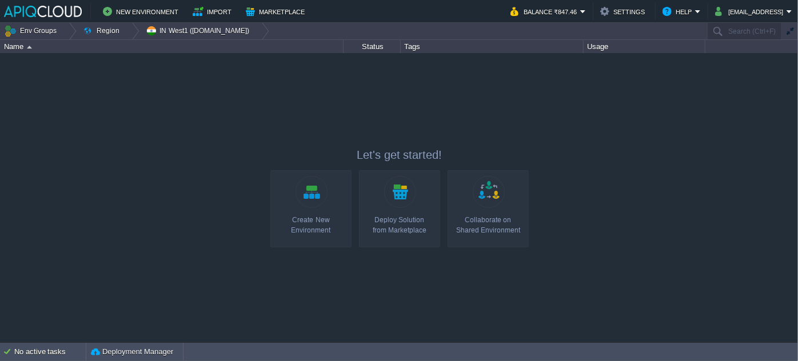
click at [302, 210] on link "Create New Environment" at bounding box center [310, 208] width 81 height 77
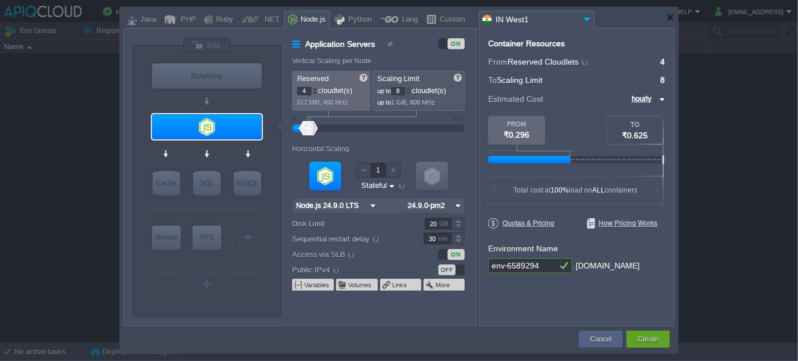
click at [456, 203] on img at bounding box center [458, 205] width 12 height 15
click at [445, 234] on div "24.9.0-npm" at bounding box center [434, 235] width 59 height 14
type input "24.9.0-npm"
click at [451, 205] on input "24.9.0-npm" at bounding box center [428, 205] width 48 height 15
click at [357, 206] on input "Node.js 24.9.0 LTS" at bounding box center [330, 205] width 74 height 15
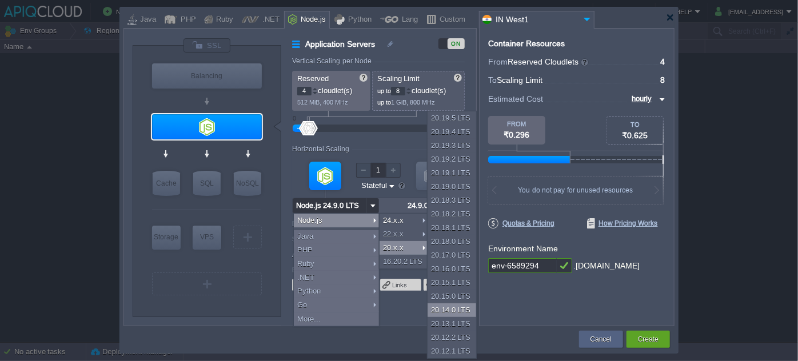
click at [447, 308] on div "20.14.0 LTS" at bounding box center [452, 311] width 49 height 14
type input "Node.js 20.14...."
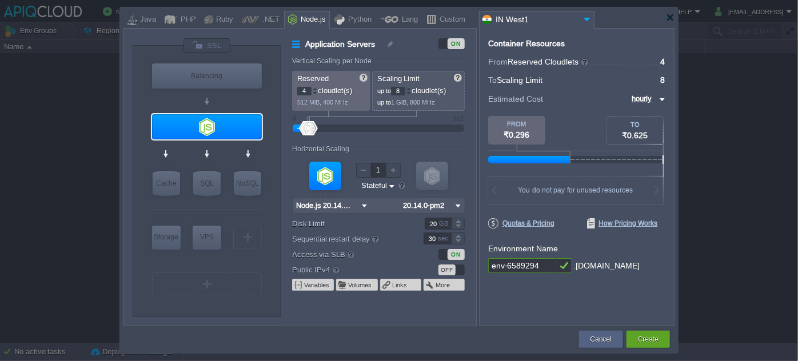
click at [457, 205] on img at bounding box center [458, 205] width 12 height 15
click at [448, 234] on div "20.14.0-npm" at bounding box center [431, 235] width 63 height 14
type input "20.14.0-npm"
click at [393, 226] on label "Disk Limit" at bounding box center [350, 224] width 116 height 12
click at [425, 226] on input "20" at bounding box center [438, 224] width 27 height 12
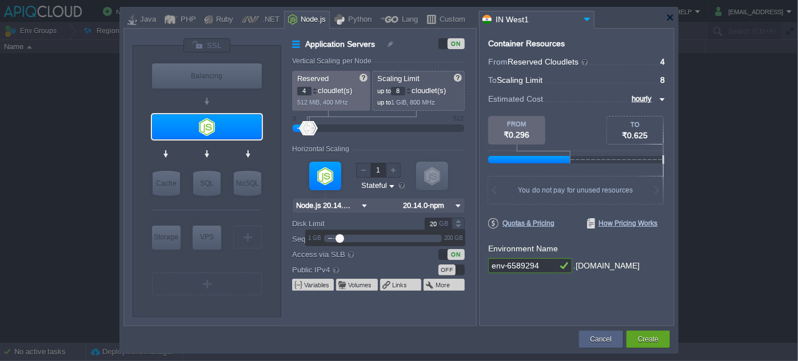
click at [364, 218] on label "Disk Limit" at bounding box center [350, 224] width 116 height 12
click at [425, 218] on input "20" at bounding box center [438, 224] width 27 height 12
click at [202, 41] on div at bounding box center [207, 45] width 48 height 15
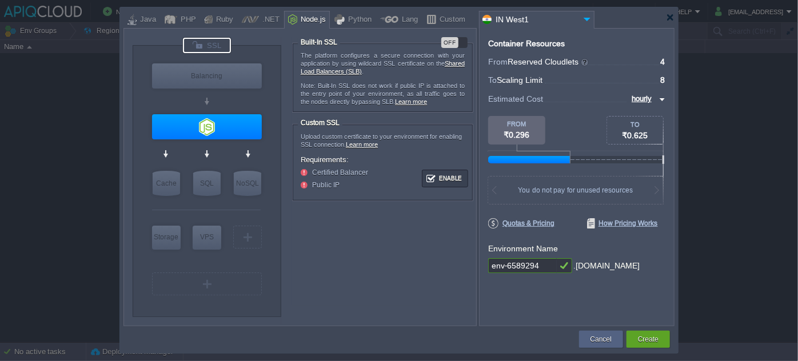
click at [448, 39] on div "OFF" at bounding box center [449, 42] width 17 height 11
click at [439, 177] on button "Enable" at bounding box center [445, 179] width 43 height 14
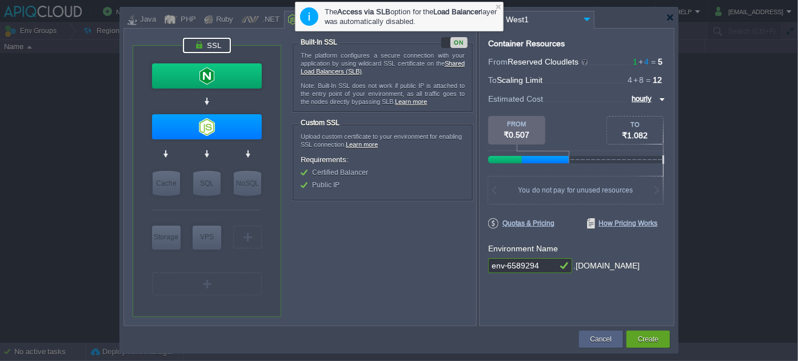
click at [454, 38] on div "ON" at bounding box center [459, 42] width 17 height 11
click at [454, 38] on div "OFF" at bounding box center [449, 42] width 17 height 11
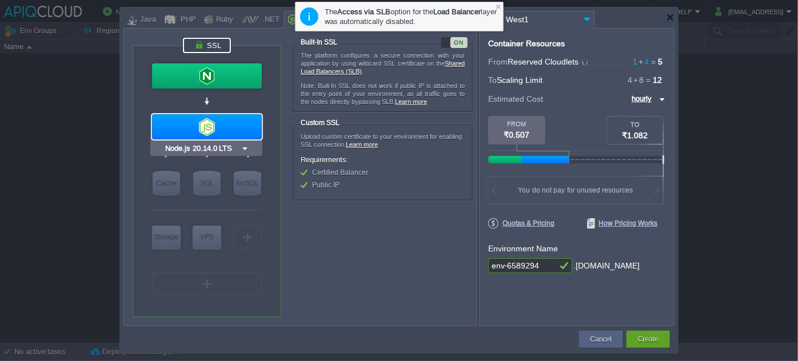
type input "NGINX 1.28.0"
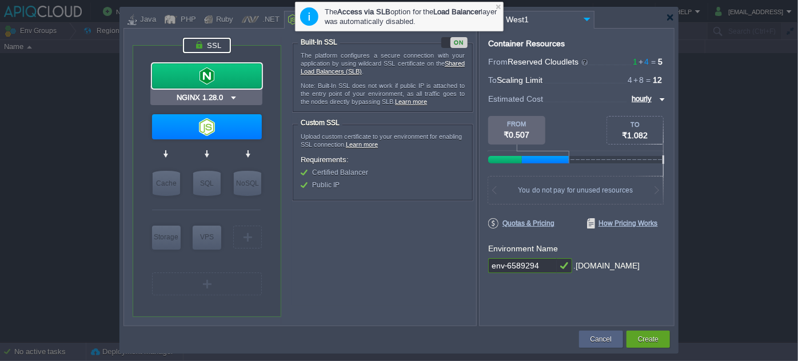
click at [229, 81] on div at bounding box center [207, 75] width 110 height 25
type input "Load Balancer"
type input "1"
type input "4"
type input "NGINX 1.28.0"
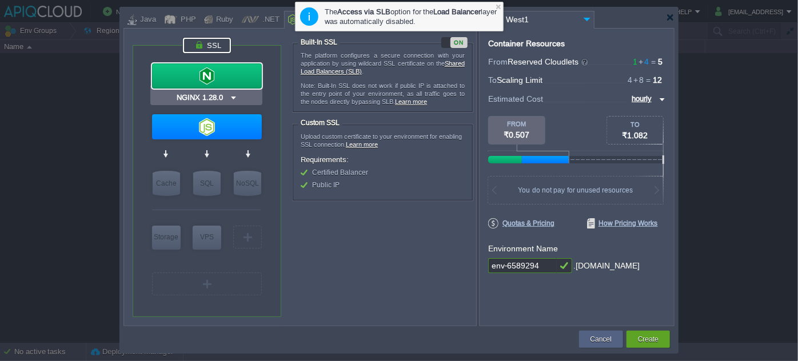
type input "1.28.0-almalin..."
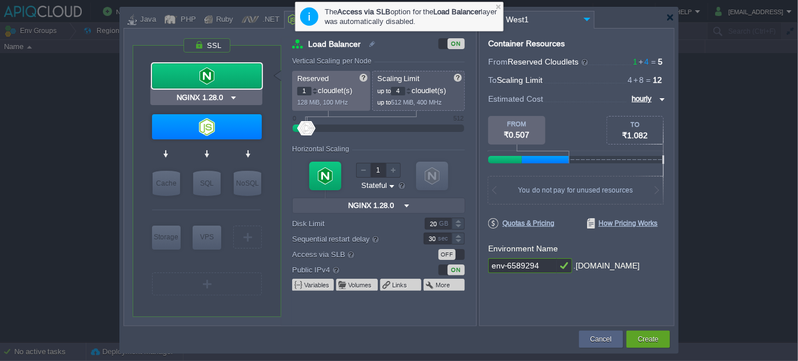
click at [229, 77] on div at bounding box center [207, 75] width 110 height 25
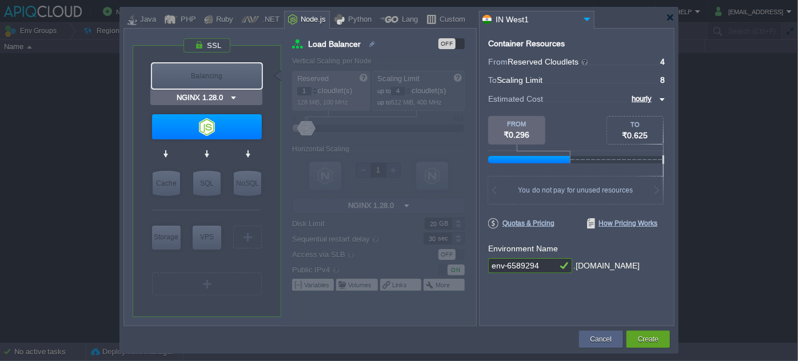
click at [229, 77] on div "Balancing" at bounding box center [207, 75] width 110 height 25
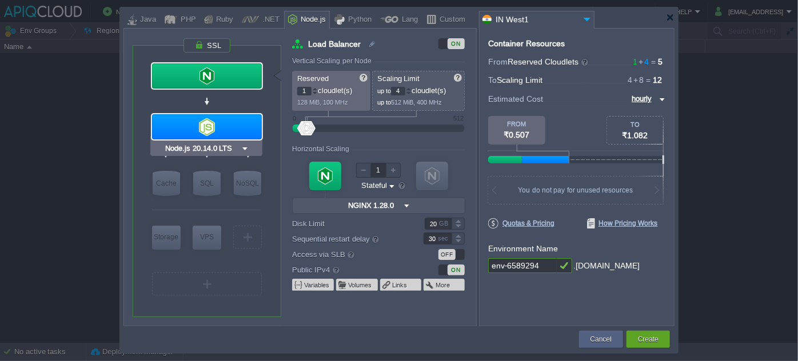
type input "Redis 7.2.4"
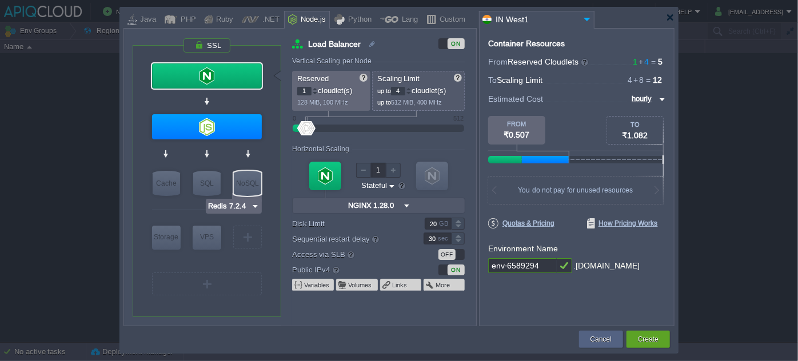
click at [249, 188] on div "NoSQL" at bounding box center [247, 183] width 27 height 25
type input "NoSQL Databases"
type input "Redis 7.2.4"
type input "7.2.4-almalinux-9"
type input "Stateless"
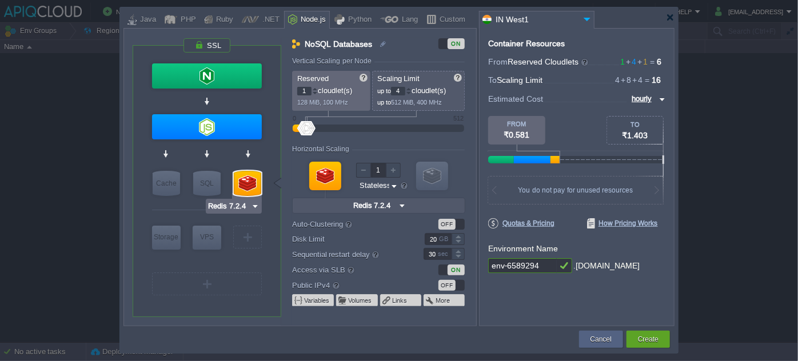
click at [249, 208] on input "Redis 7.2.4" at bounding box center [229, 206] width 43 height 11
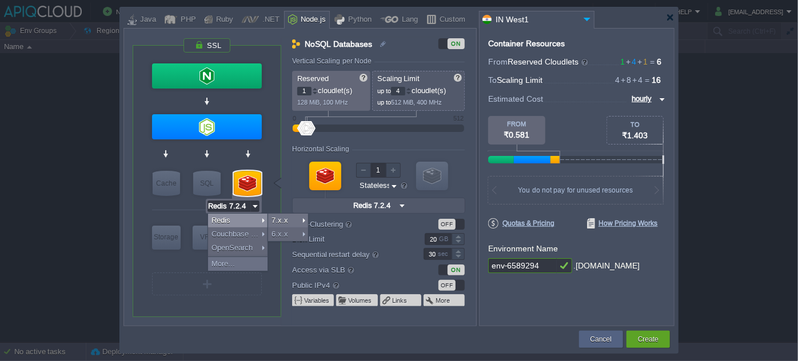
click at [273, 146] on div "VM Balancing VM Application Servers VM Cache VM SQL VM NoSQL VM Storage VM VPS …" at bounding box center [207, 181] width 149 height 271
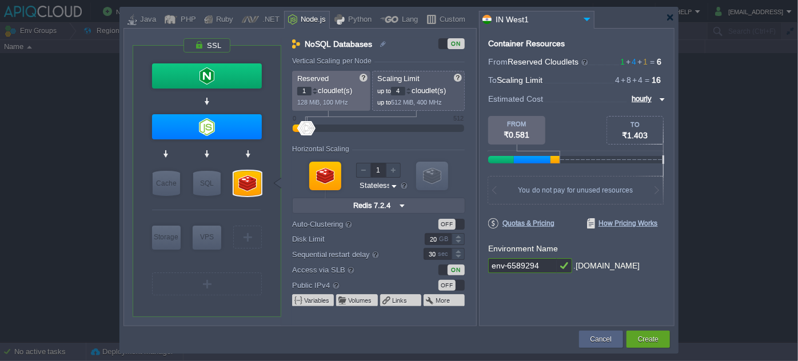
click at [449, 285] on div "OFF" at bounding box center [447, 285] width 17 height 11
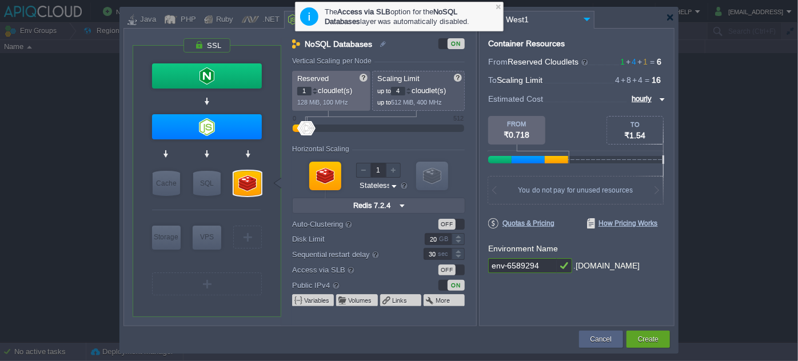
click at [449, 285] on div "ON" at bounding box center [456, 285] width 17 height 11
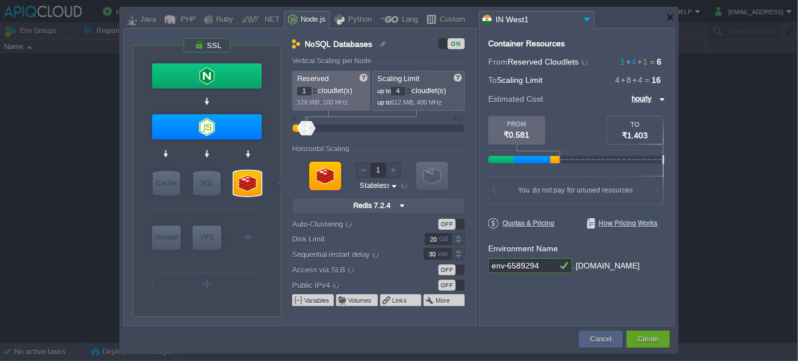
click at [449, 285] on div "OFF" at bounding box center [447, 285] width 17 height 11
drag, startPoint x: 503, startPoint y: 270, endPoint x: 471, endPoint y: 271, distance: 32.0
click at [471, 271] on div "VM Balancing VM Application Servers VM Cache VM SQL VM NoSQL VM Storage VM VPS …" at bounding box center [399, 177] width 551 height 298
type input "novagrad-6589294"
click at [252, 202] on img at bounding box center [255, 206] width 9 height 11
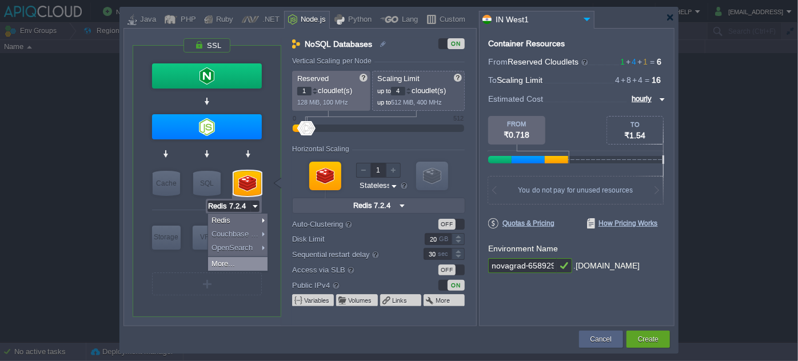
click at [236, 257] on div "More..." at bounding box center [237, 264] width 59 height 14
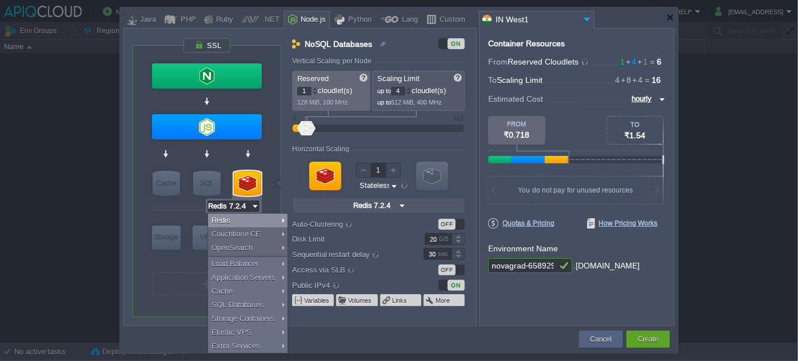
click at [171, 206] on div at bounding box center [206, 210] width 109 height 24
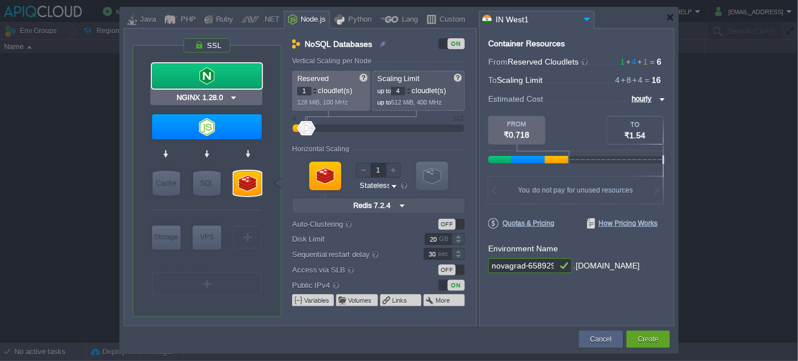
click at [232, 94] on img at bounding box center [233, 97] width 9 height 11
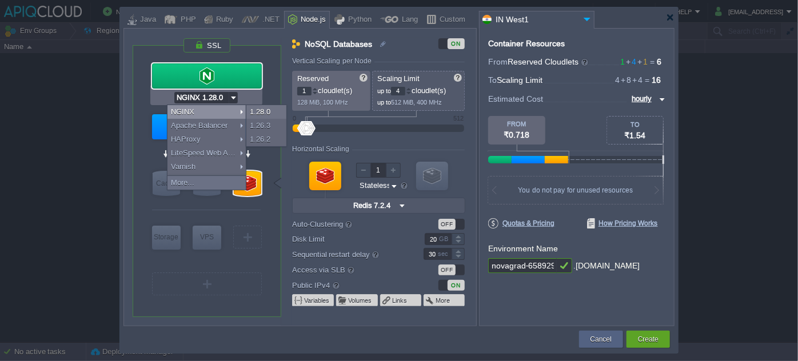
click at [232, 94] on img at bounding box center [233, 97] width 9 height 11
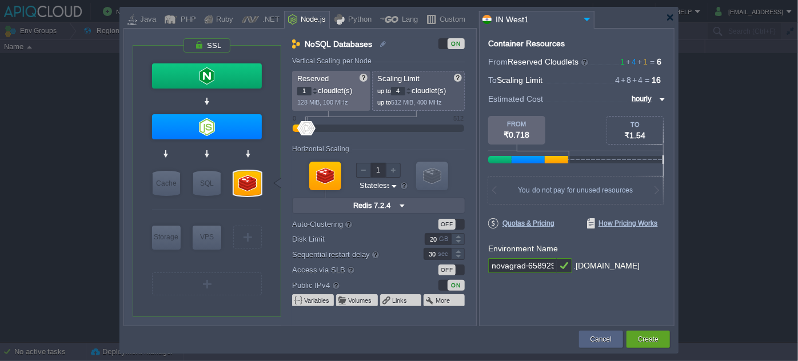
type input "Node.js 20.14.0 LTS"
click at [232, 125] on div at bounding box center [207, 126] width 110 height 25
type input "Application Servers"
type input "4"
type input "8"
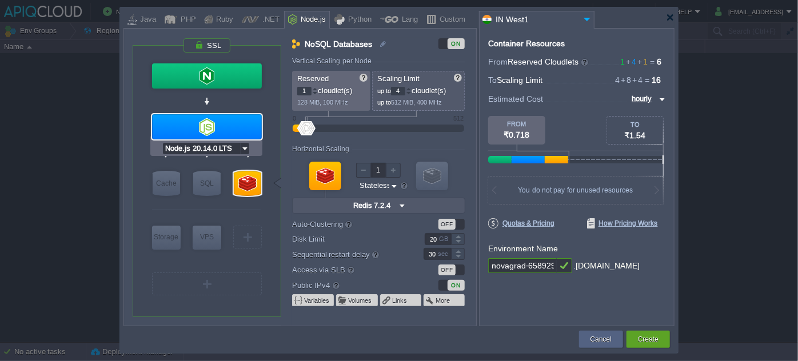
type input "Node.js 20.14...."
type input "20.14.0-npm"
type input "Stateful"
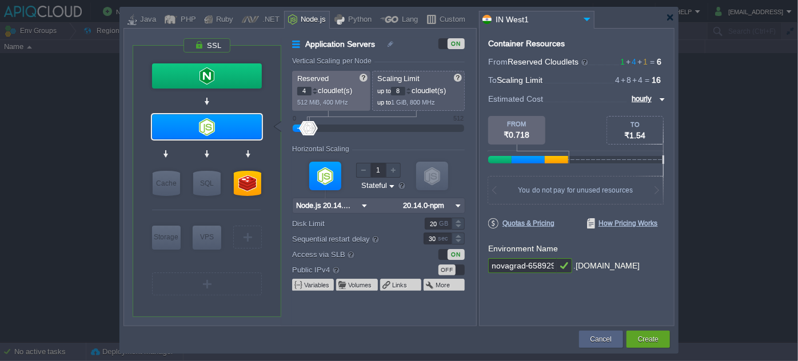
click at [401, 224] on label "Disk Limit" at bounding box center [350, 224] width 116 height 12
click at [425, 224] on input "20" at bounding box center [438, 224] width 27 height 12
click at [401, 257] on label "Access via SLB" at bounding box center [350, 254] width 116 height 13
type input "Redis 7.2.4"
click at [256, 205] on img at bounding box center [255, 206] width 9 height 11
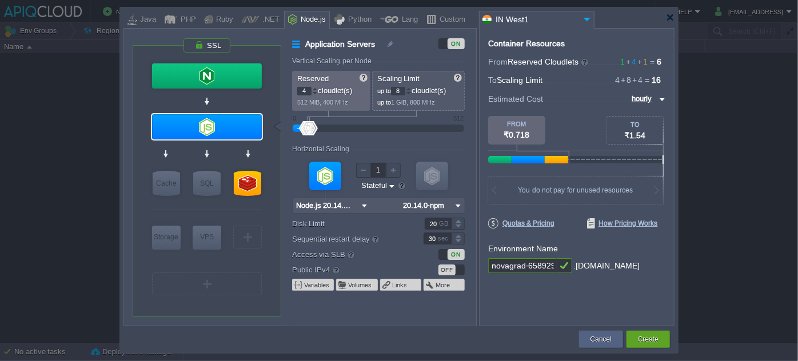
click at [268, 196] on div "VM Balancing VM Application Servers VM Cache VM SQL VM NoSQL VM Storage VM VPS …" at bounding box center [207, 181] width 149 height 271
click at [250, 183] on div at bounding box center [247, 183] width 27 height 25
type input "NoSQL Databases"
type input "1"
type input "4"
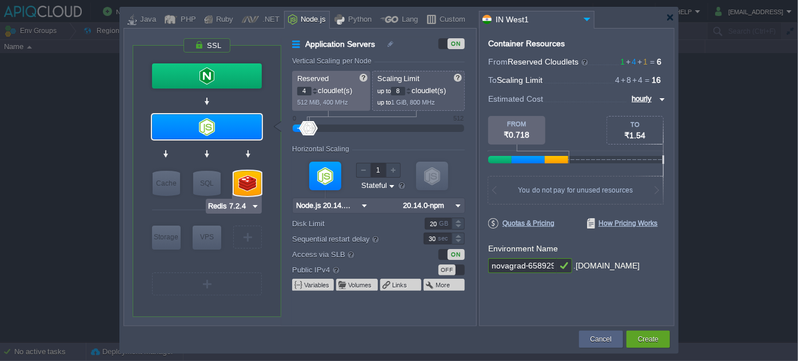
type input "Redis 7.2.4"
type input "7.2.4-almalinux-9"
type input "Stateless"
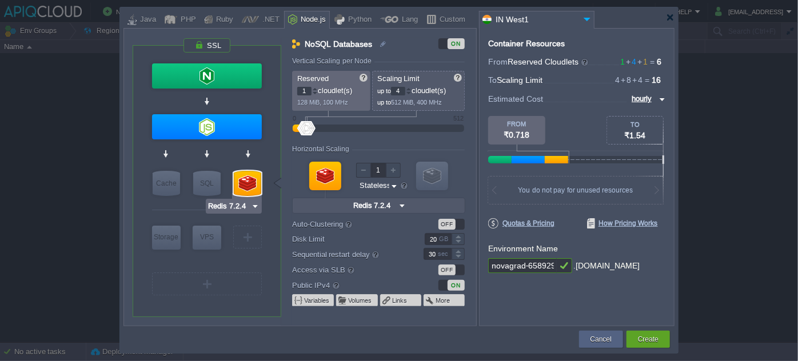
click at [250, 207] on input "Redis 7.2.4" at bounding box center [229, 206] width 43 height 11
click at [265, 191] on div at bounding box center [271, 183] width 19 height 18
click at [254, 206] on img at bounding box center [255, 206] width 9 height 11
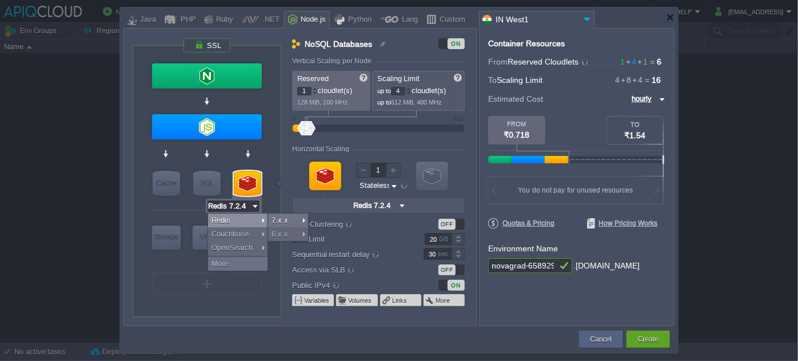
click at [274, 194] on div "VM Balancing VM Application Servers VM Cache VM SQL VM NoSQL VM Storage VM VPS …" at bounding box center [207, 181] width 149 height 271
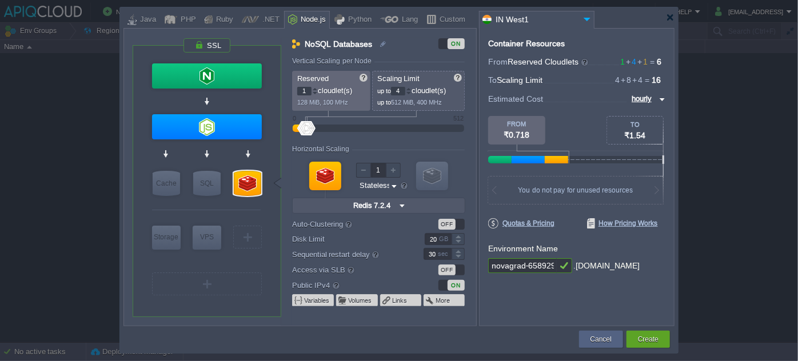
click at [278, 182] on div at bounding box center [277, 183] width 7 height 11
click at [252, 196] on div at bounding box center [248, 183] width 30 height 27
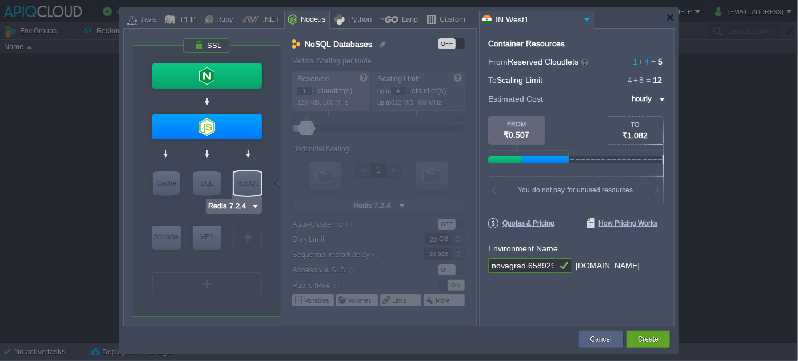
click at [253, 190] on div "NoSQL" at bounding box center [247, 183] width 27 height 25
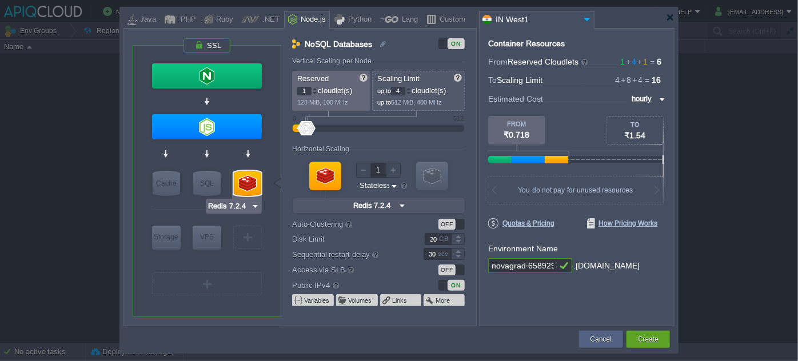
click at [255, 204] on img at bounding box center [255, 206] width 9 height 11
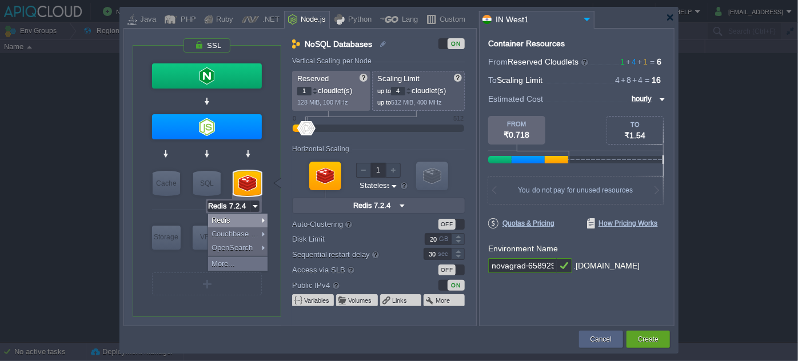
click at [271, 196] on div "VM Balancing VM Application Servers VM Cache VM SQL VM NoSQL VM Storage VM VPS …" at bounding box center [207, 181] width 149 height 271
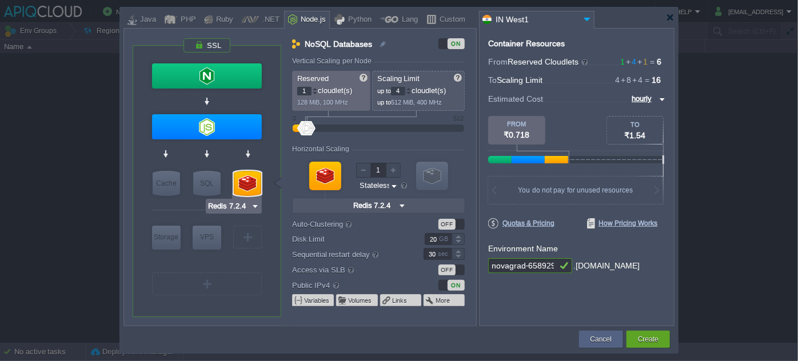
click at [252, 208] on img at bounding box center [255, 206] width 9 height 11
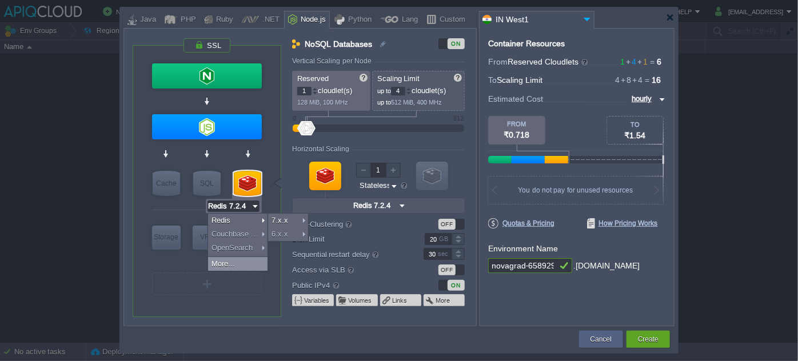
click at [233, 260] on div "More..." at bounding box center [237, 264] width 59 height 14
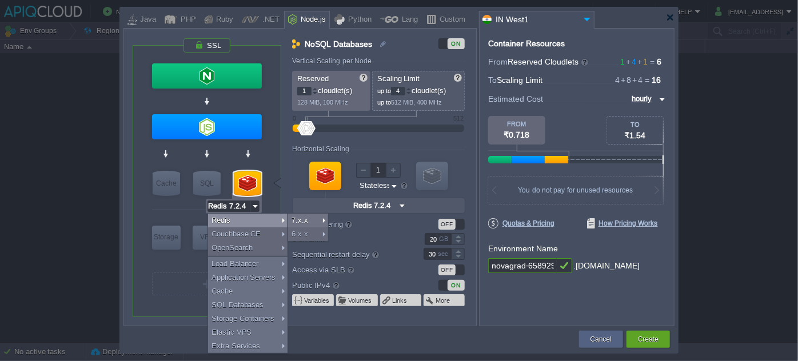
click at [266, 188] on div at bounding box center [271, 183] width 19 height 18
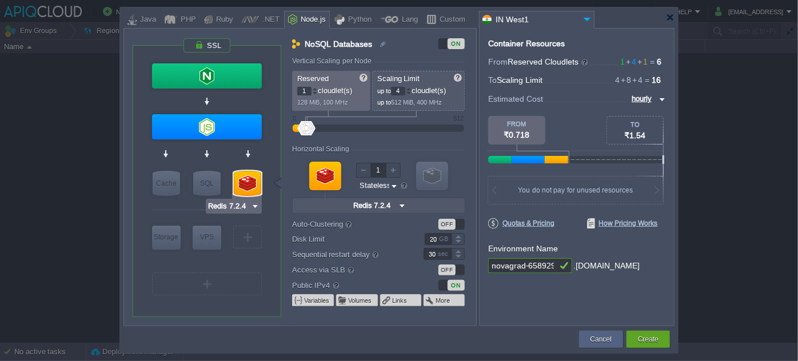
type input "MariaDB 12.0.2"
click at [207, 180] on div "SQL" at bounding box center [206, 183] width 27 height 25
type input "SQL Databases"
type input "4"
type input "6"
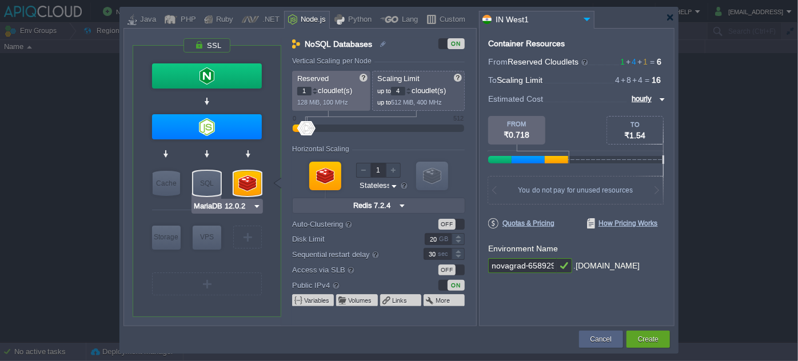
type input "MariaDB 12.0.2"
type input "12.0.2-almalin..."
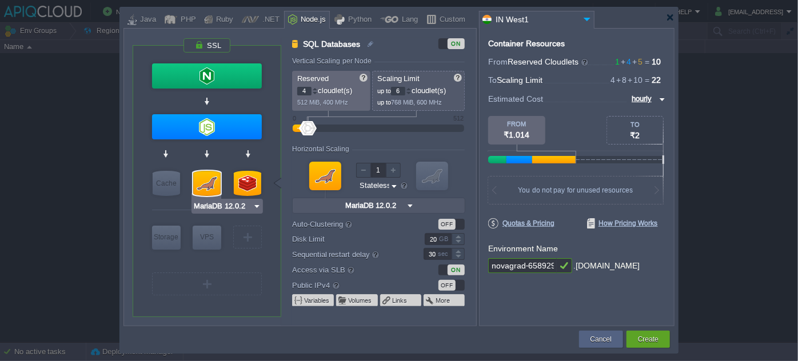
click at [252, 206] on input "MariaDB 12.0.2" at bounding box center [222, 206] width 59 height 11
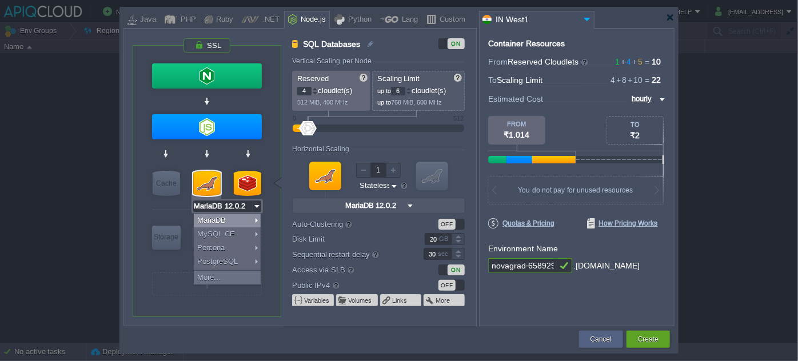
click at [201, 183] on div at bounding box center [206, 183] width 27 height 25
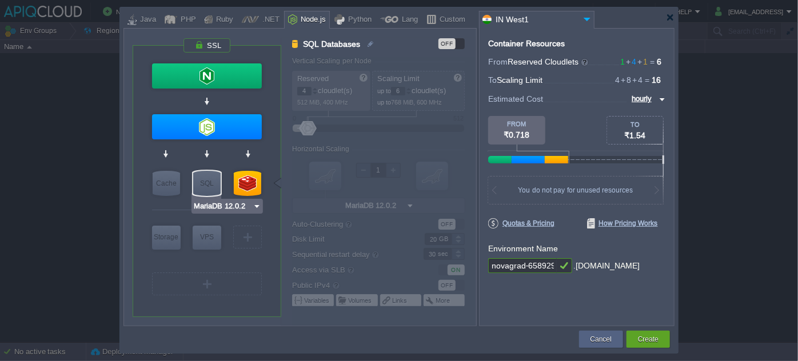
type input "Redis 7.2.4"
click at [254, 205] on img at bounding box center [255, 206] width 9 height 11
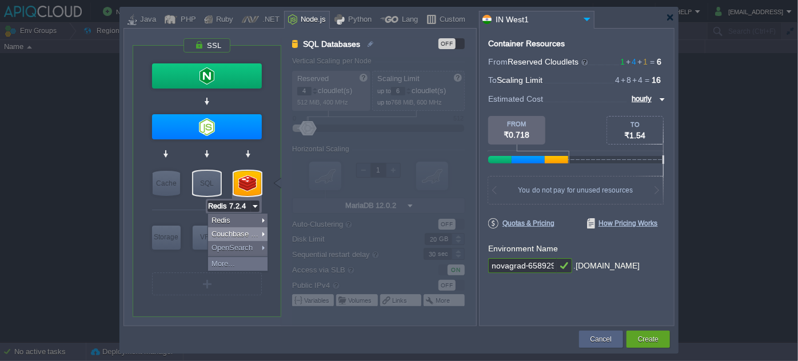
click at [268, 202] on div "VM Balancing VM Application Servers VM Cache VM SQL VM NoSQL VM Storage VM VPS …" at bounding box center [207, 181] width 149 height 271
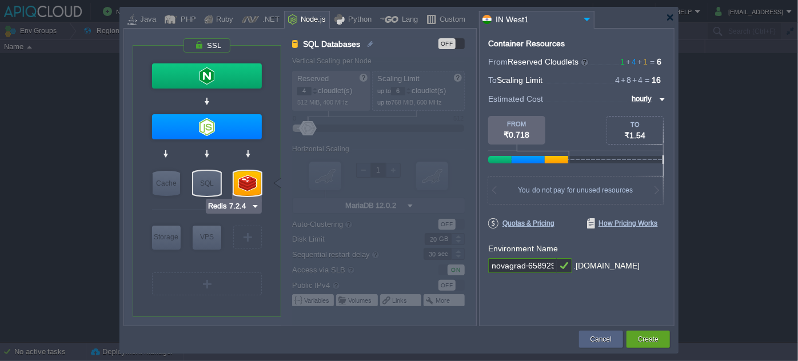
click at [250, 178] on div at bounding box center [247, 183] width 27 height 25
type input "NoSQL Databases"
type input "1"
type input "4"
type input "Redis 7.2.4"
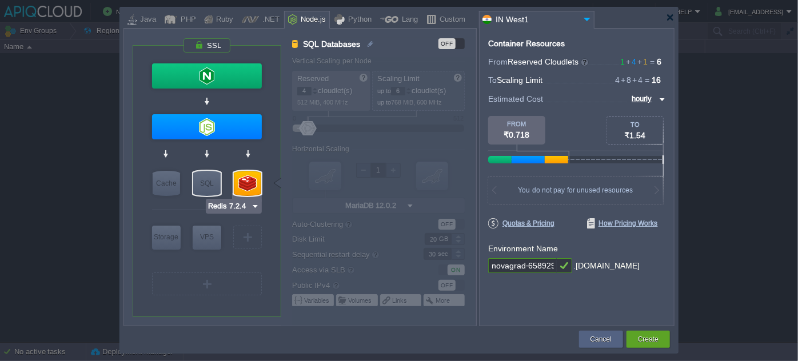
type input "7.2.4-almalinux-9"
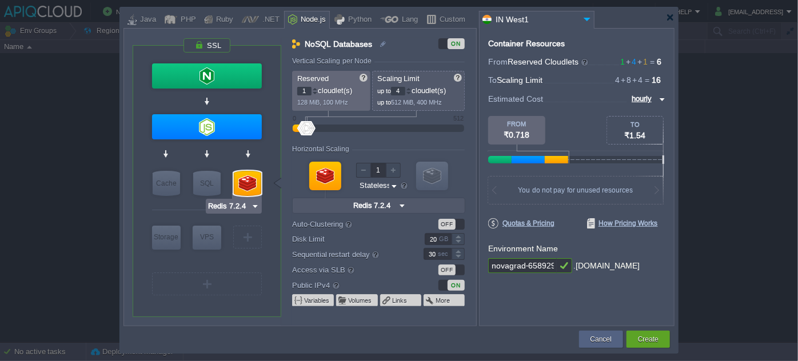
click at [250, 178] on div at bounding box center [247, 183] width 27 height 25
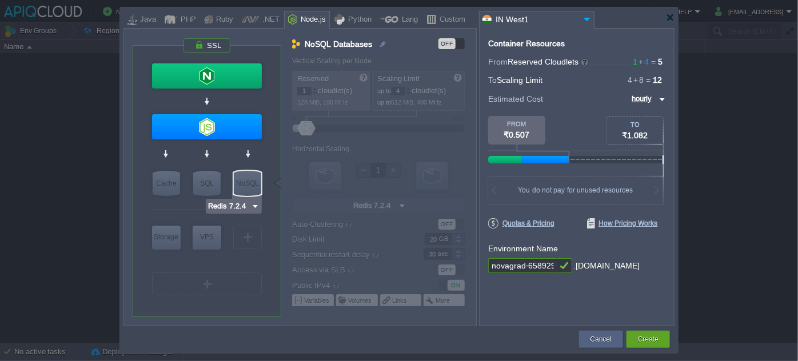
click at [253, 204] on img at bounding box center [255, 206] width 9 height 11
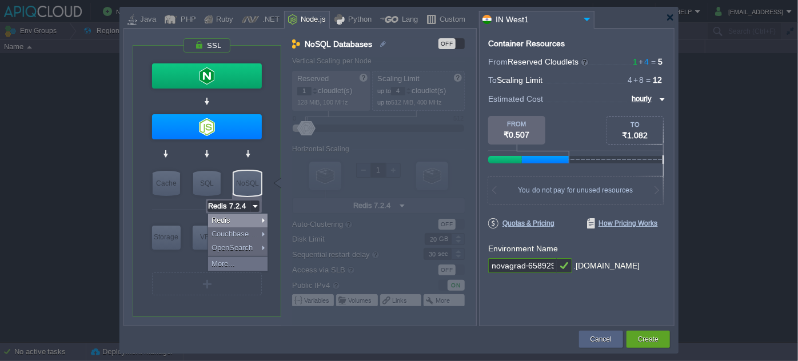
click at [228, 150] on div at bounding box center [206, 155] width 109 height 26
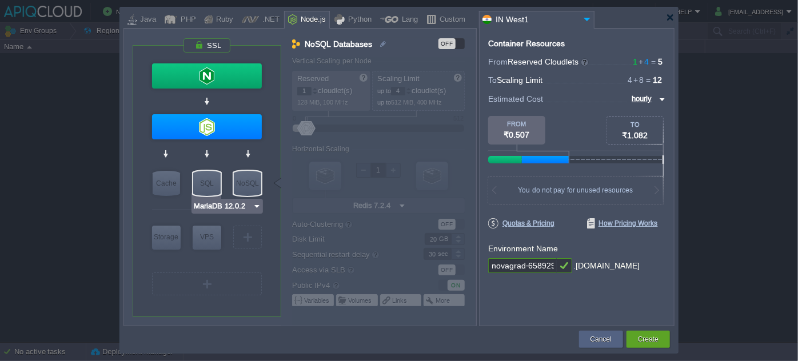
type input "Redis 7.2.4"
click at [245, 184] on div "NoSQL" at bounding box center [247, 183] width 27 height 25
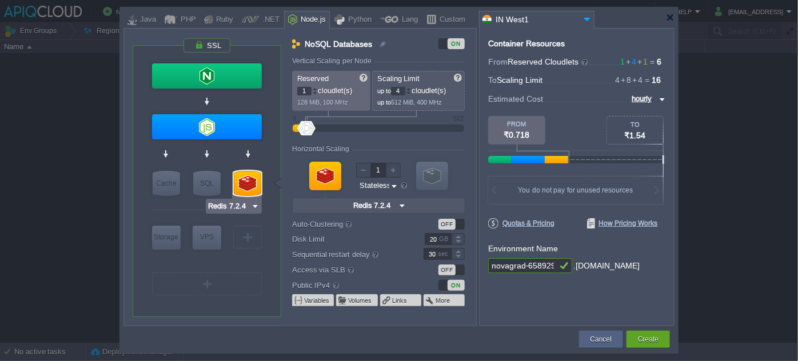
click at [254, 204] on img at bounding box center [255, 206] width 9 height 11
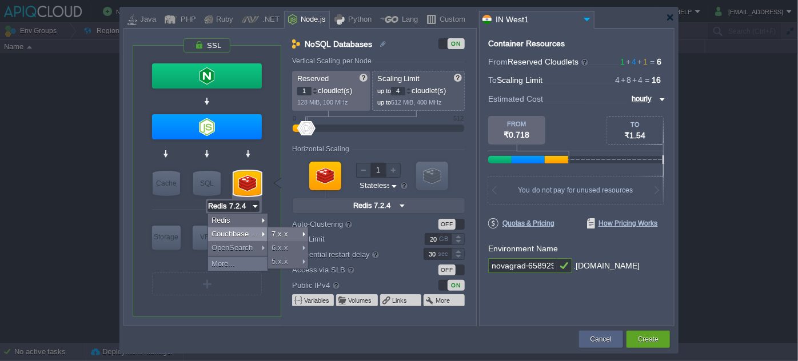
click at [233, 229] on div "Couchbase CE" at bounding box center [237, 235] width 59 height 14
type input "12"
type input "16"
type input "Couchbase CE 7.1.1"
type input "7.1.1"
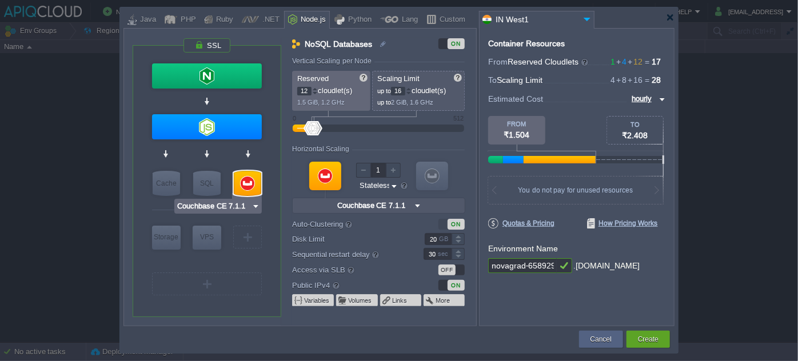
click at [253, 183] on div at bounding box center [247, 183] width 27 height 25
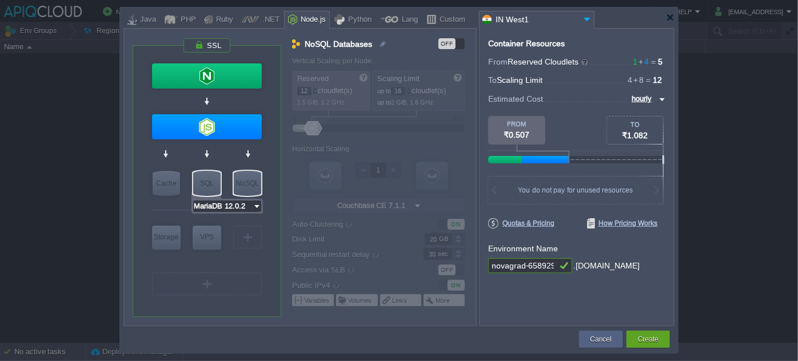
click at [214, 204] on input "MariaDB 12.0.2" at bounding box center [222, 206] width 59 height 11
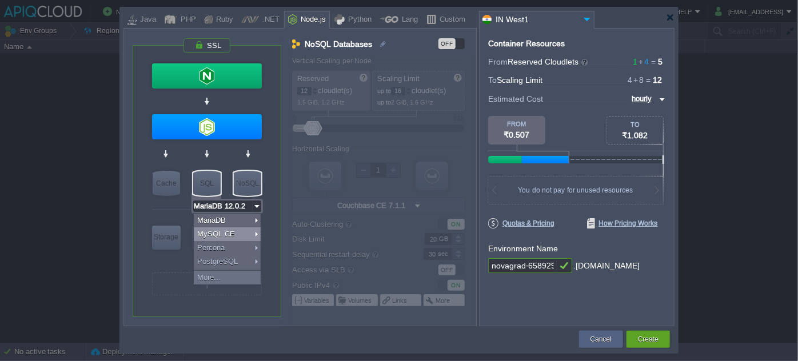
click at [176, 202] on div at bounding box center [206, 210] width 109 height 24
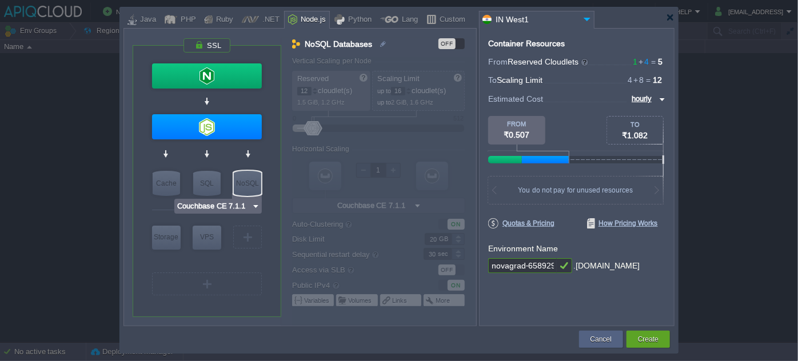
click at [252, 204] on img at bounding box center [256, 206] width 9 height 11
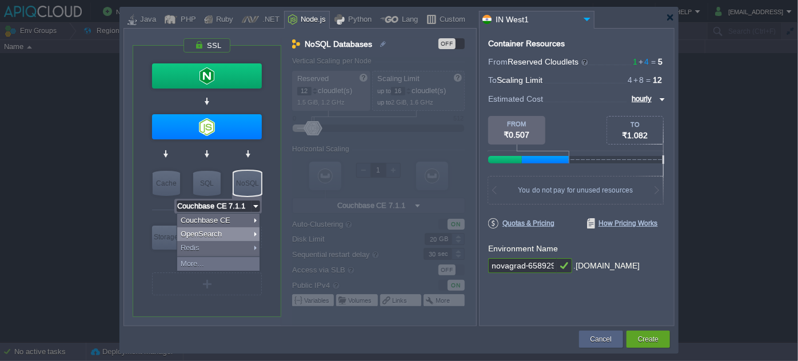
click at [270, 204] on div "VM Balancing VM Application Servers VM Cache VM SQL VM NoSQL VM Storage VM VPS …" at bounding box center [207, 181] width 149 height 271
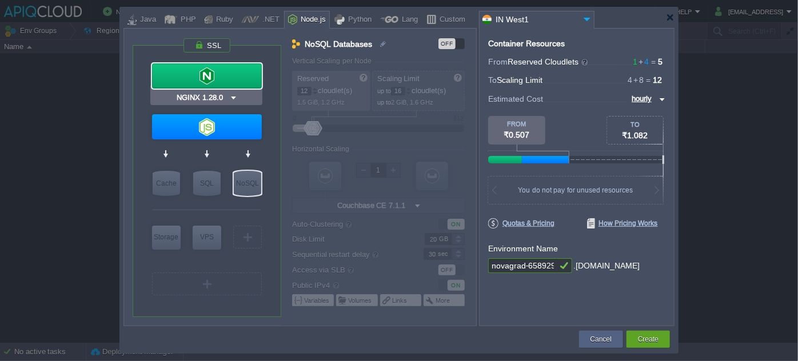
type input "Couchbase CE 7.1.1"
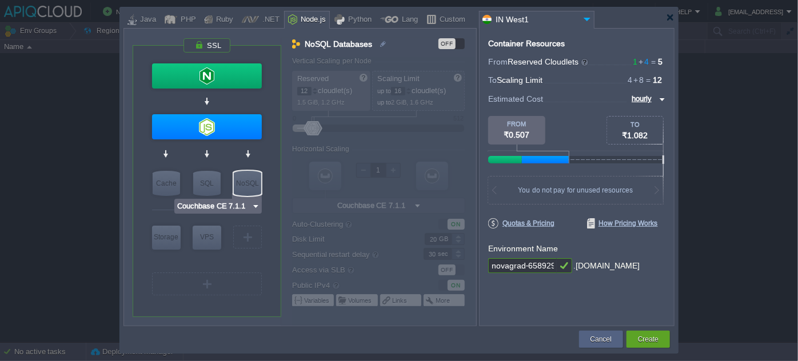
click at [254, 202] on img at bounding box center [256, 206] width 9 height 11
click at [671, 17] on div at bounding box center [670, 17] width 9 height 9
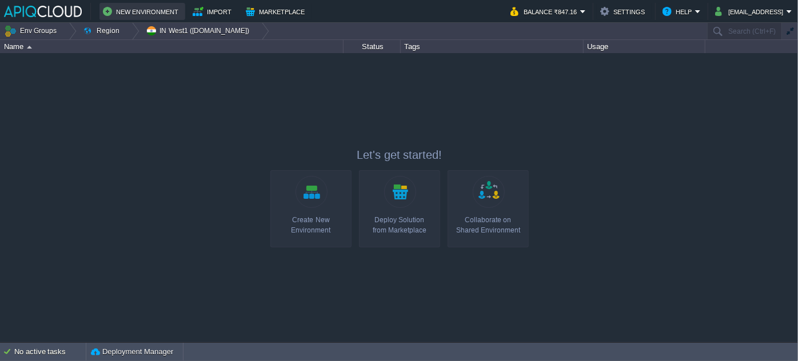
click at [146, 11] on button "New Environment" at bounding box center [142, 12] width 79 height 14
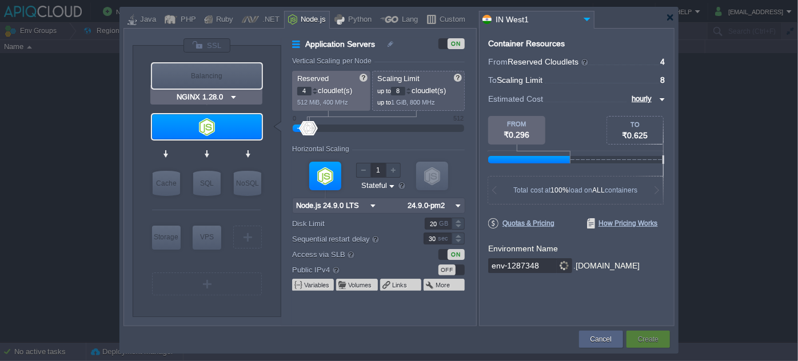
type input "Redis 7.2.4"
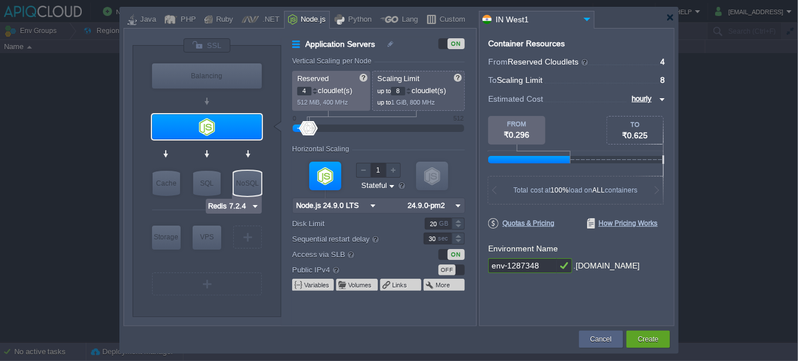
click at [252, 208] on img at bounding box center [255, 206] width 9 height 11
click at [672, 15] on div at bounding box center [670, 17] width 9 height 9
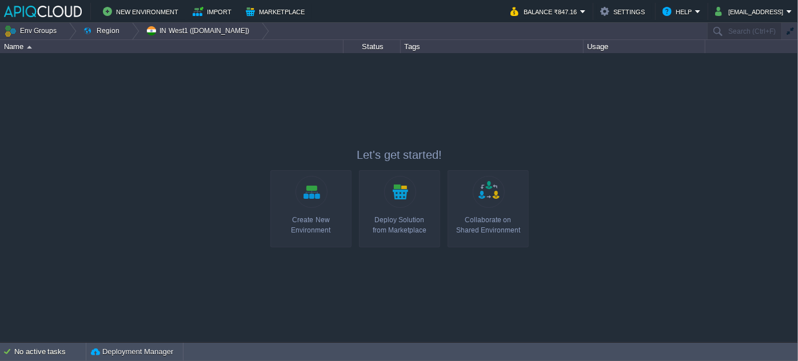
click at [403, 232] on div "Deploy Solution from Marketplace" at bounding box center [400, 225] width 74 height 21
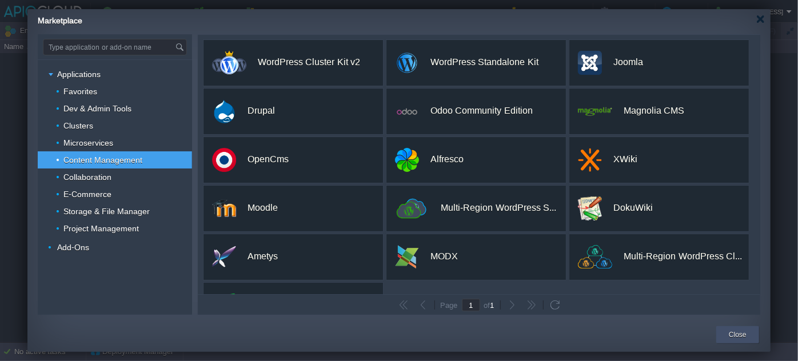
click at [739, 337] on button "Close" at bounding box center [738, 334] width 18 height 11
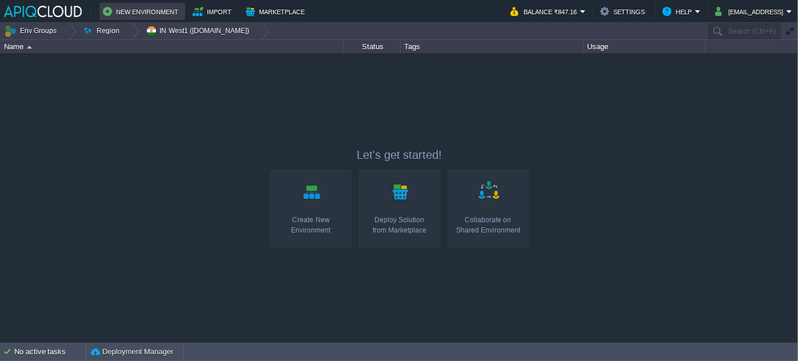
click at [133, 16] on button "New Environment" at bounding box center [142, 12] width 79 height 14
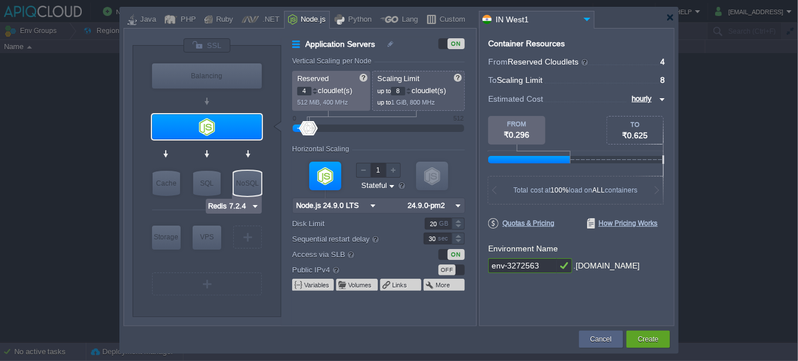
click at [254, 206] on img at bounding box center [255, 206] width 9 height 11
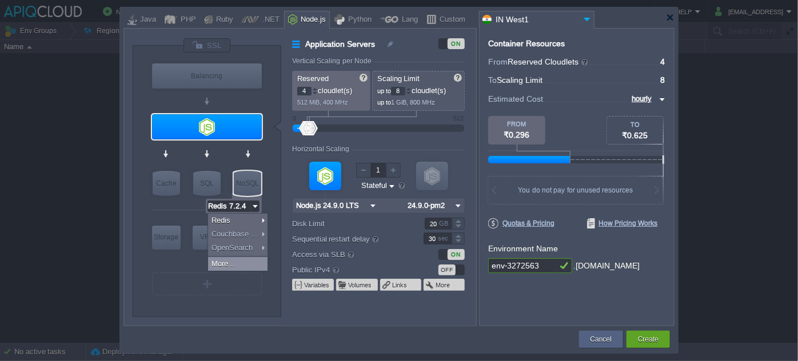
click at [248, 260] on div "More..." at bounding box center [237, 264] width 59 height 14
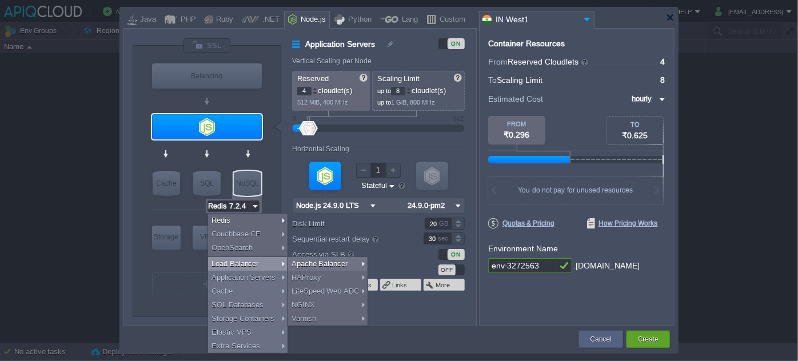
click at [190, 202] on div at bounding box center [206, 210] width 109 height 24
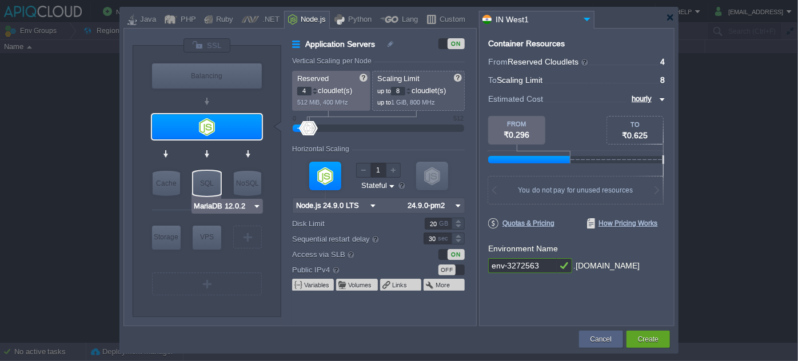
click at [210, 209] on input "MariaDB 12.0.2" at bounding box center [222, 206] width 59 height 11
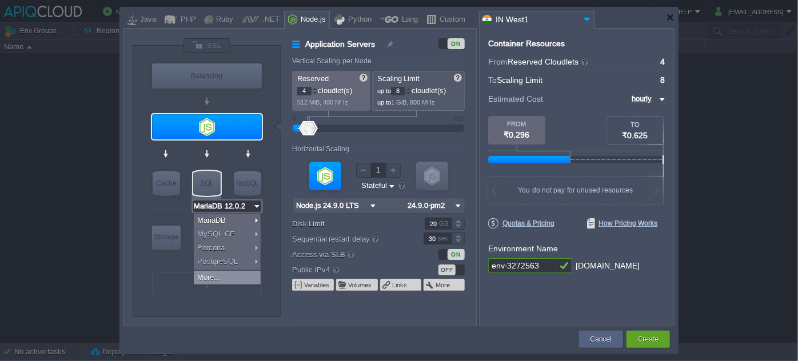
click at [217, 274] on div "More..." at bounding box center [227, 278] width 67 height 14
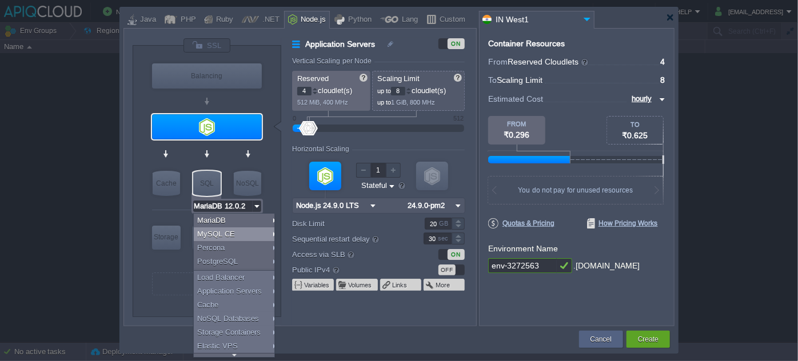
click at [172, 205] on div at bounding box center [206, 210] width 109 height 24
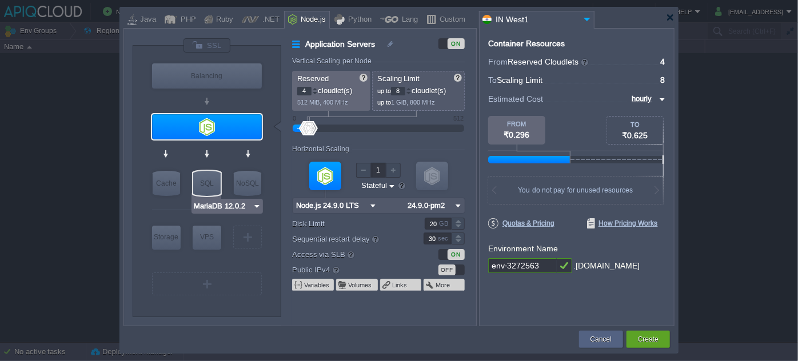
type input "Redis 7.2.4"
click at [254, 209] on img at bounding box center [255, 206] width 9 height 11
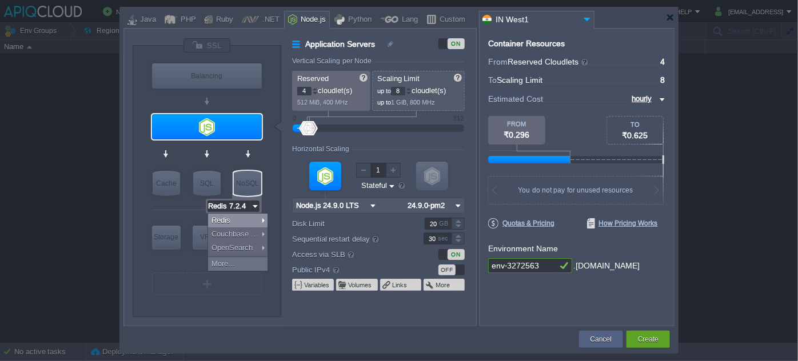
click at [266, 190] on div "VM Balancing VM Application Servers VM Cache VM SQL VM NoSQL VM Storage VM VPS …" at bounding box center [207, 181] width 149 height 271
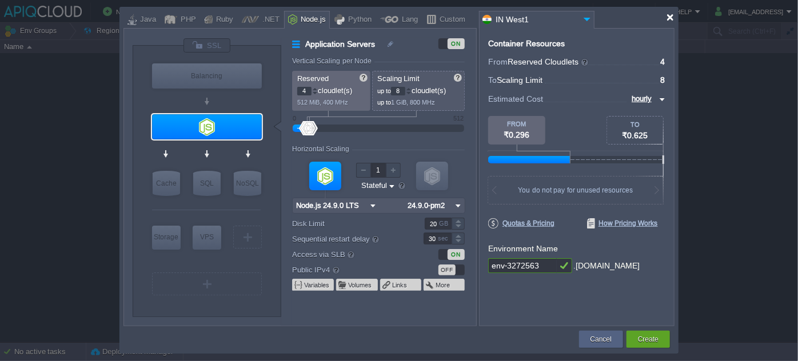
click at [668, 19] on div at bounding box center [670, 17] width 9 height 9
